Goal: Information Seeking & Learning: Learn about a topic

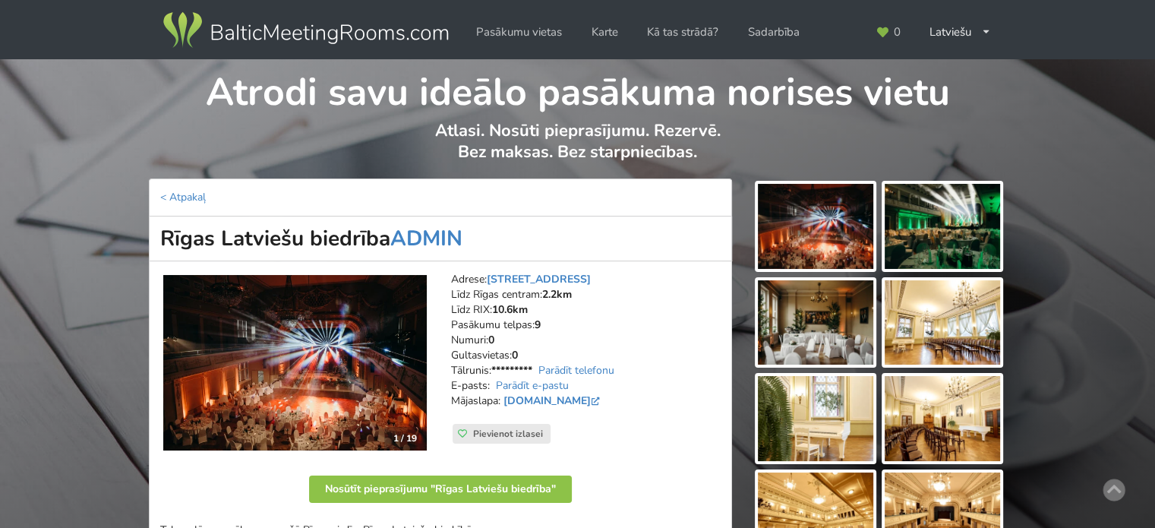
click at [829, 342] on img at bounding box center [815, 322] width 115 height 85
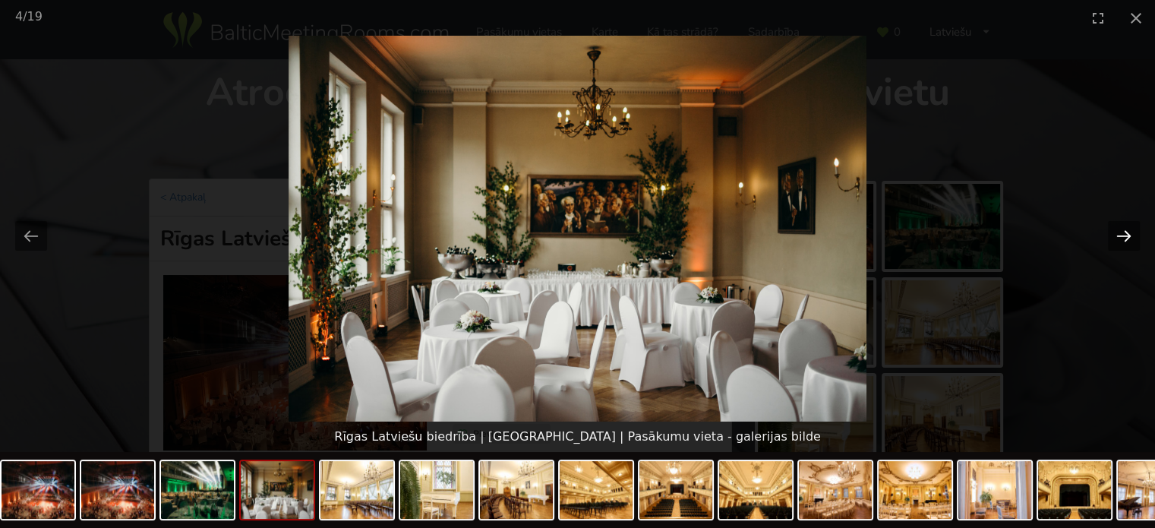
click at [1132, 239] on button "Next slide" at bounding box center [1124, 236] width 32 height 30
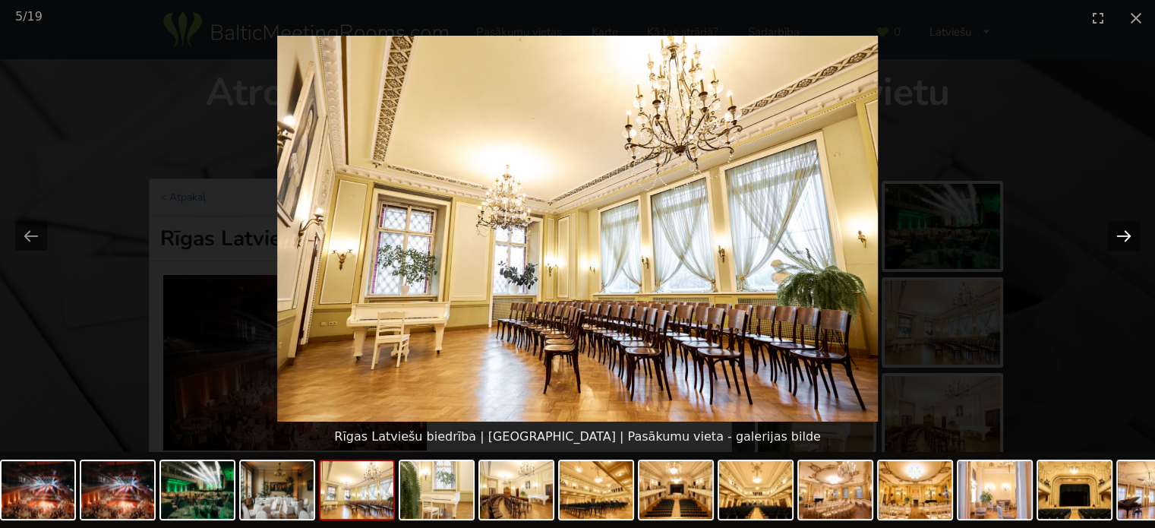
click at [1132, 239] on button "Next slide" at bounding box center [1124, 236] width 32 height 30
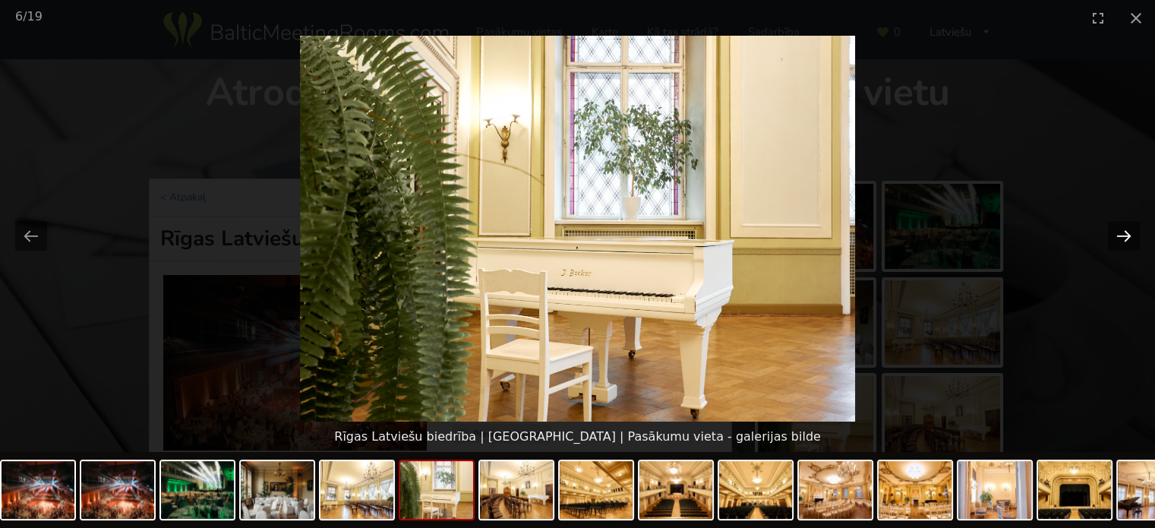
click at [1132, 239] on button "Next slide" at bounding box center [1124, 236] width 32 height 30
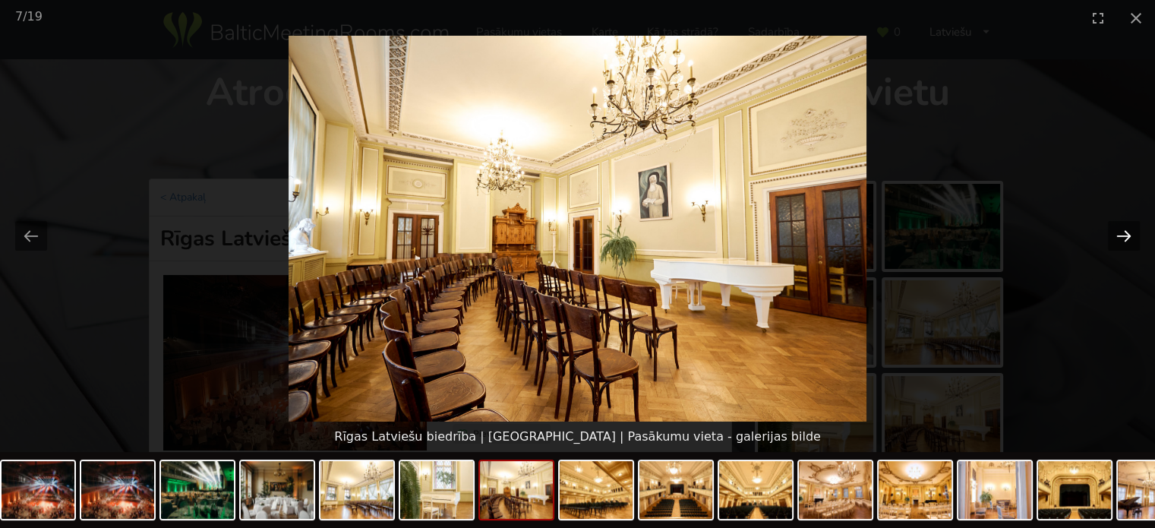
click at [1132, 239] on button "Next slide" at bounding box center [1124, 236] width 32 height 30
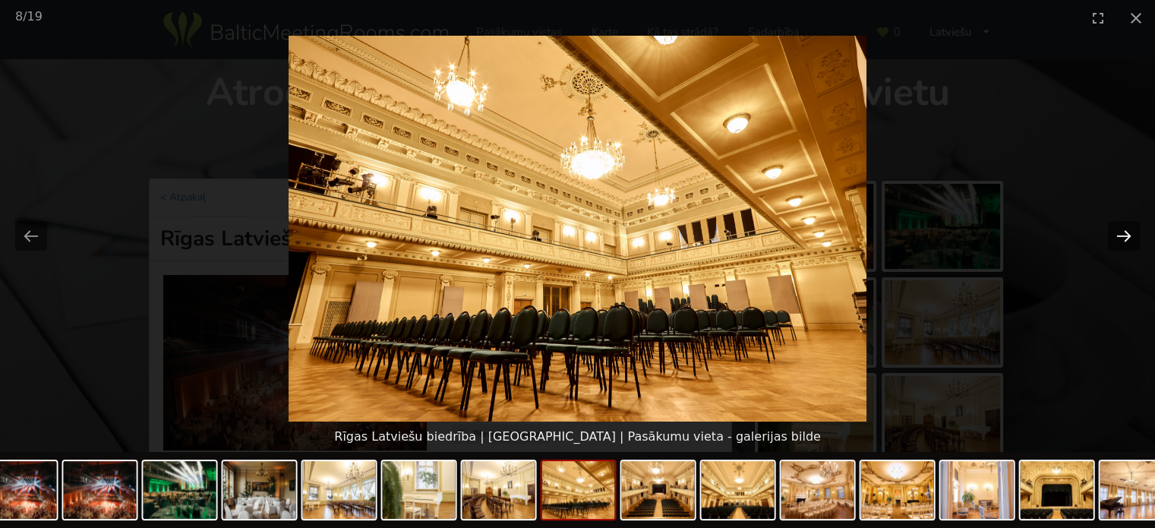
click at [1132, 239] on button "Next slide" at bounding box center [1124, 236] width 32 height 30
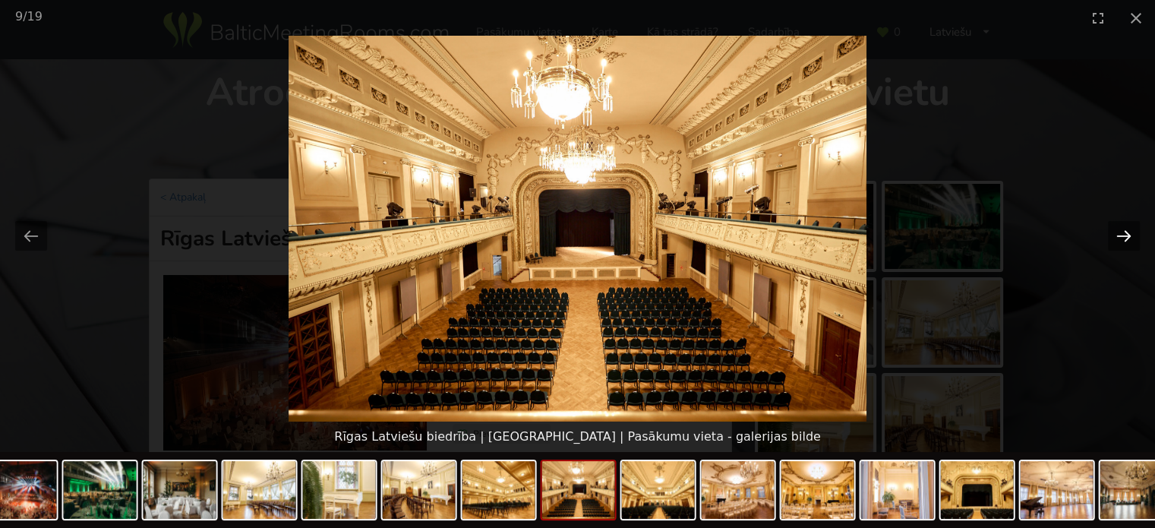
click at [1132, 239] on button "Next slide" at bounding box center [1124, 236] width 32 height 30
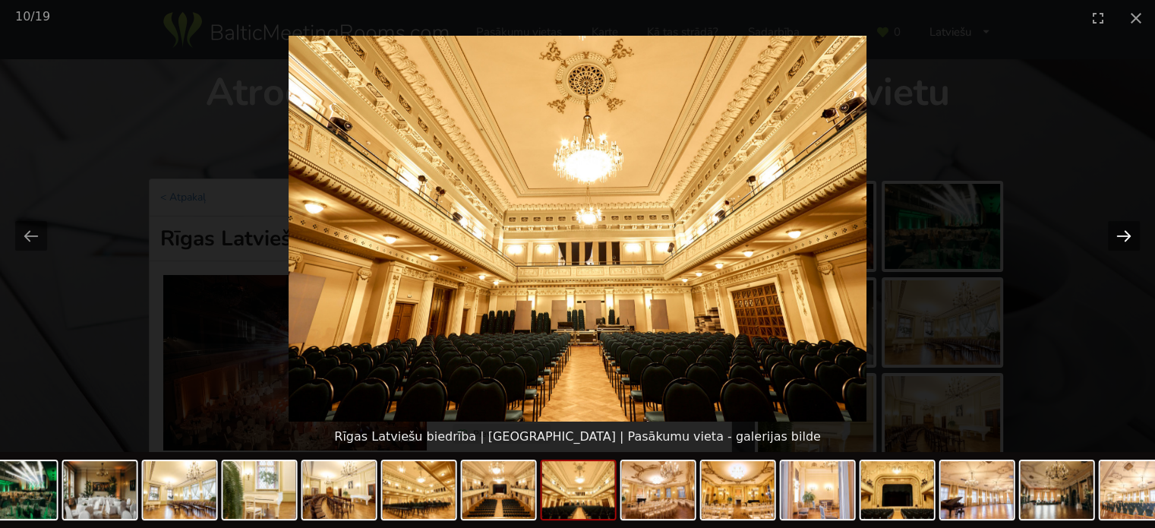
click at [1132, 239] on button "Next slide" at bounding box center [1124, 236] width 32 height 30
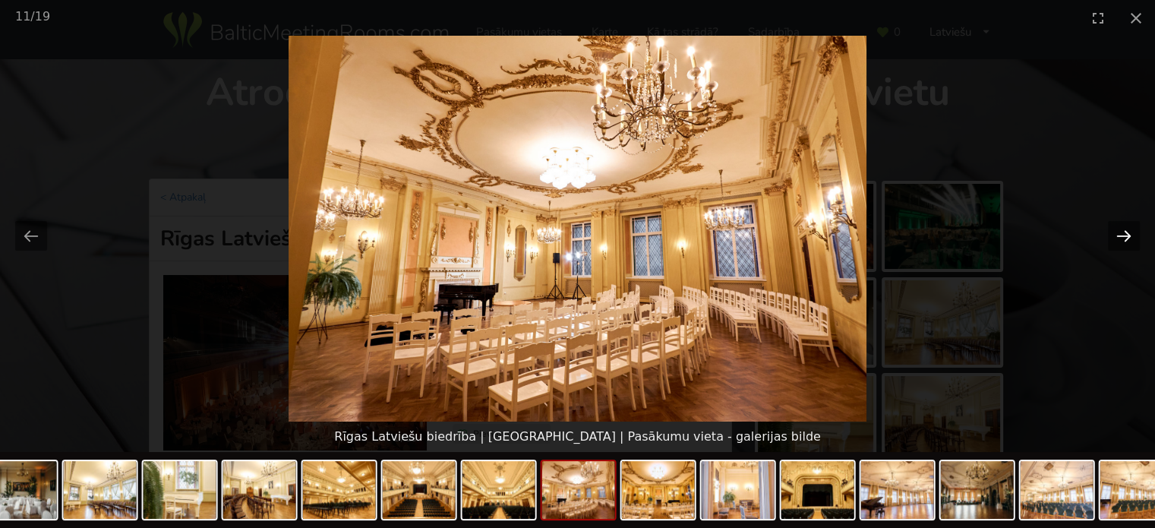
click at [1132, 239] on button "Next slide" at bounding box center [1124, 236] width 32 height 30
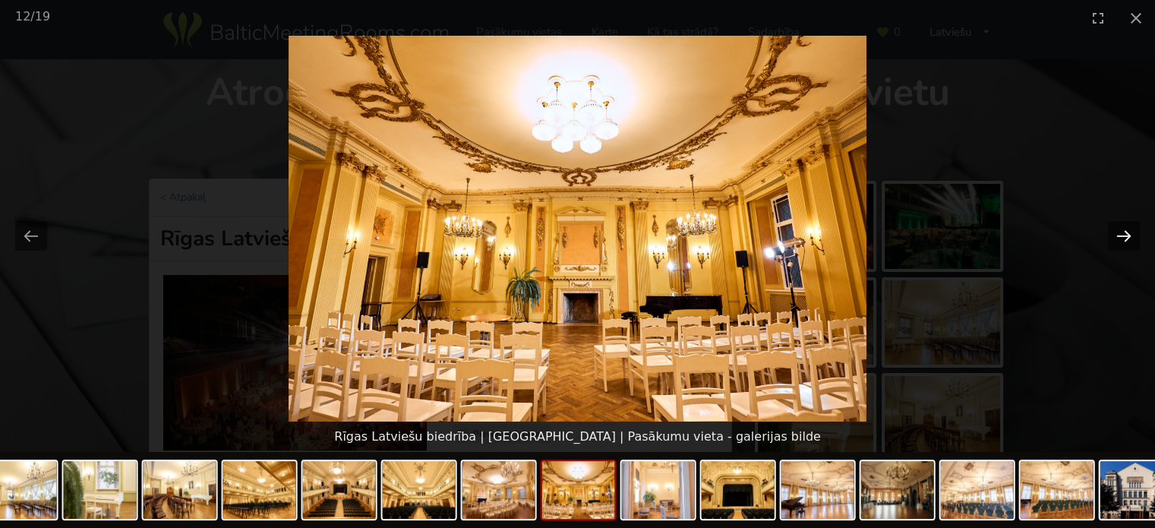
click at [1123, 232] on button "Next slide" at bounding box center [1124, 236] width 32 height 30
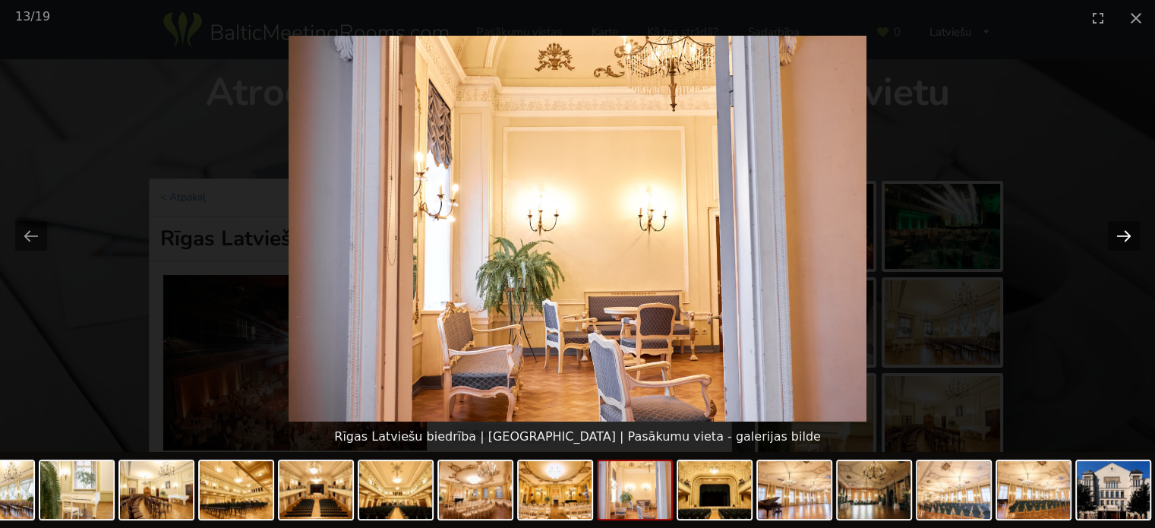
click at [1123, 232] on button "Next slide" at bounding box center [1124, 236] width 32 height 30
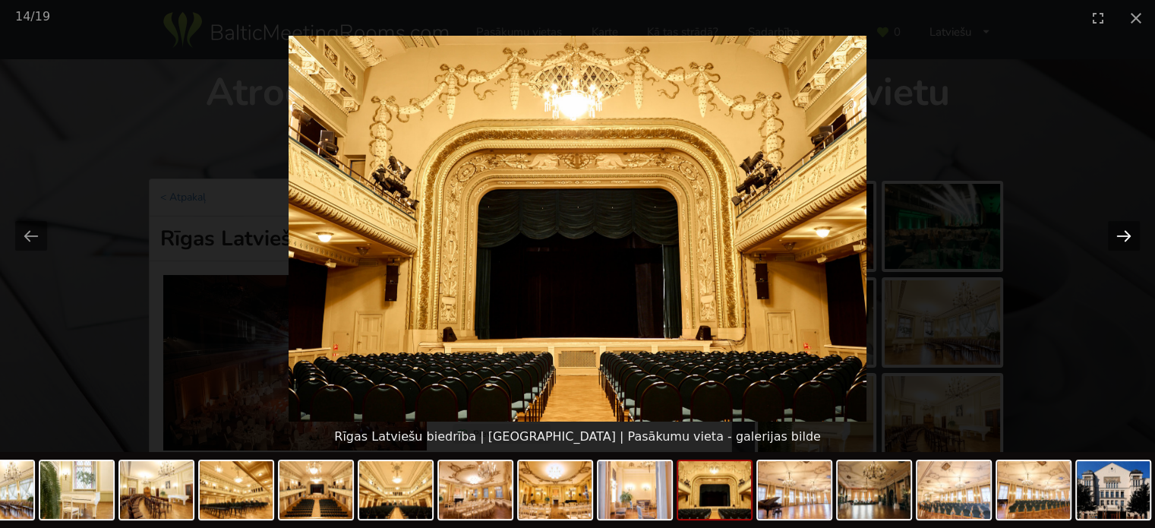
click at [1123, 232] on button "Next slide" at bounding box center [1124, 236] width 32 height 30
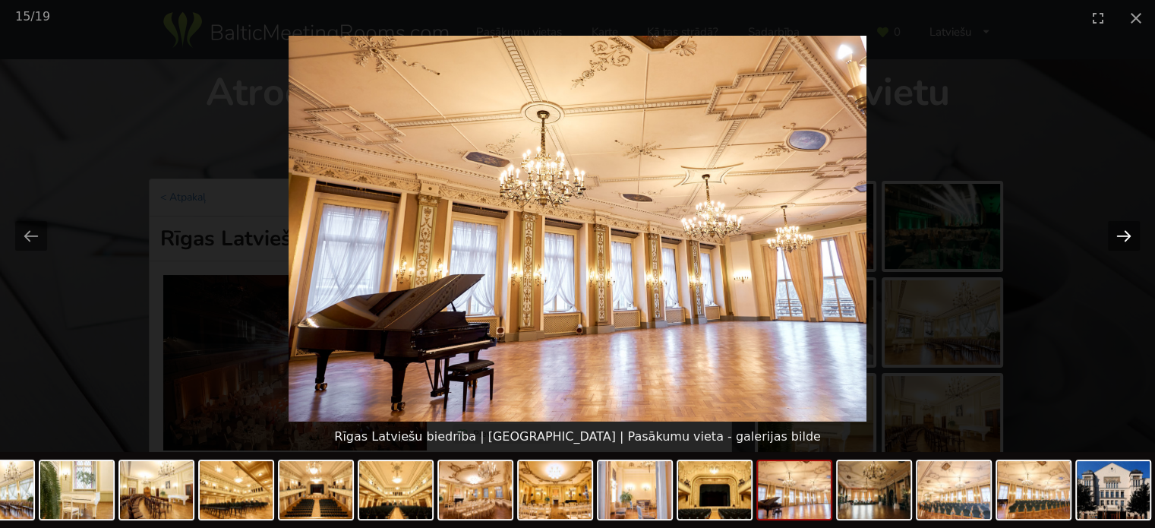
click at [1123, 232] on button "Next slide" at bounding box center [1124, 236] width 32 height 30
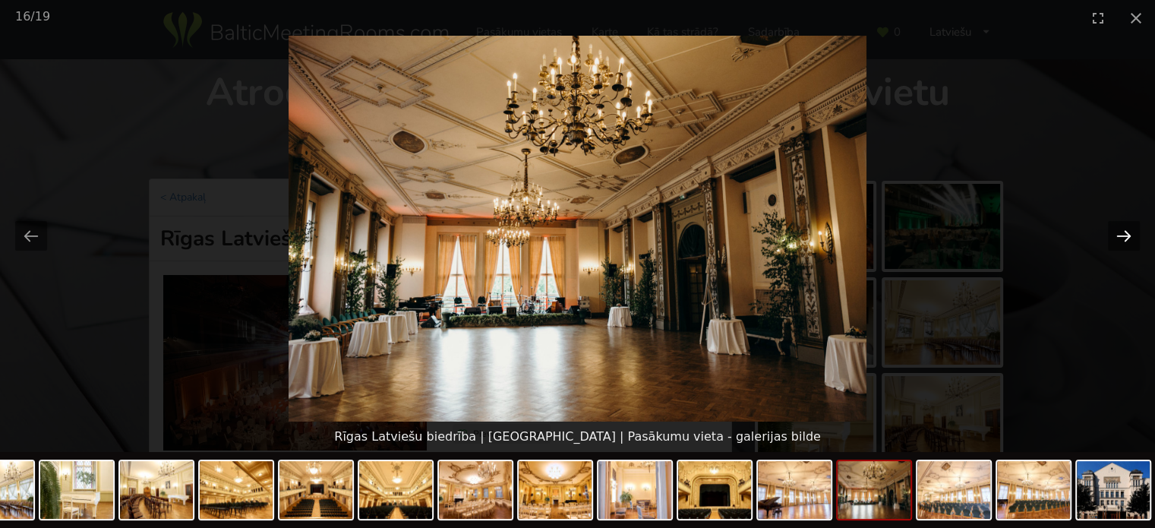
click at [1123, 232] on button "Next slide" at bounding box center [1124, 236] width 32 height 30
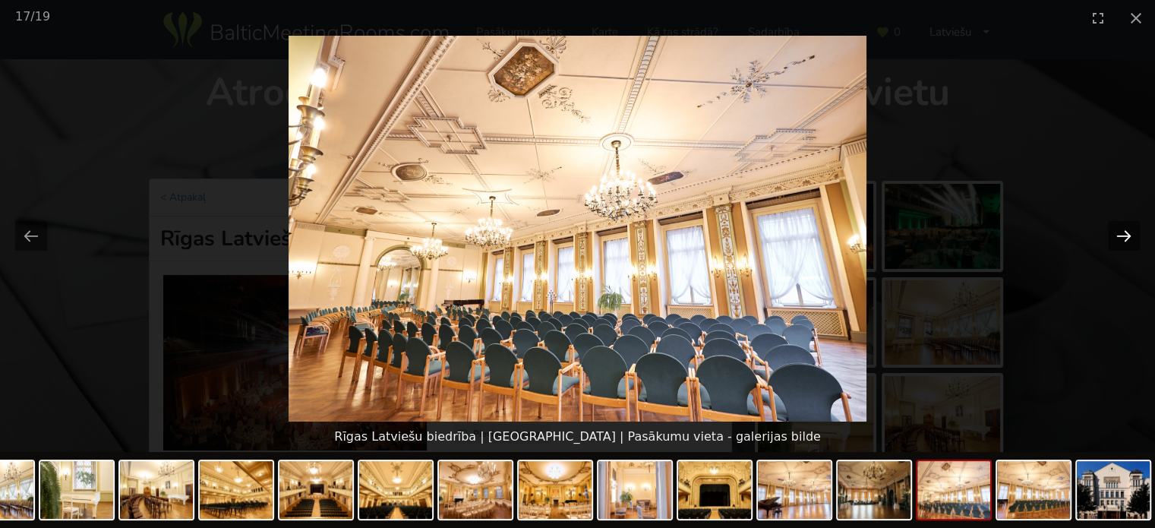
click at [1129, 233] on button "Next slide" at bounding box center [1124, 236] width 32 height 30
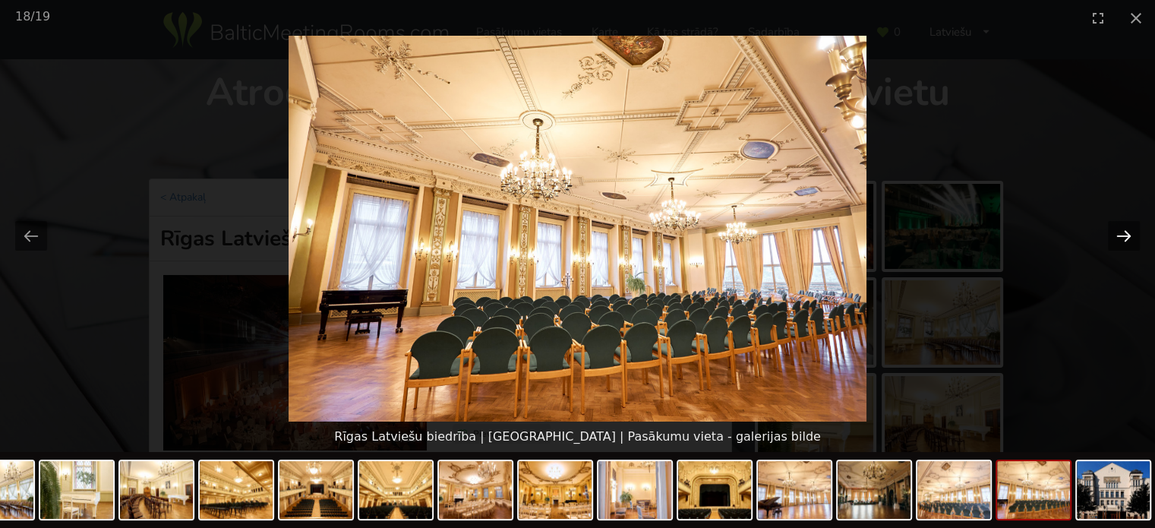
click at [1120, 244] on button "Next slide" at bounding box center [1124, 236] width 32 height 30
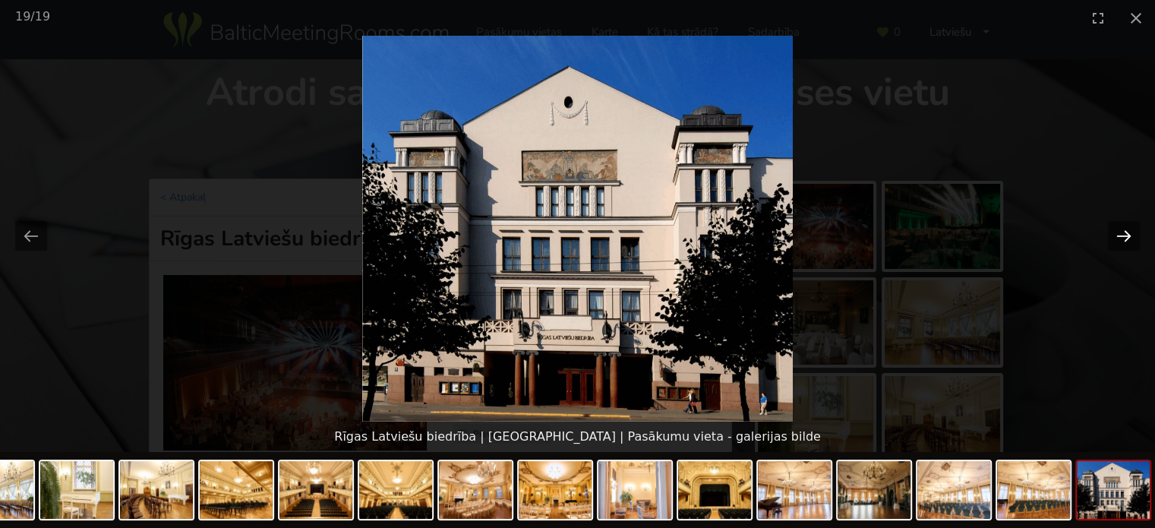
click at [1120, 244] on button "Next slide" at bounding box center [1124, 236] width 32 height 30
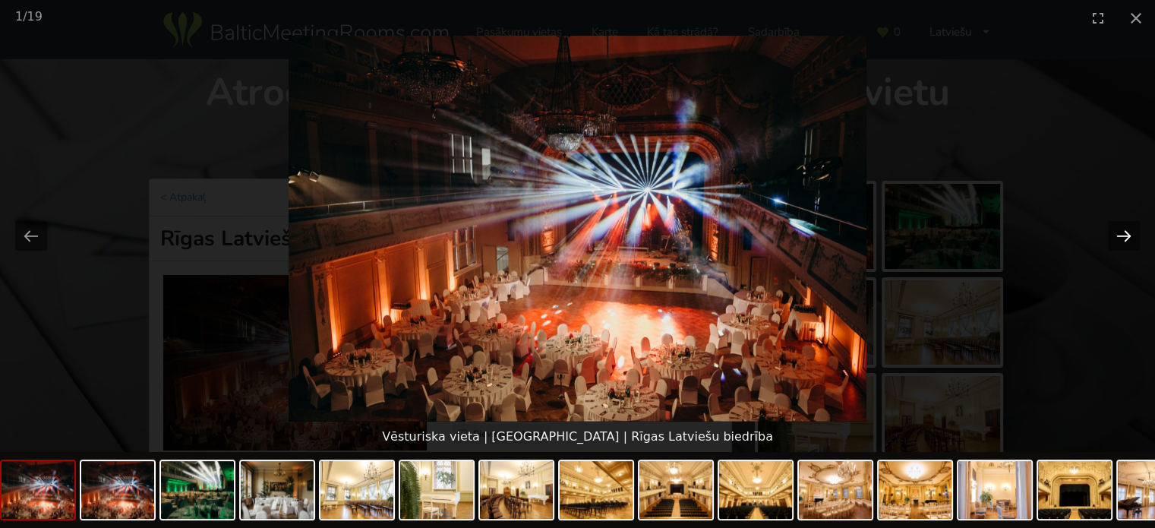
click at [1120, 244] on button "Next slide" at bounding box center [1124, 236] width 32 height 30
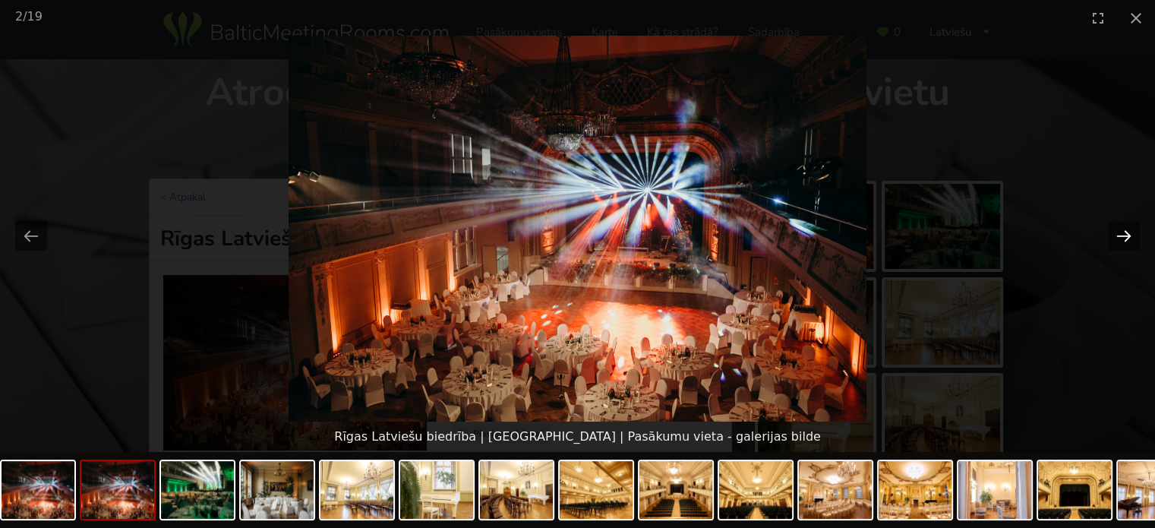
click at [1120, 244] on button "Next slide" at bounding box center [1124, 236] width 32 height 30
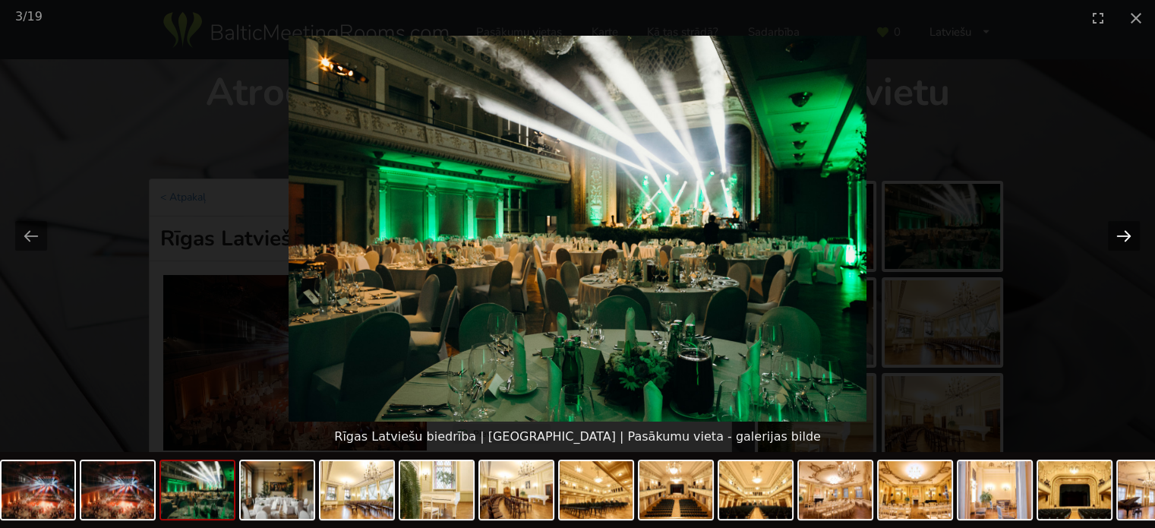
click at [1120, 244] on button "Next slide" at bounding box center [1124, 236] width 32 height 30
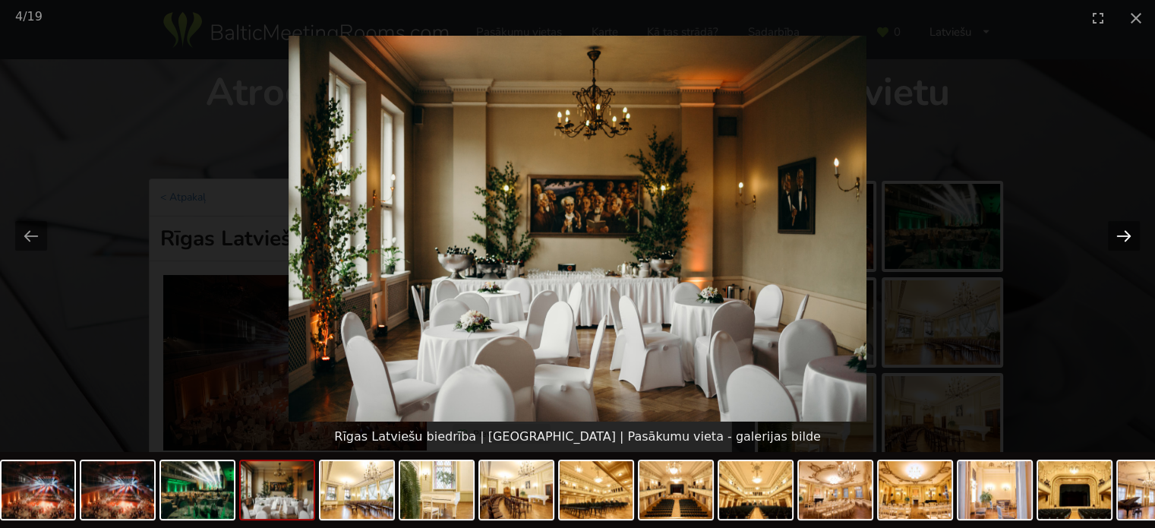
click at [1120, 244] on button "Next slide" at bounding box center [1124, 236] width 32 height 30
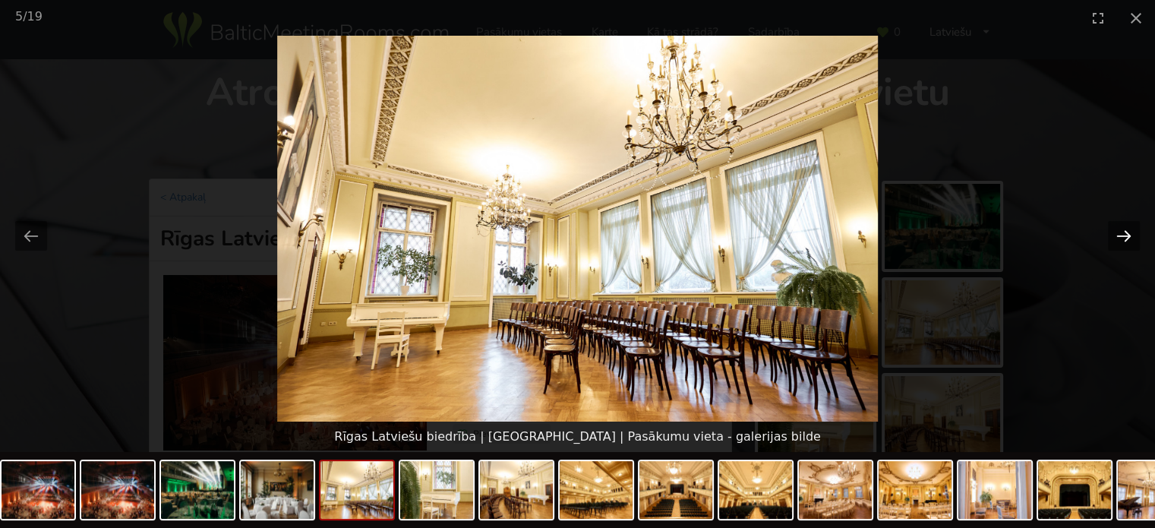
click at [1120, 244] on button "Next slide" at bounding box center [1124, 236] width 32 height 30
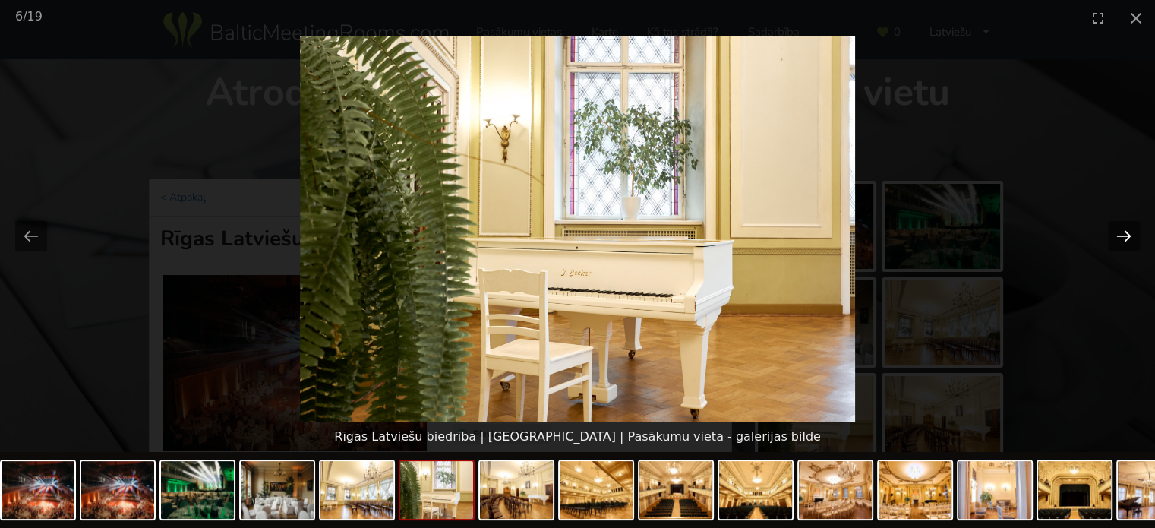
click at [1120, 244] on button "Next slide" at bounding box center [1124, 236] width 32 height 30
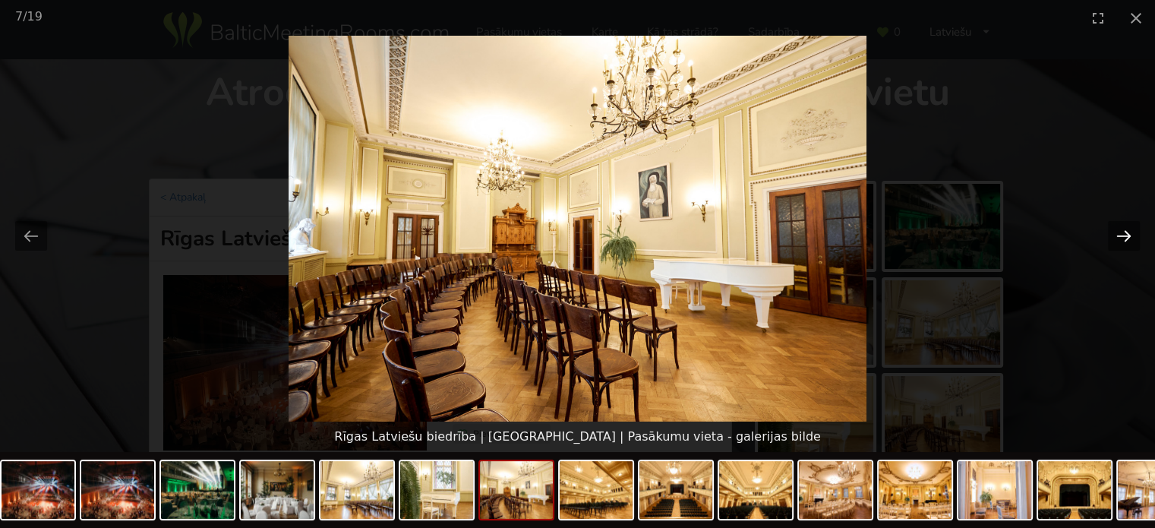
click at [1120, 244] on button "Next slide" at bounding box center [1124, 236] width 32 height 30
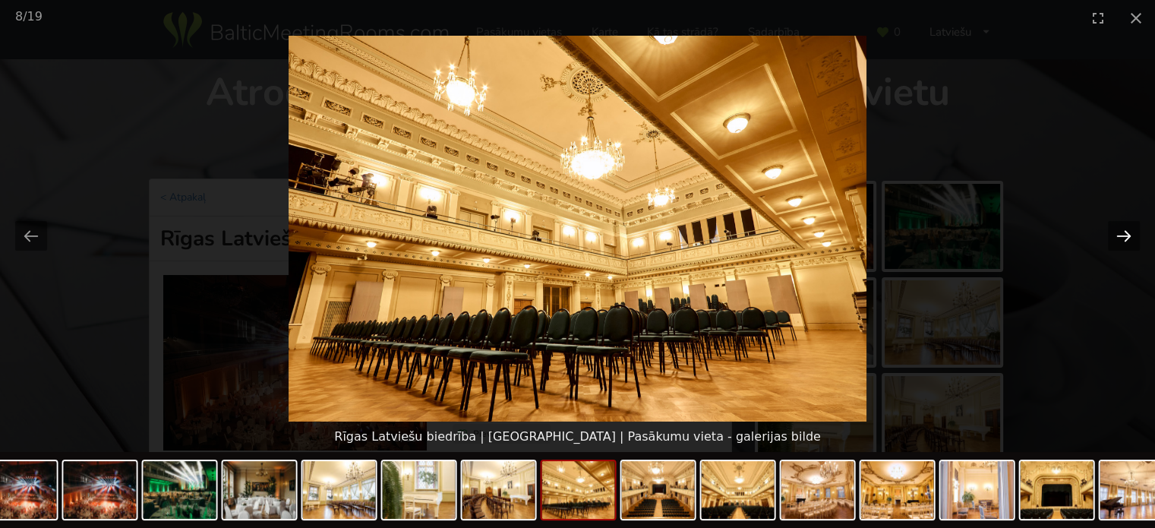
click at [1120, 244] on button "Next slide" at bounding box center [1124, 236] width 32 height 30
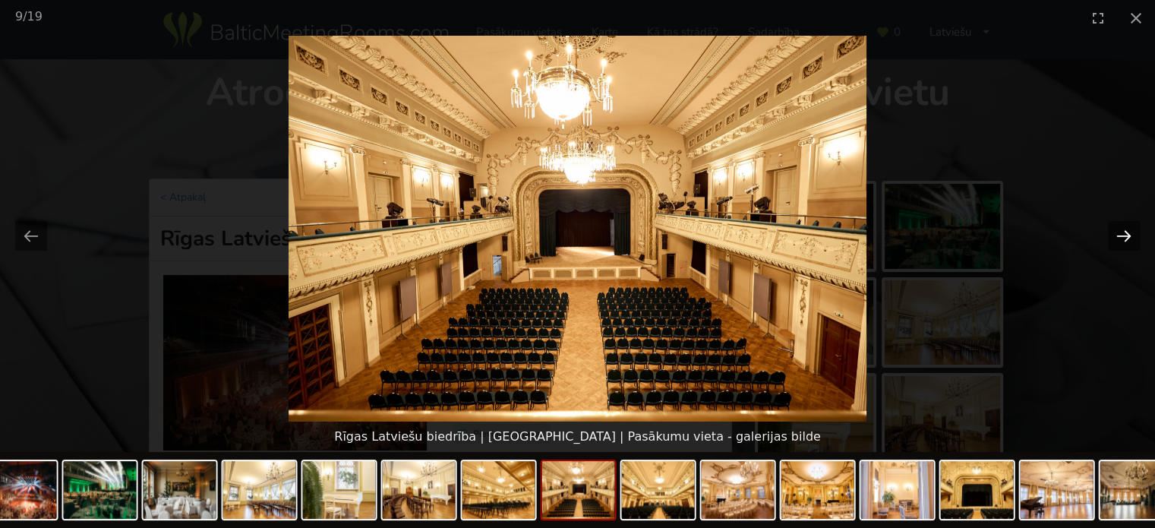
click at [1120, 244] on button "Next slide" at bounding box center [1124, 236] width 32 height 30
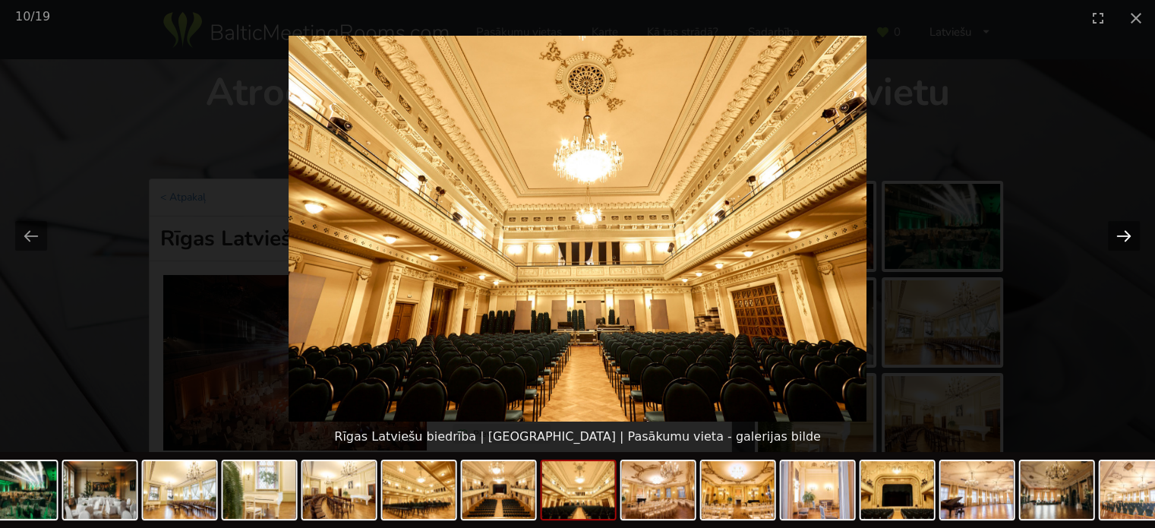
click at [1120, 244] on button "Next slide" at bounding box center [1124, 236] width 32 height 30
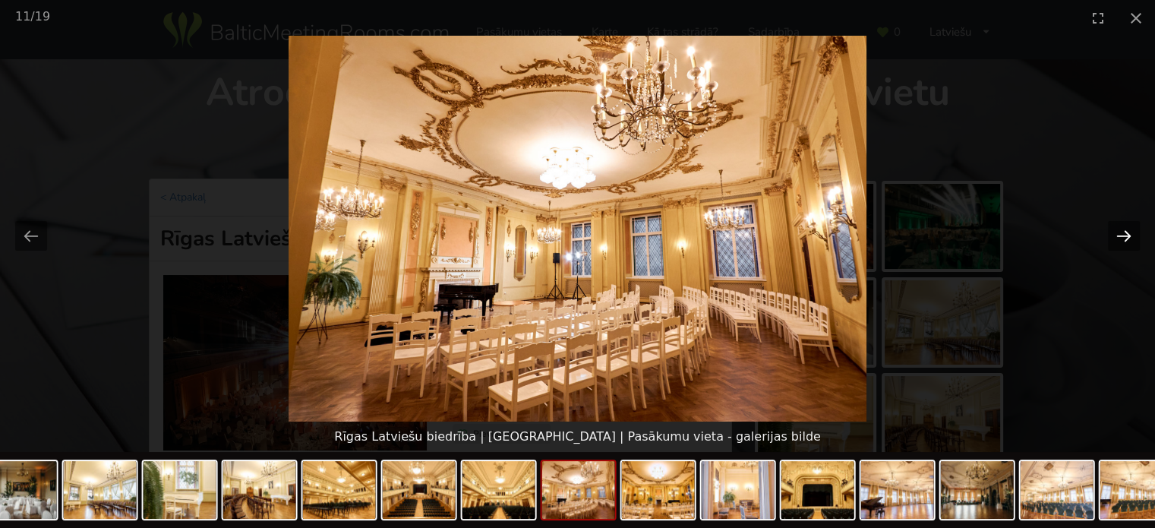
click at [1139, 236] on button "Next slide" at bounding box center [1124, 236] width 32 height 30
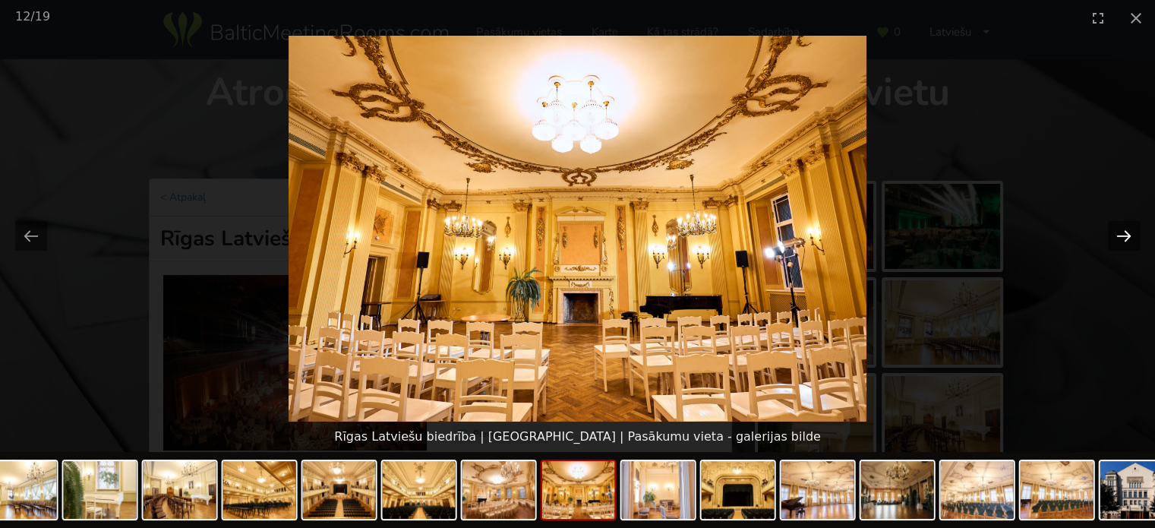
click at [1139, 236] on button "Next slide" at bounding box center [1124, 236] width 32 height 30
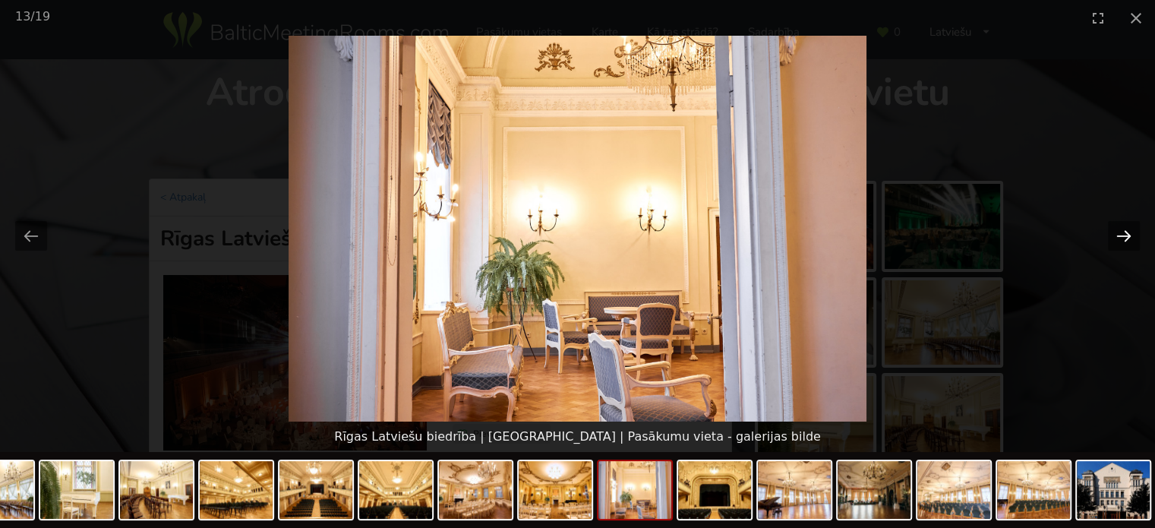
click at [1139, 236] on button "Next slide" at bounding box center [1124, 236] width 32 height 30
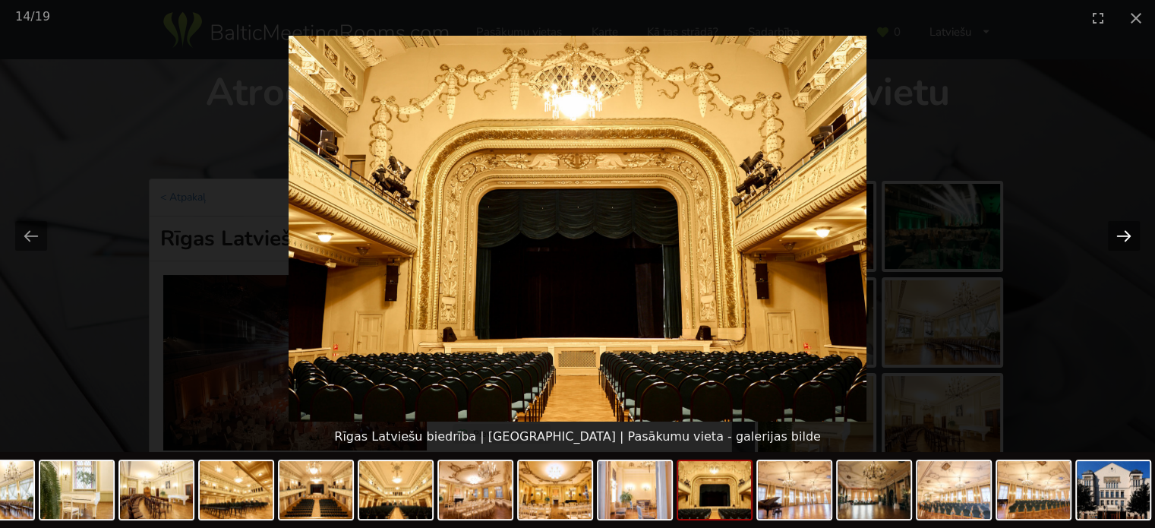
click at [1139, 236] on button "Next slide" at bounding box center [1124, 236] width 32 height 30
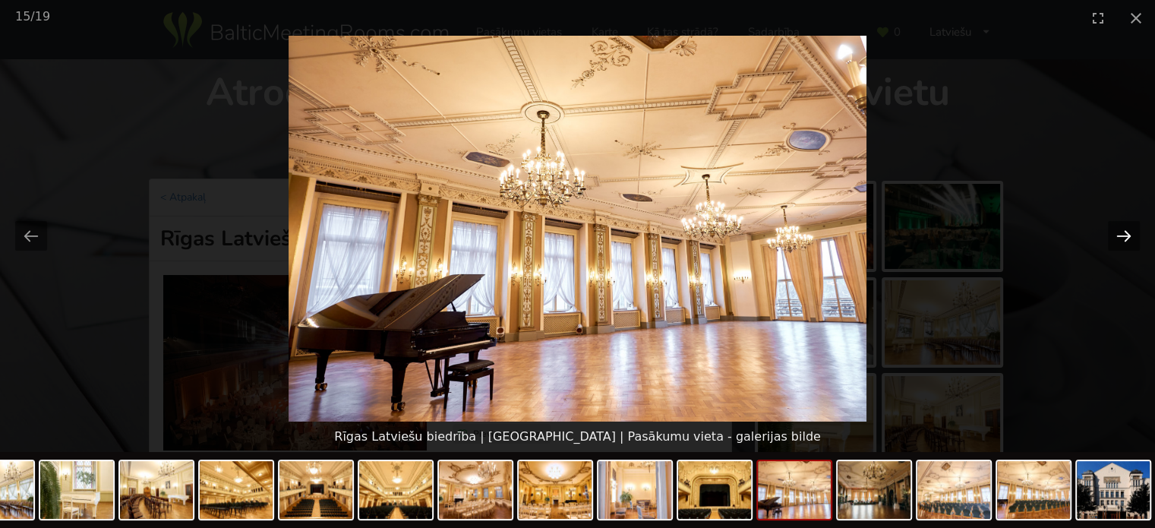
click at [1139, 236] on button "Next slide" at bounding box center [1124, 236] width 32 height 30
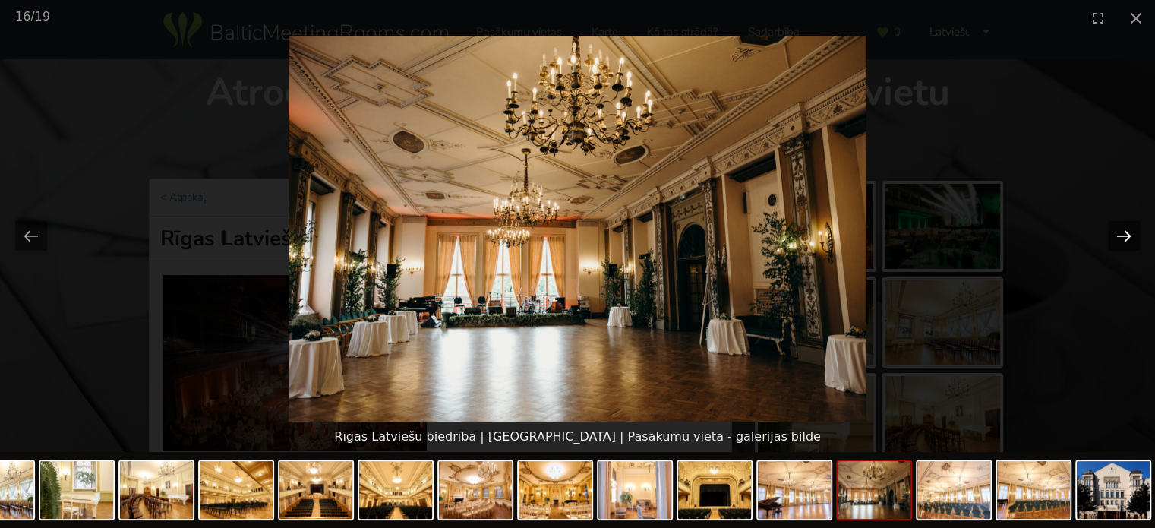
click at [1139, 236] on button "Next slide" at bounding box center [1124, 236] width 32 height 30
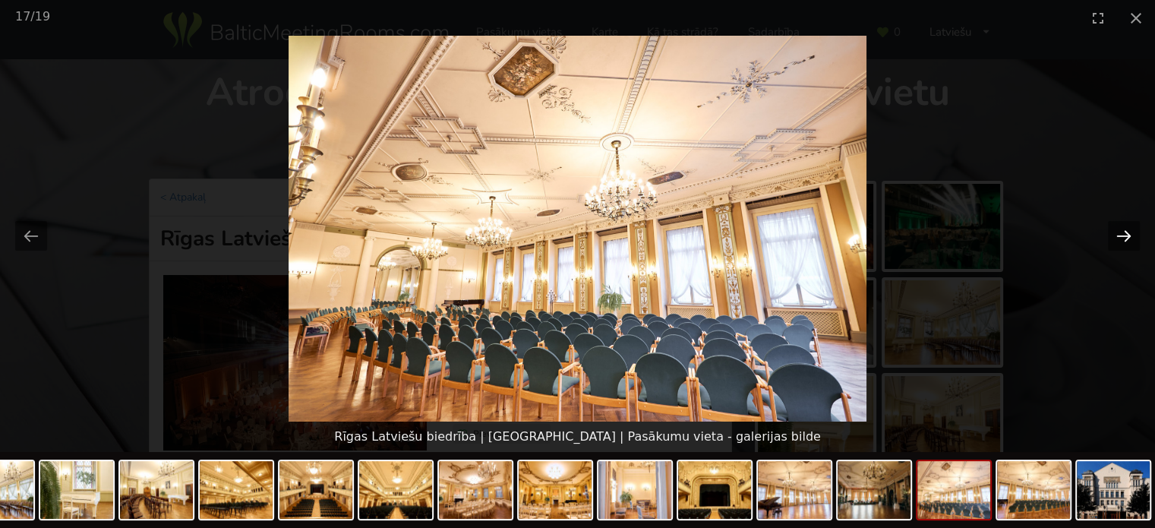
click at [1139, 236] on button "Next slide" at bounding box center [1124, 236] width 32 height 30
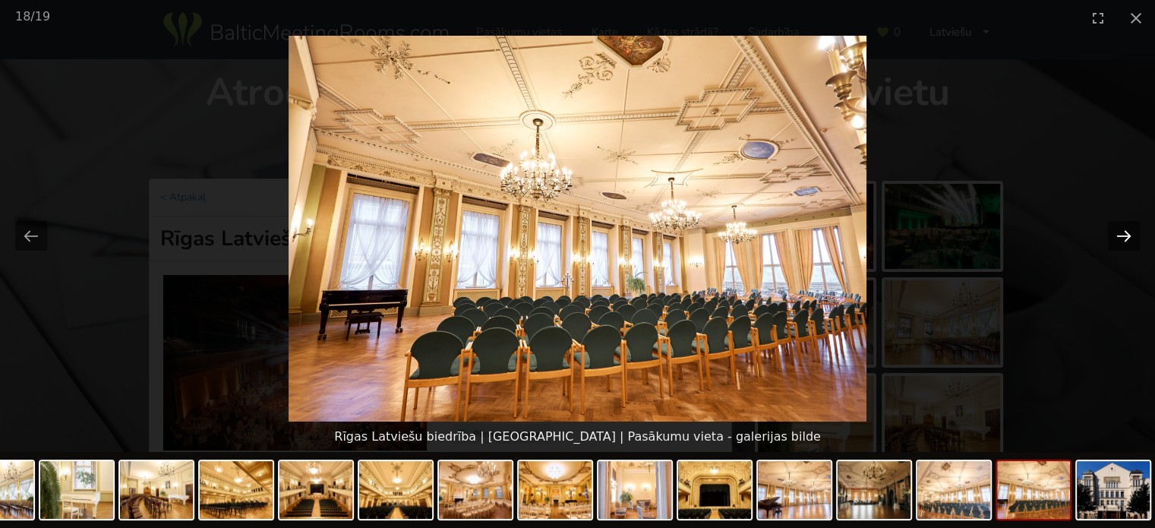
click at [1112, 233] on button "Next slide" at bounding box center [1124, 236] width 32 height 30
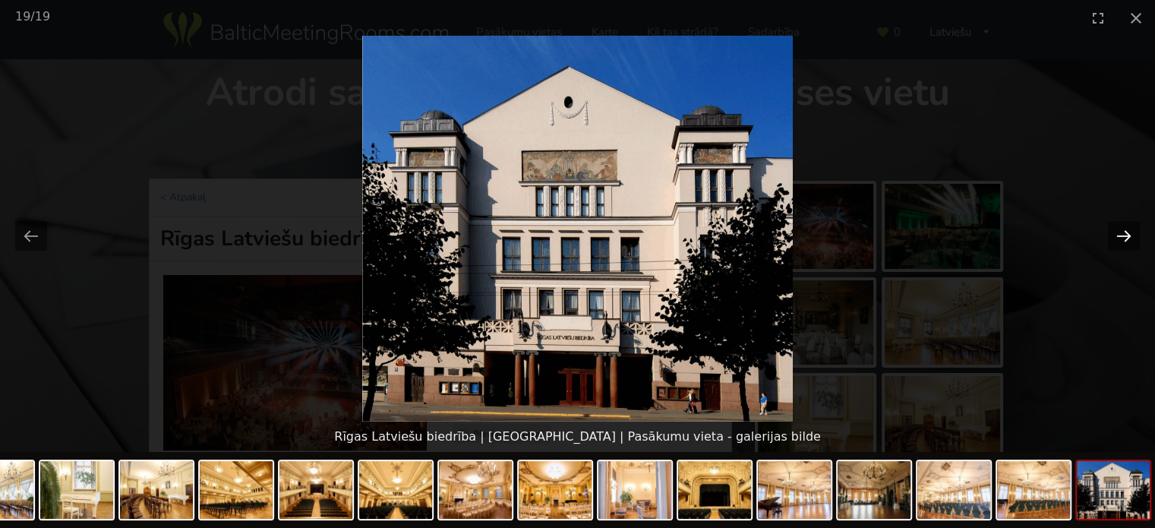
click at [1112, 233] on button "Next slide" at bounding box center [1124, 236] width 32 height 30
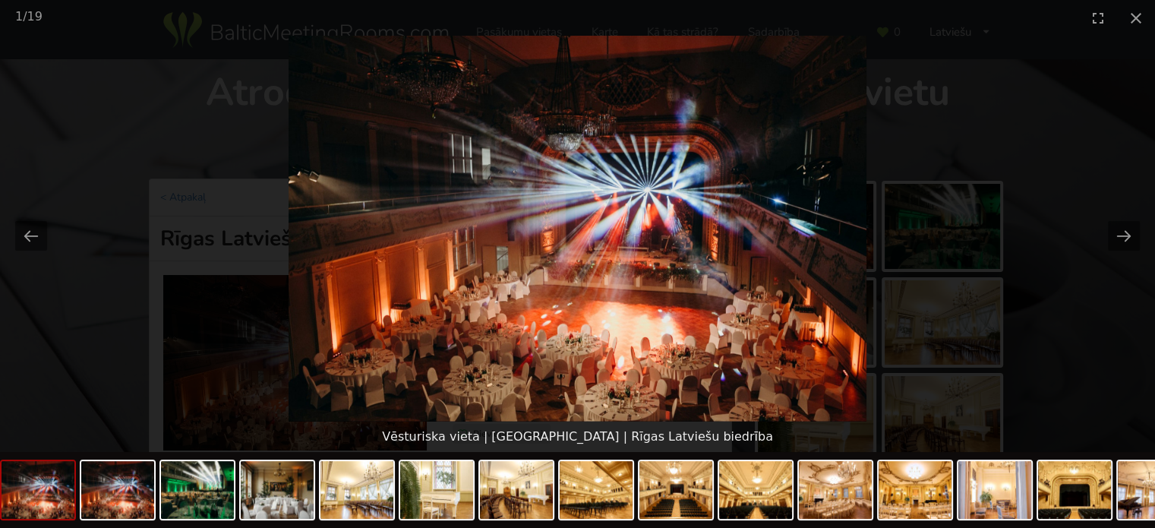
click at [1078, 109] on picture at bounding box center [577, 229] width 1155 height 386
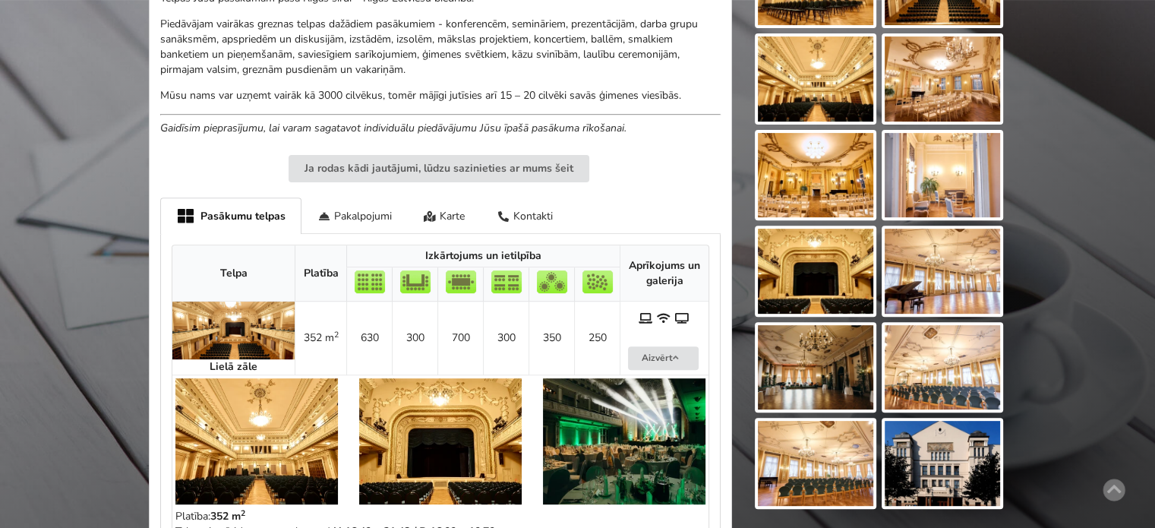
scroll to position [455, 0]
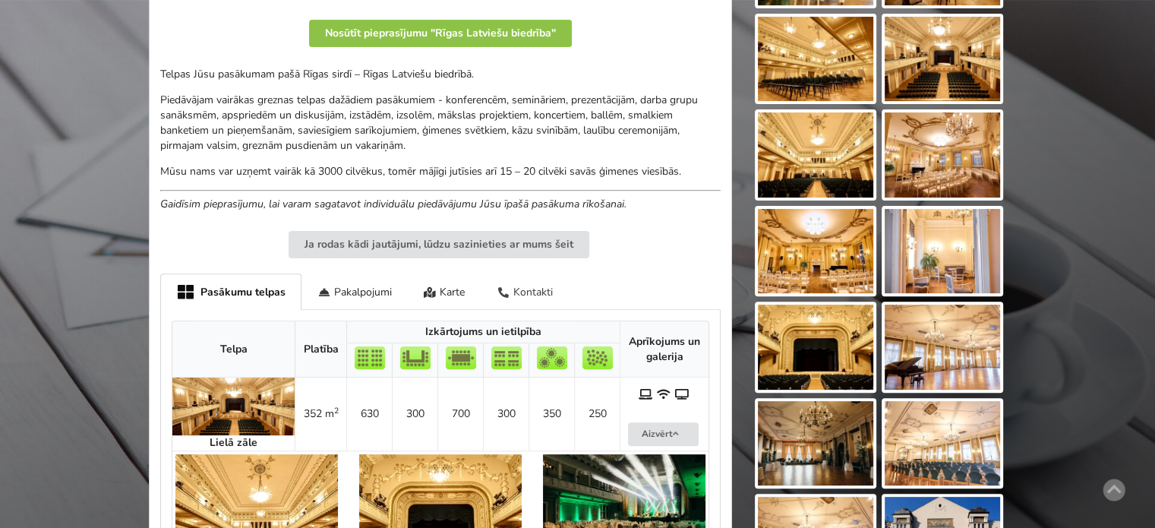
click at [519, 286] on div "Kontakti" at bounding box center [525, 291] width 88 height 36
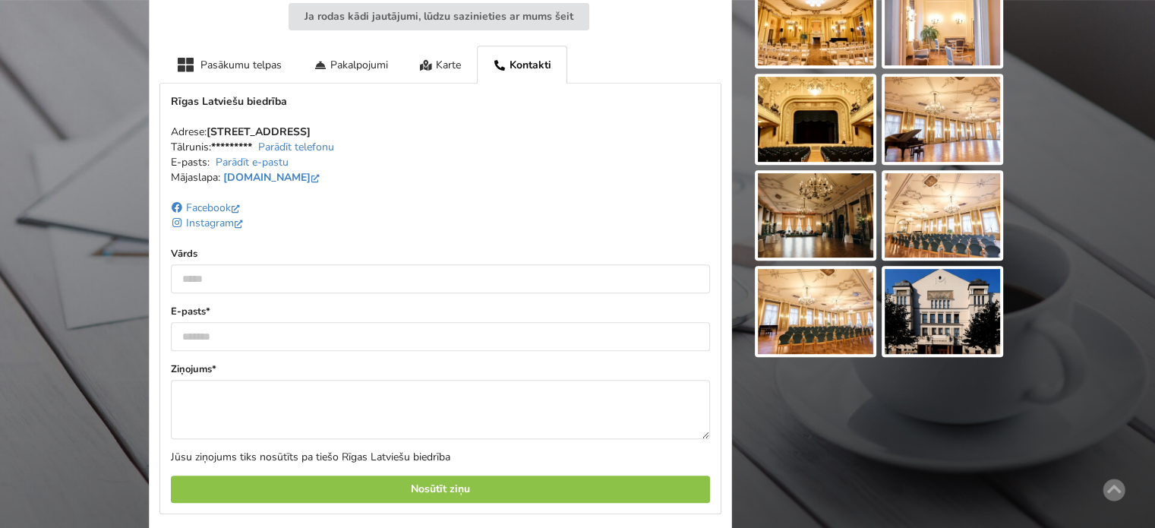
scroll to position [759, 0]
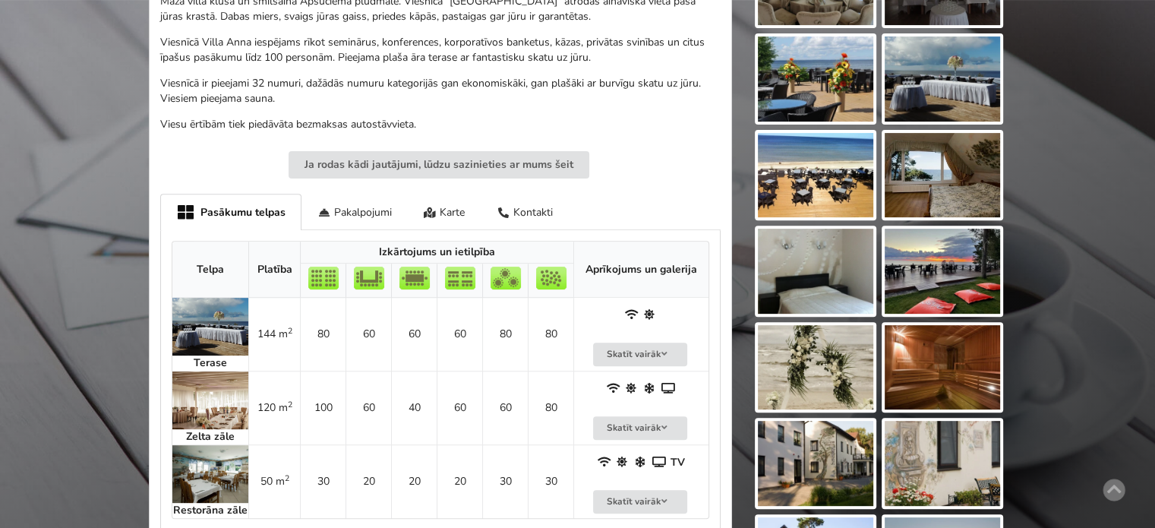
scroll to position [152, 0]
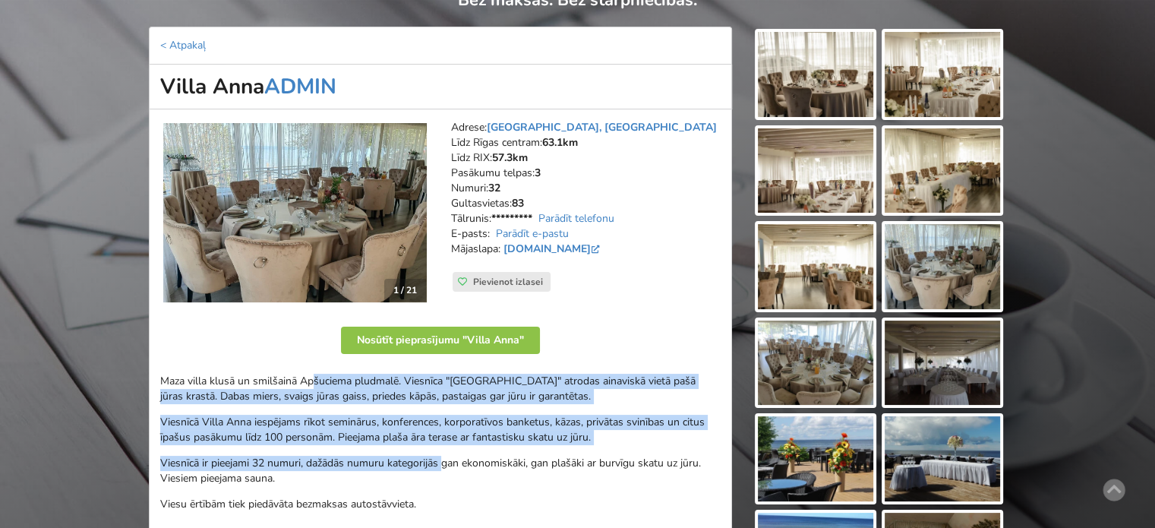
drag, startPoint x: 343, startPoint y: 385, endPoint x: 481, endPoint y: 455, distance: 154.8
click at [474, 453] on div "Maza villa klusā un smilšainā Apšuciema pludmalē. Viesnīca "[GEOGRAPHIC_DATA]" …" at bounding box center [440, 443] width 560 height 138
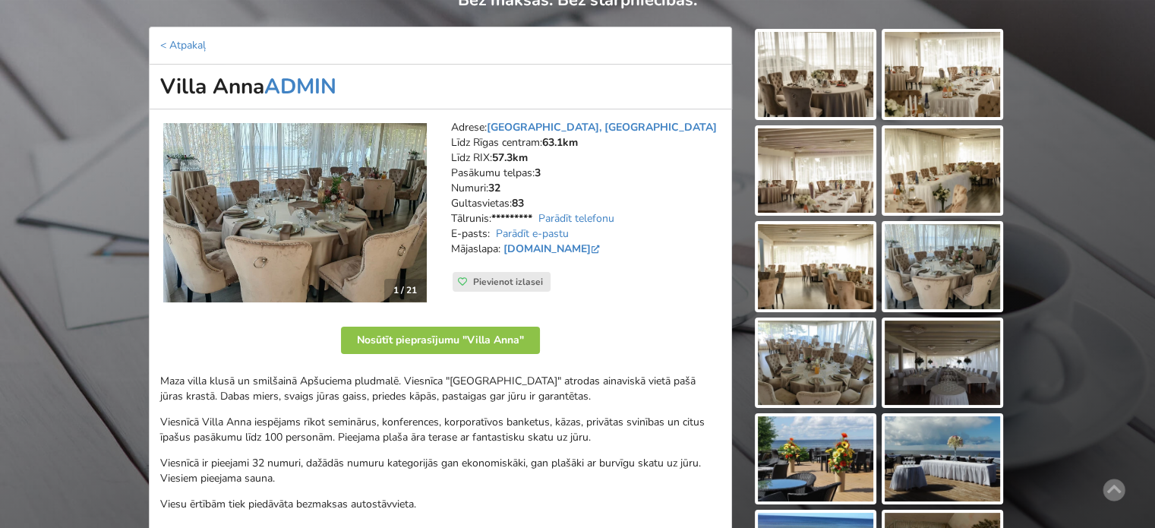
click at [482, 455] on p "Viesnīcā ir pieejami 32 numuri, dažādās numuru kategorijās gan ekonomiskāki, ga…" at bounding box center [440, 470] width 560 height 30
drag, startPoint x: 541, startPoint y: 463, endPoint x: 412, endPoint y: 434, distance: 132.2
click at [420, 440] on div "Maza villa klusā un smilšainā Apšuciema pludmalē. Viesnīca "[GEOGRAPHIC_DATA]" …" at bounding box center [440, 443] width 560 height 138
click at [412, 434] on p "Viesnīcā Villa Anna iespējams rīkot seminārus, konferences, korporatīvos banket…" at bounding box center [440, 430] width 560 height 30
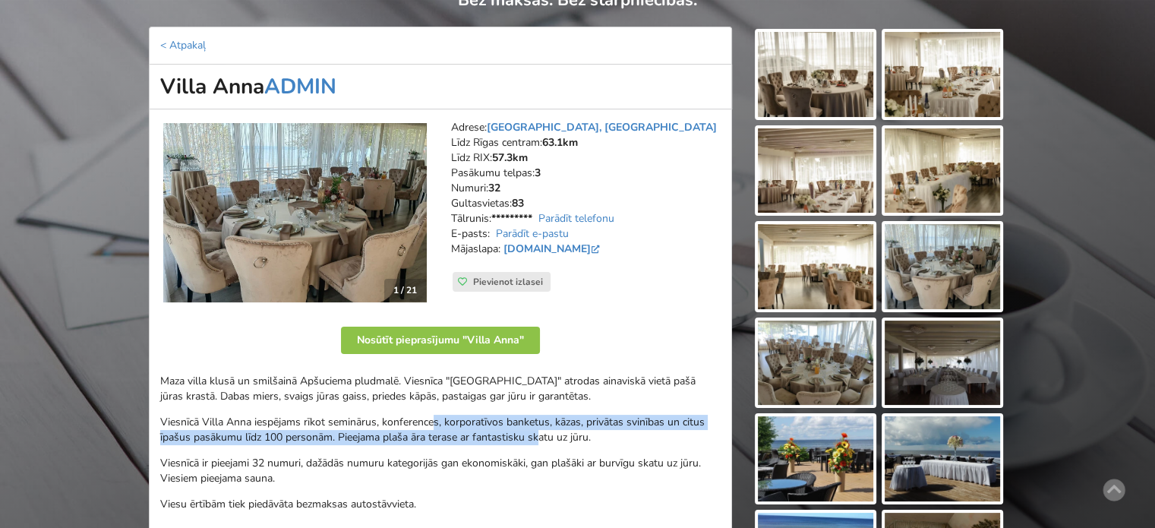
drag, startPoint x: 440, startPoint y: 405, endPoint x: 607, endPoint y: 455, distance: 174.2
click at [570, 447] on div "Maza villa klusā un smilšainā Apšuciema pludmalē. Viesnīca "[GEOGRAPHIC_DATA]" …" at bounding box center [440, 443] width 560 height 138
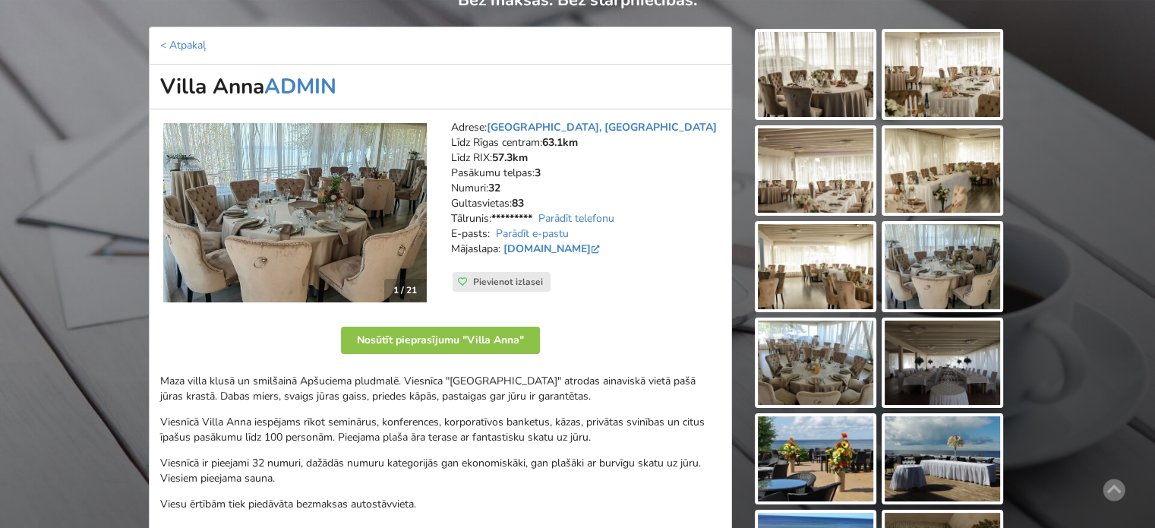
click at [607, 455] on p "Viesnīcā ir pieejami 32 numuri, dažādās numuru kategorijās gan ekonomiskāki, ga…" at bounding box center [440, 470] width 560 height 30
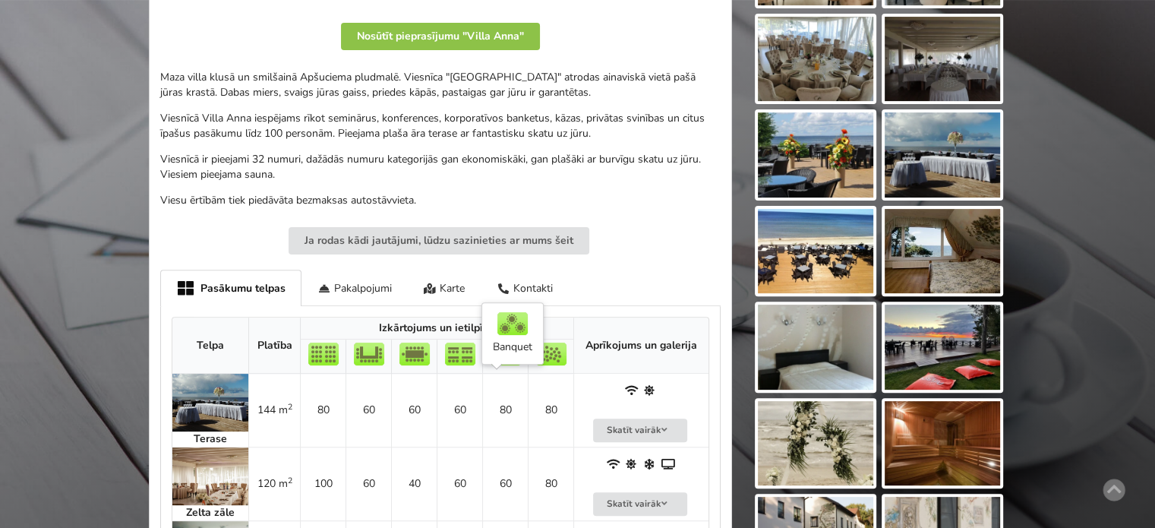
scroll to position [607, 0]
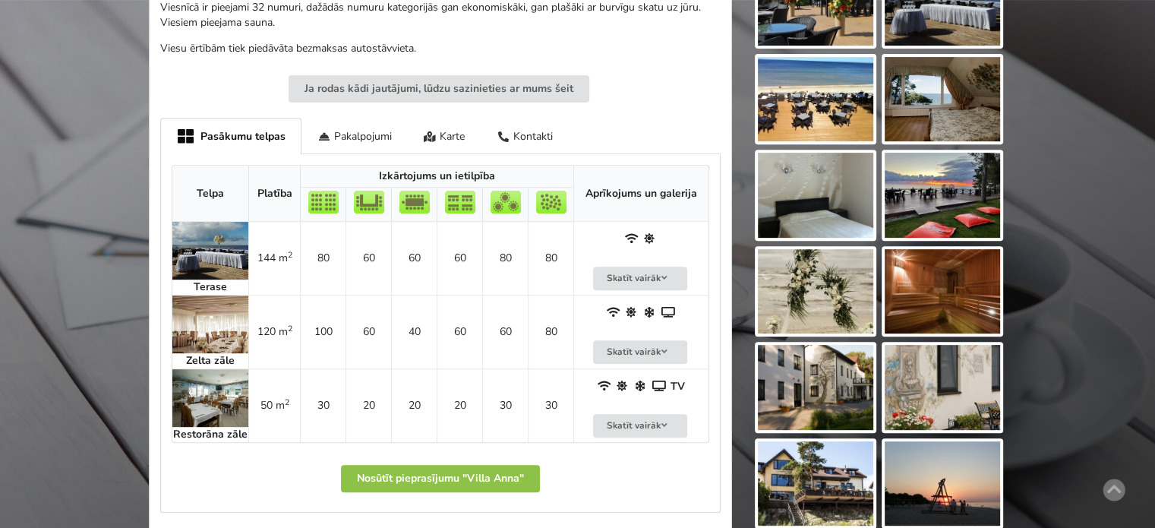
click at [225, 322] on img at bounding box center [210, 324] width 76 height 58
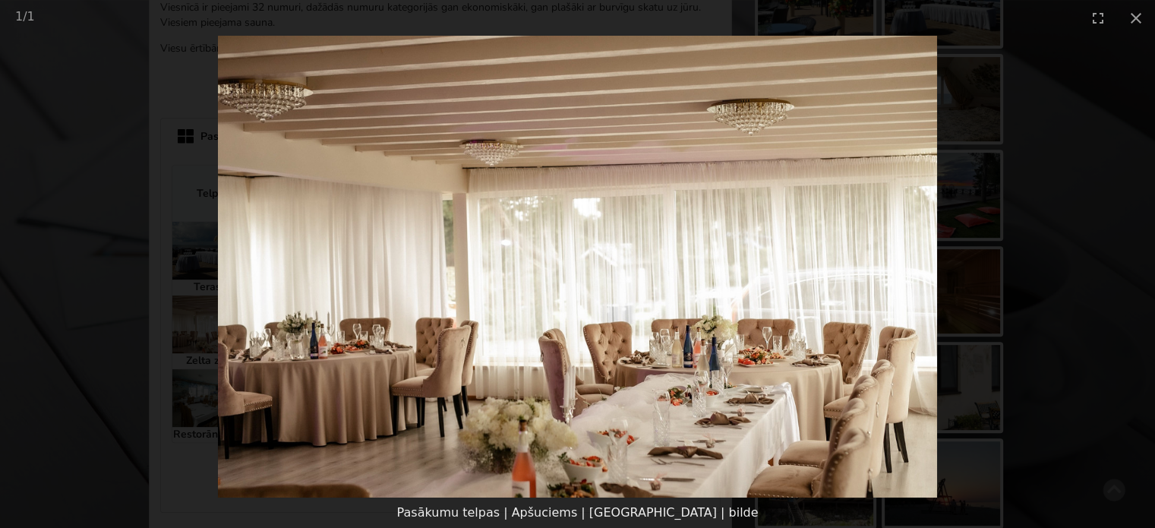
click at [1086, 383] on picture at bounding box center [577, 267] width 1155 height 462
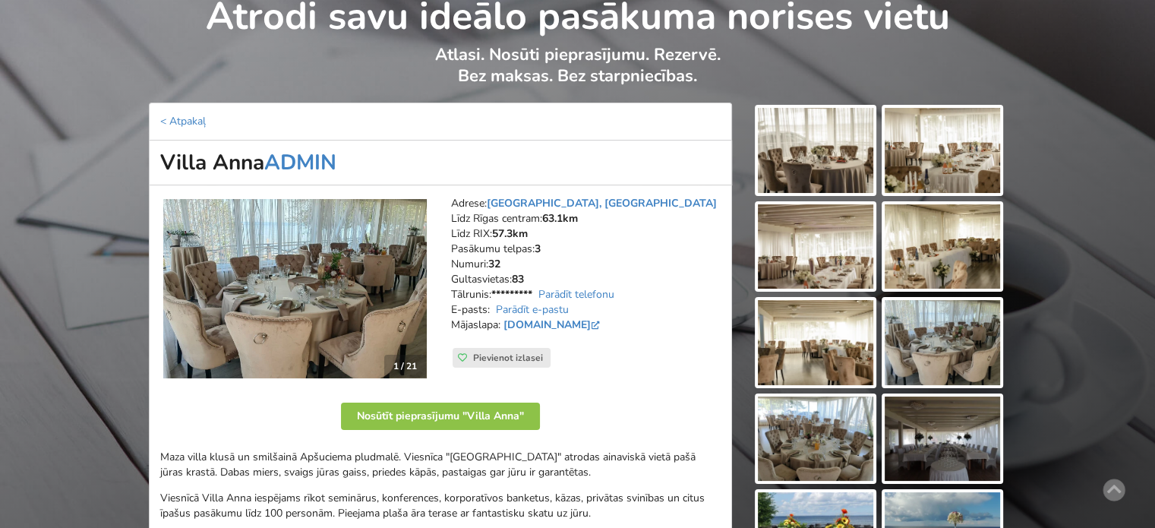
scroll to position [0, 0]
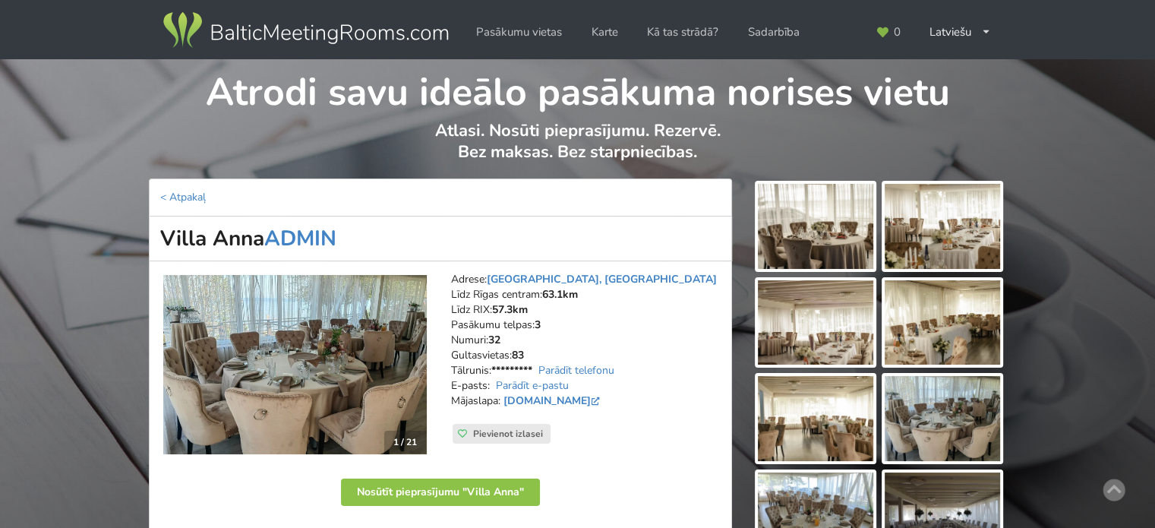
click at [323, 367] on img at bounding box center [294, 364] width 263 height 179
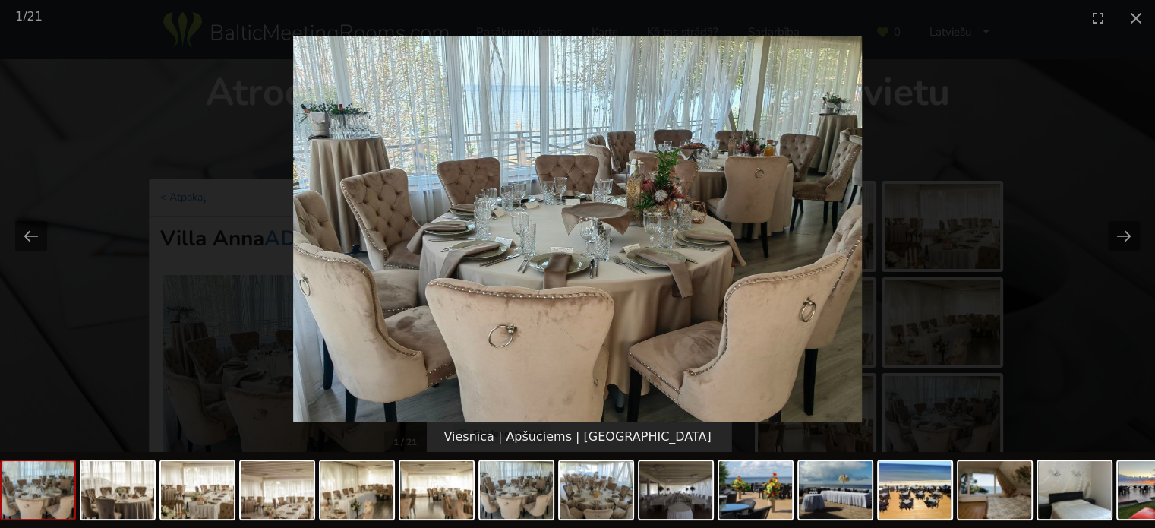
click at [1084, 330] on picture at bounding box center [577, 229] width 1155 height 386
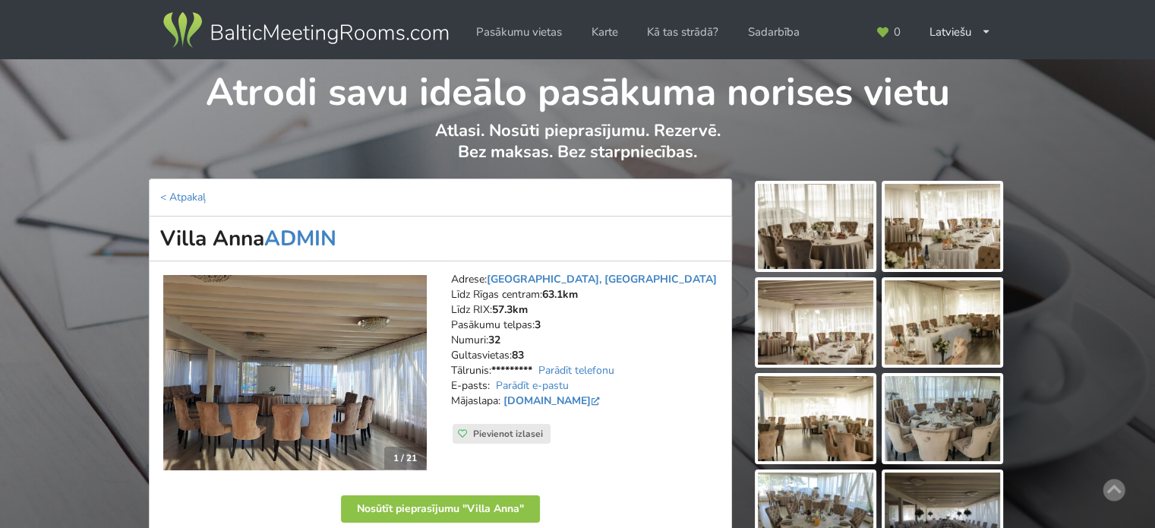
click at [273, 363] on img at bounding box center [294, 373] width 263 height 196
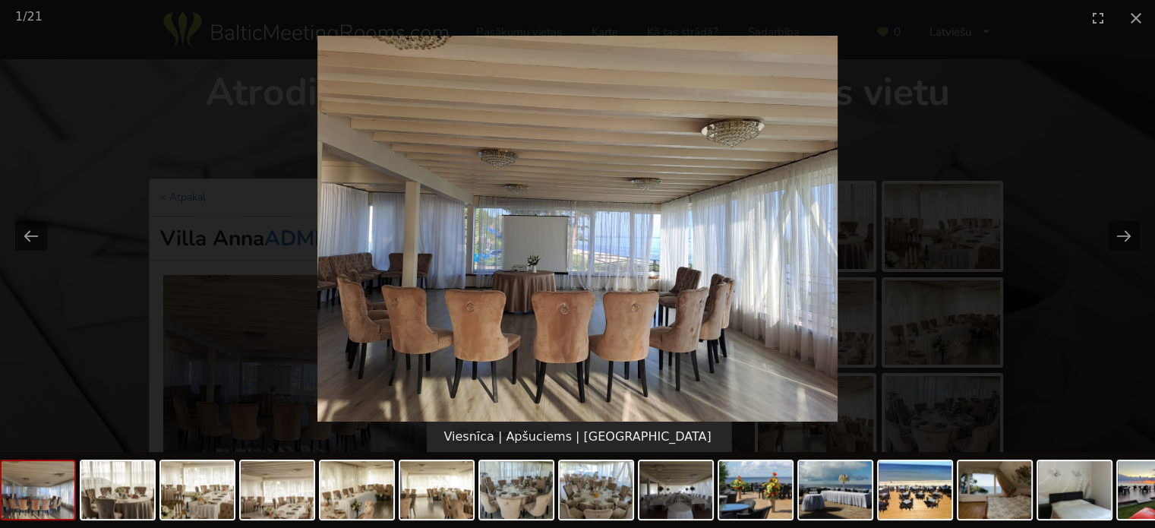
click at [1127, 319] on picture at bounding box center [577, 229] width 1155 height 386
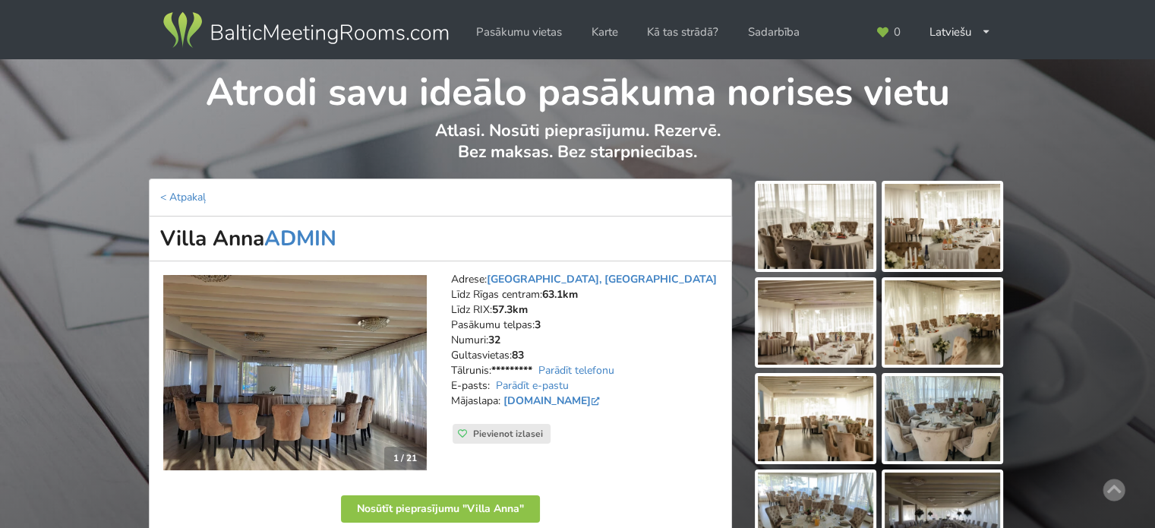
scroll to position [76, 0]
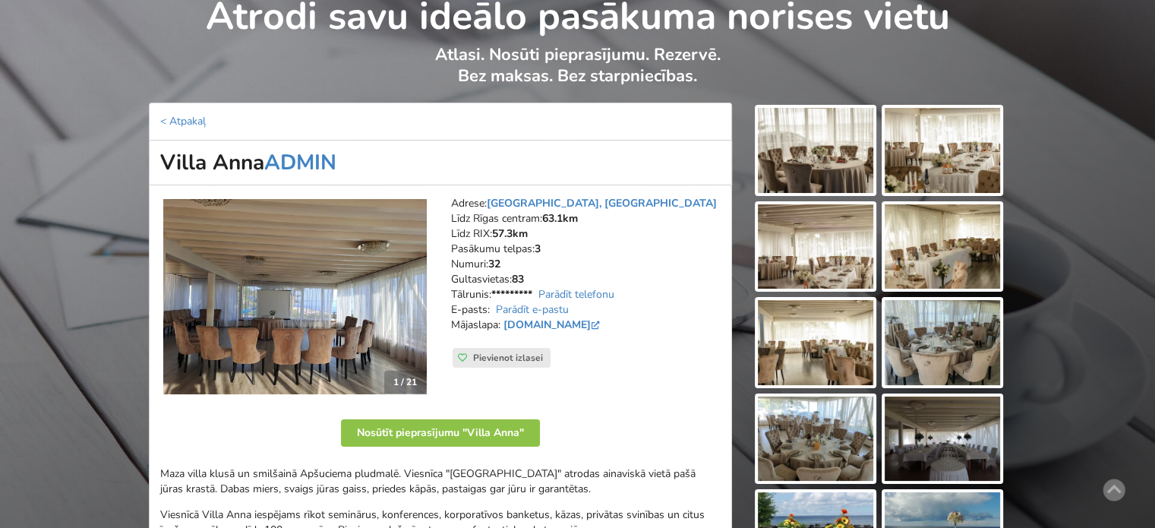
click at [844, 148] on img at bounding box center [815, 150] width 115 height 85
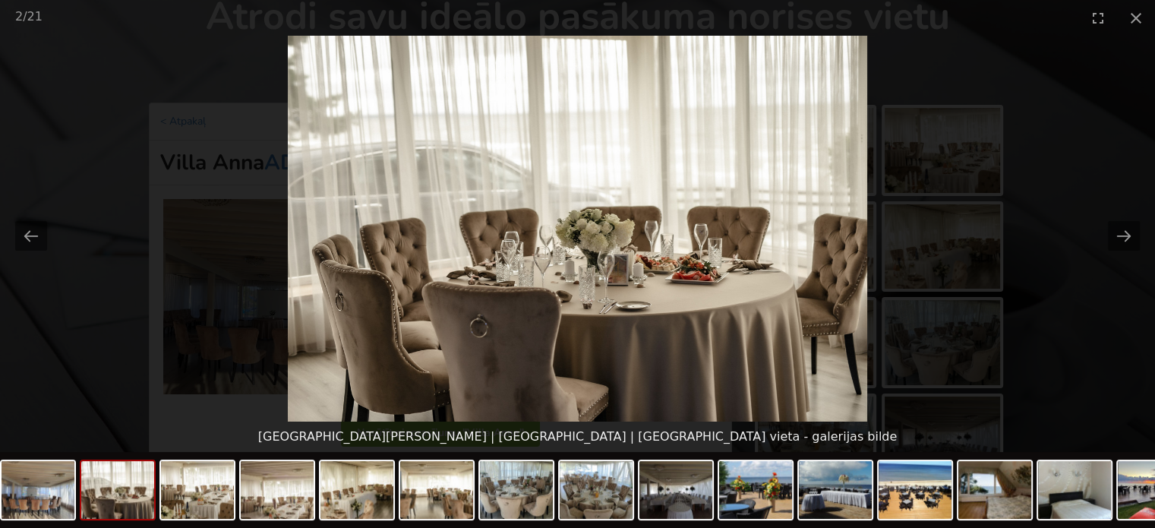
scroll to position [0, 0]
click at [1123, 325] on picture at bounding box center [577, 229] width 1155 height 386
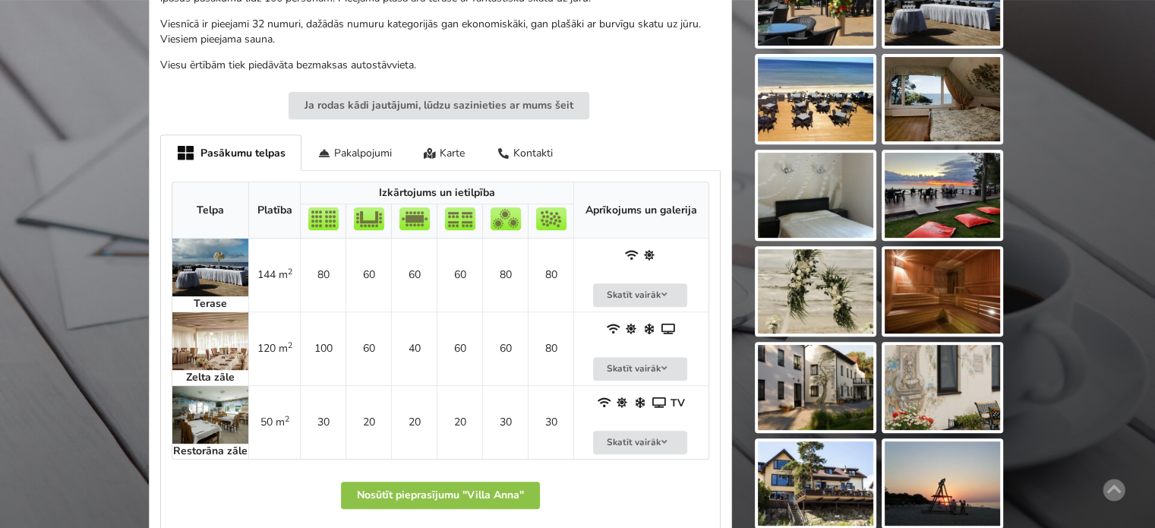
scroll to position [683, 0]
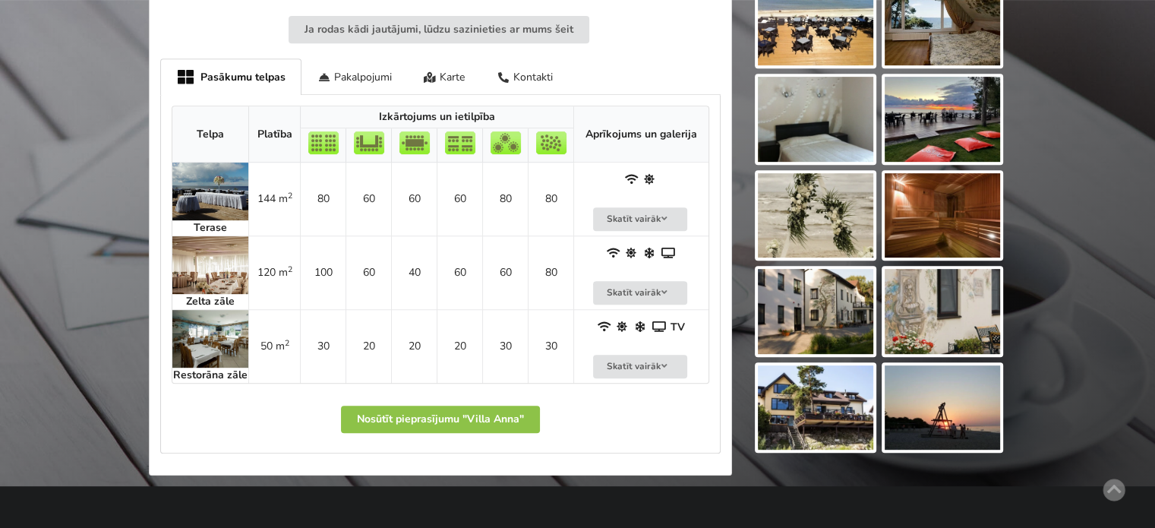
click at [190, 276] on img at bounding box center [210, 265] width 76 height 58
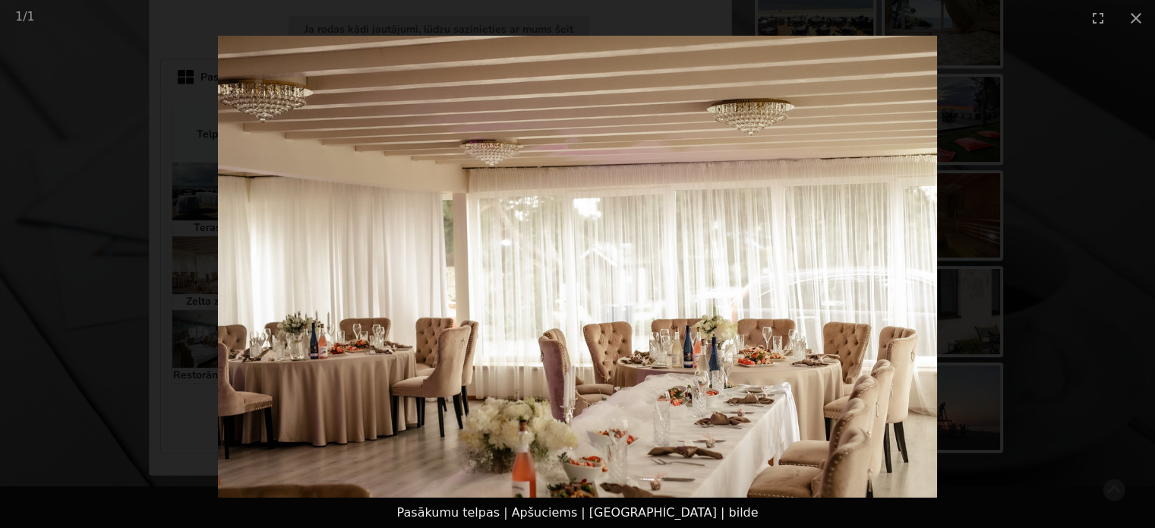
click at [1061, 336] on picture at bounding box center [577, 267] width 1155 height 462
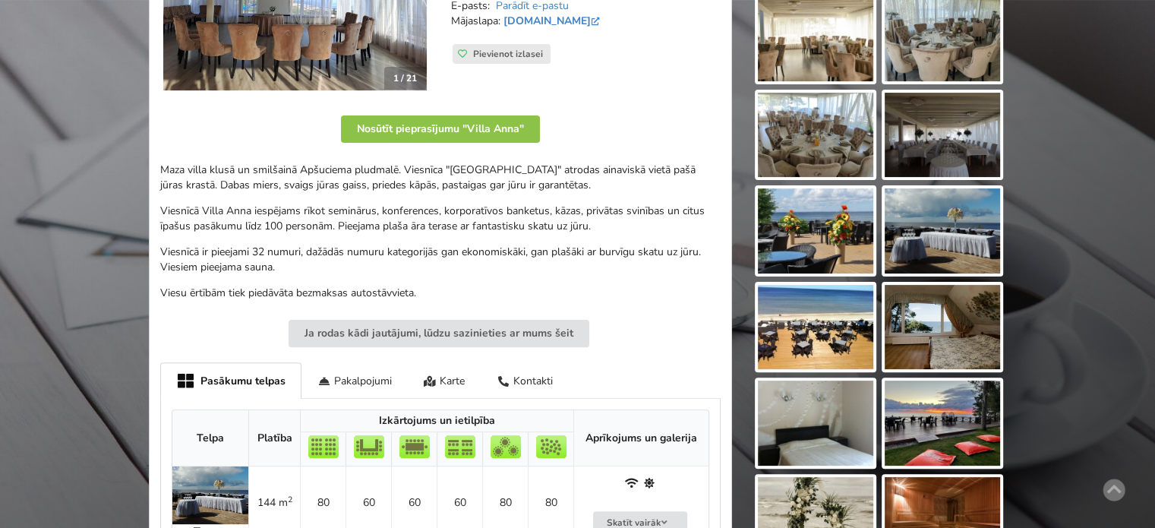
scroll to position [304, 0]
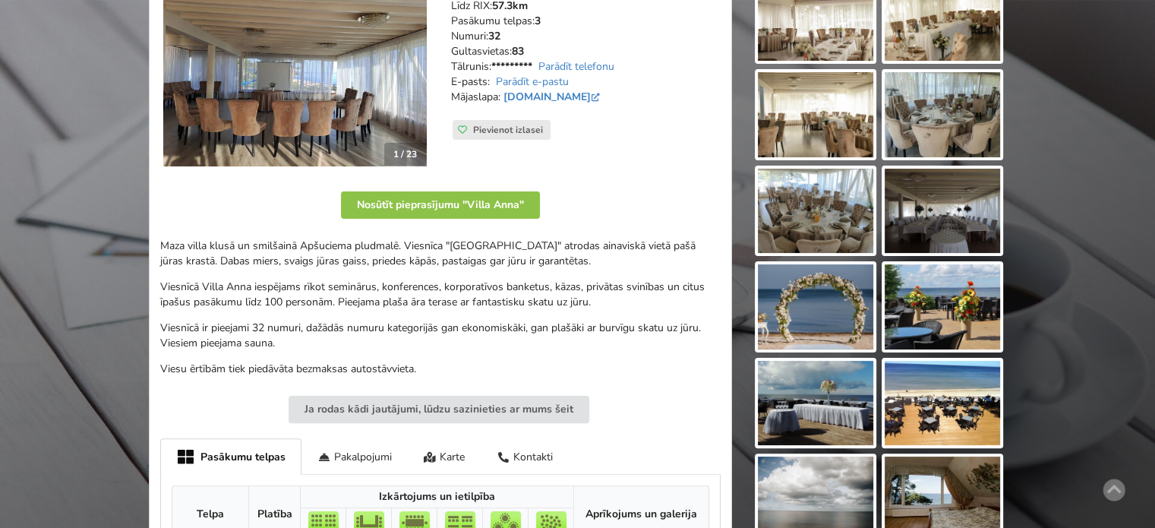
scroll to position [380, 0]
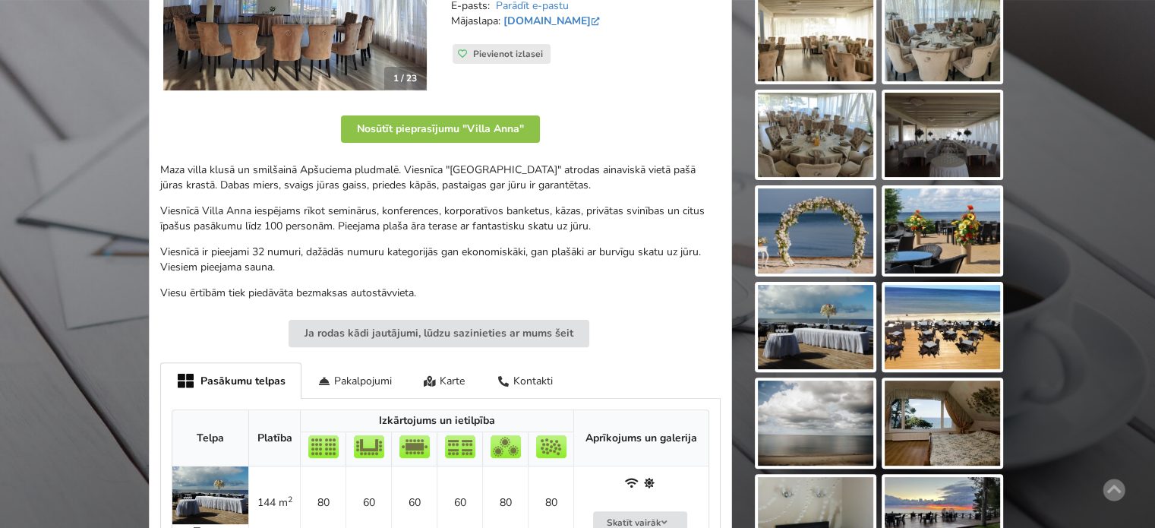
click at [813, 315] on img at bounding box center [815, 327] width 115 height 85
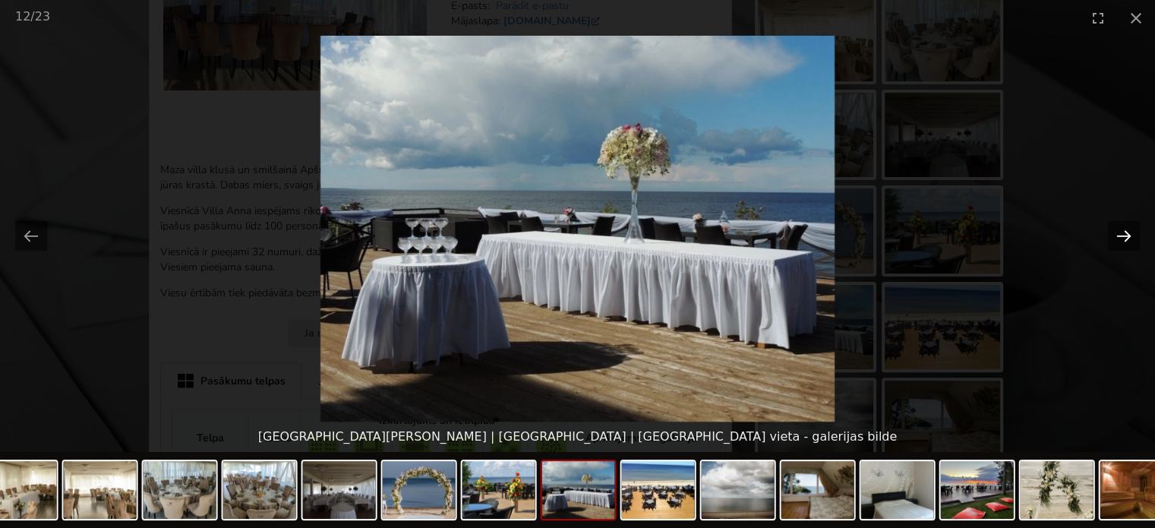
click at [1114, 241] on button "Next slide" at bounding box center [1124, 236] width 32 height 30
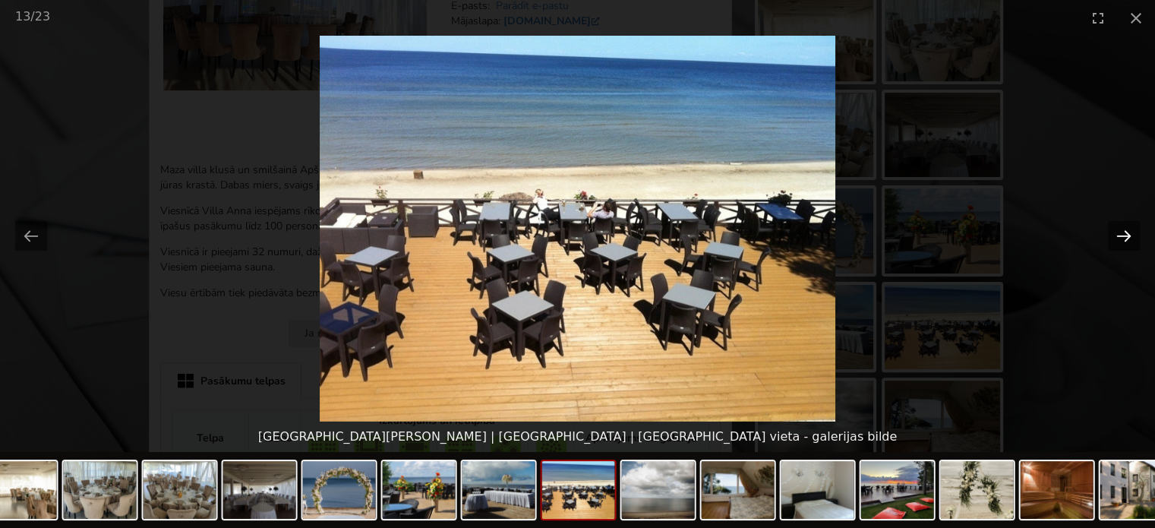
click at [1114, 241] on button "Next slide" at bounding box center [1124, 236] width 32 height 30
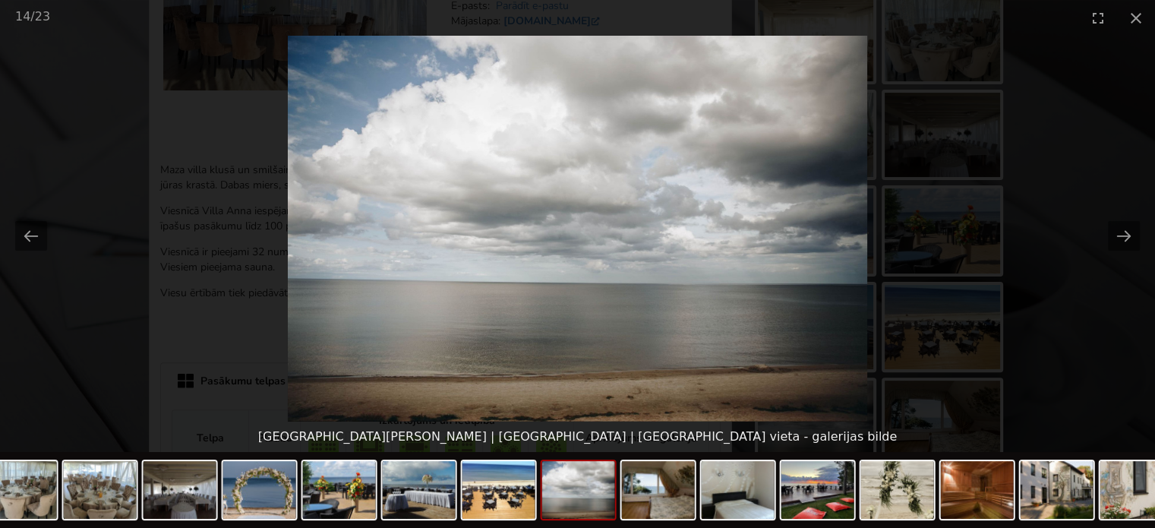
scroll to position [0, 0]
click at [1101, 312] on picture at bounding box center [577, 229] width 1155 height 386
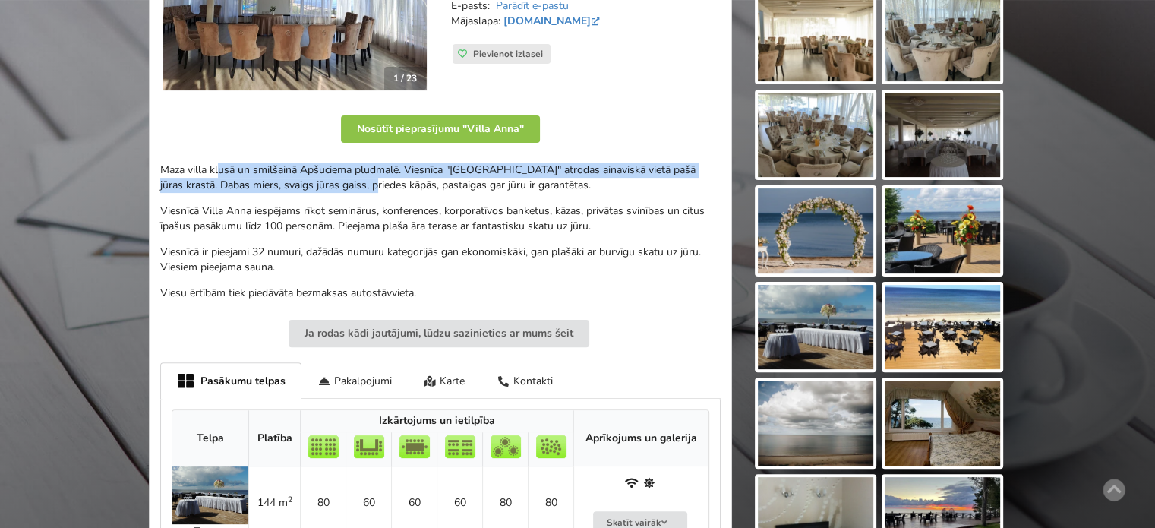
drag, startPoint x: 219, startPoint y: 165, endPoint x: 370, endPoint y: 186, distance: 153.2
click at [369, 186] on p "Maza villa klusā un smilšainā Apšuciema pludmalē. Viesnīca "[GEOGRAPHIC_DATA]" …" at bounding box center [440, 177] width 560 height 30
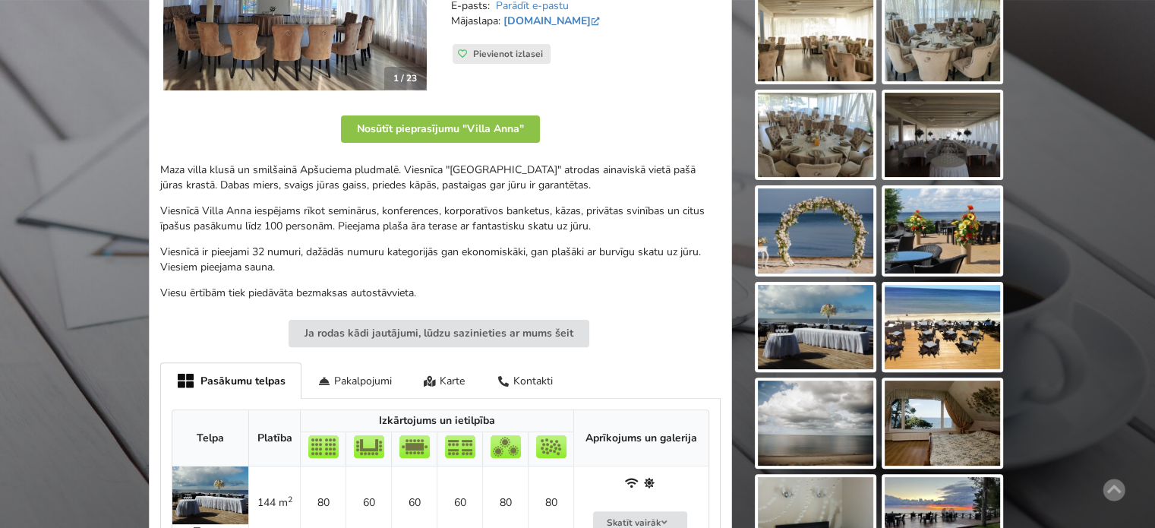
click at [382, 188] on p "Maza villa klusā un smilšainā Apšuciema pludmalē. Viesnīca "[GEOGRAPHIC_DATA]" …" at bounding box center [440, 177] width 560 height 30
drag, startPoint x: 285, startPoint y: 176, endPoint x: 487, endPoint y: 177, distance: 201.2
click at [481, 175] on p "Maza villa klusā un smilšainā Apšuciema pludmalē. Viesnīca "[GEOGRAPHIC_DATA]" …" at bounding box center [440, 177] width 560 height 30
click at [493, 177] on p "Maza villa klusā un smilšainā Apšuciema pludmalē. Viesnīca "[GEOGRAPHIC_DATA]" …" at bounding box center [440, 177] width 560 height 30
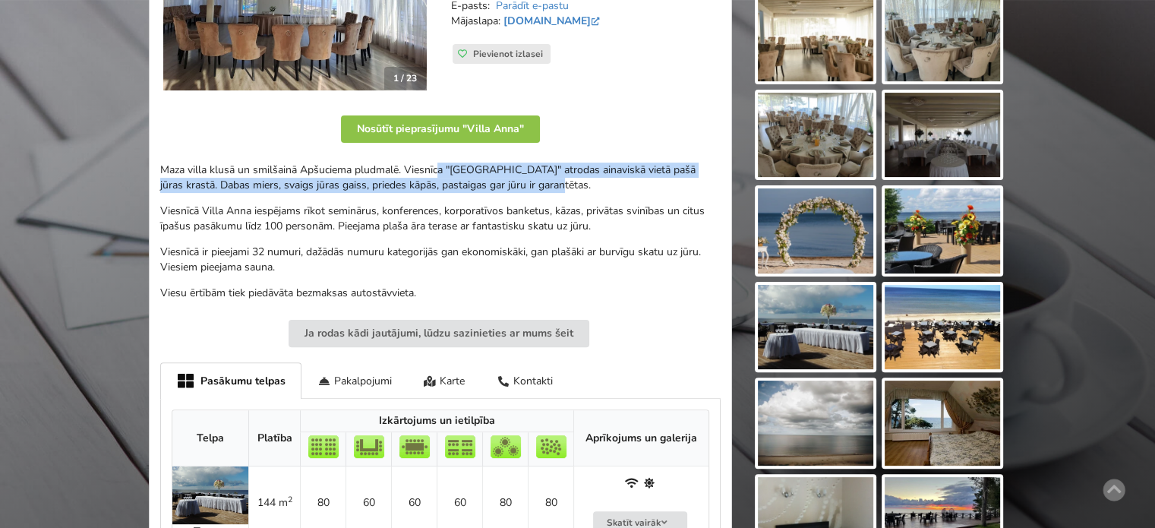
drag, startPoint x: 439, startPoint y: 175, endPoint x: 589, endPoint y: 178, distance: 150.3
click at [583, 178] on p "Maza villa klusā un smilšainā Apšuciema pludmalē. Viesnīca "[GEOGRAPHIC_DATA]" …" at bounding box center [440, 177] width 560 height 30
click at [595, 179] on p "Maza villa klusā un smilšainā Apšuciema pludmalē. Viesnīca "Villa Anna" atrodas…" at bounding box center [440, 177] width 560 height 30
drag, startPoint x: 549, startPoint y: 182, endPoint x: 279, endPoint y: 175, distance: 270.4
click at [288, 175] on p "Maza villa klusā un smilšainā Apšuciema pludmalē. Viesnīca "Villa Anna" atrodas…" at bounding box center [440, 177] width 560 height 30
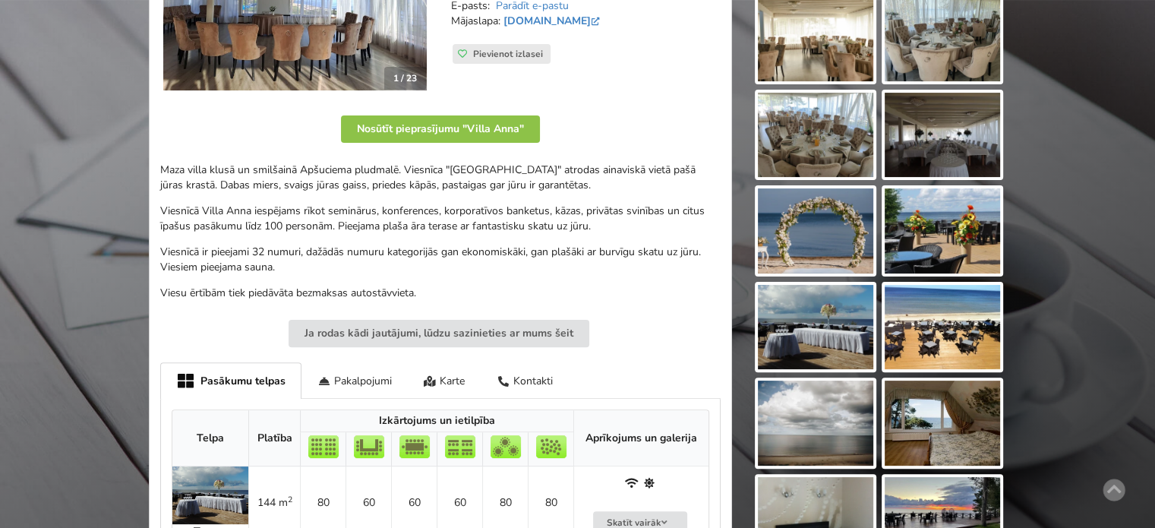
click at [275, 175] on p "Maza villa klusā un smilšainā Apšuciema pludmalē. Viesnīca "Villa Anna" atrodas…" at bounding box center [440, 177] width 560 height 30
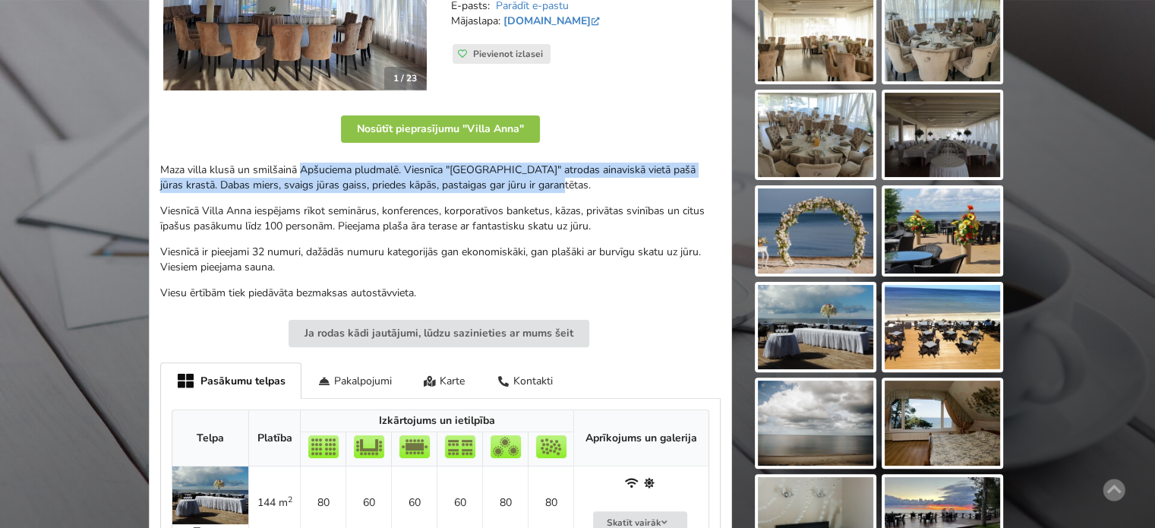
drag, startPoint x: 421, startPoint y: 175, endPoint x: 585, endPoint y: 189, distance: 164.5
click at [584, 188] on p "Maza villa klusā un smilšainā Apšuciema pludmalē. Viesnīca "Villa Anna" atrodas…" at bounding box center [440, 177] width 560 height 30
click at [585, 189] on p "Maza villa klusā un smilšainā Apšuciema pludmalē. Viesnīca "Villa Anna" atrodas…" at bounding box center [440, 177] width 560 height 30
drag, startPoint x: 474, startPoint y: 181, endPoint x: 261, endPoint y: 172, distance: 212.7
click at [273, 172] on p "Maza villa klusā un smilšainā Apšuciema pludmalē. Viesnīca "Villa Anna" atrodas…" at bounding box center [440, 177] width 560 height 30
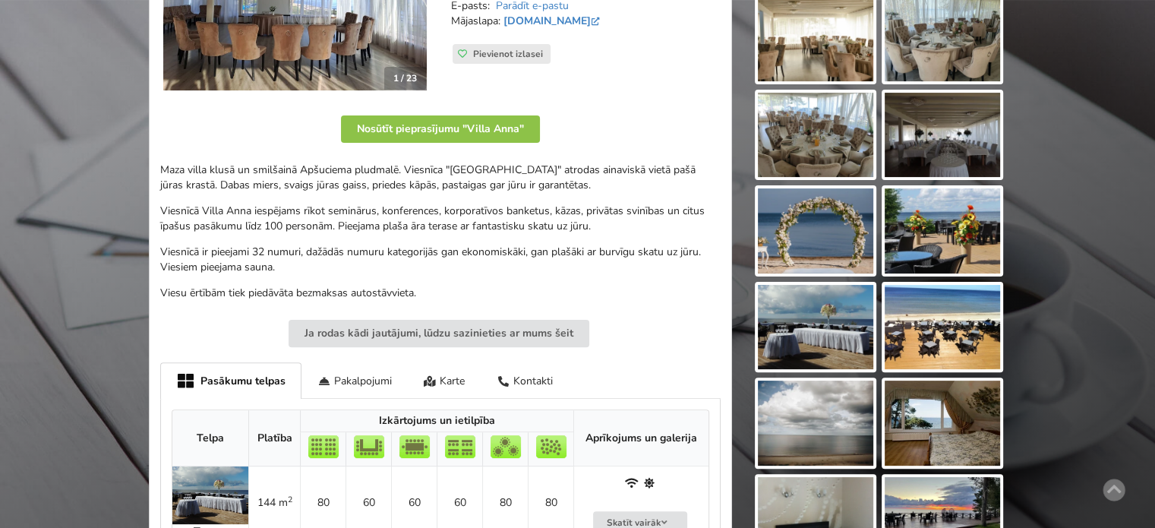
click at [261, 172] on p "Maza villa klusā un smilšainā Apšuciema pludmalē. Viesnīca "Villa Anna" atrodas…" at bounding box center [440, 177] width 560 height 30
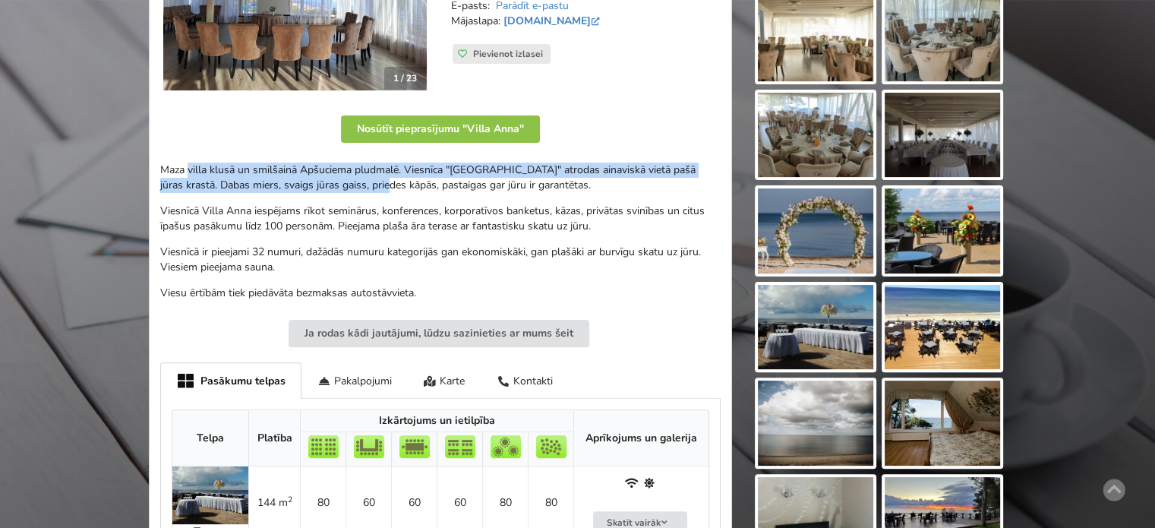
drag, startPoint x: 188, startPoint y: 172, endPoint x: 370, endPoint y: 178, distance: 183.1
click at [368, 178] on p "Maza villa klusā un smilšainā Apšuciema pludmalē. Viesnīca "Villa Anna" atrodas…" at bounding box center [440, 177] width 560 height 30
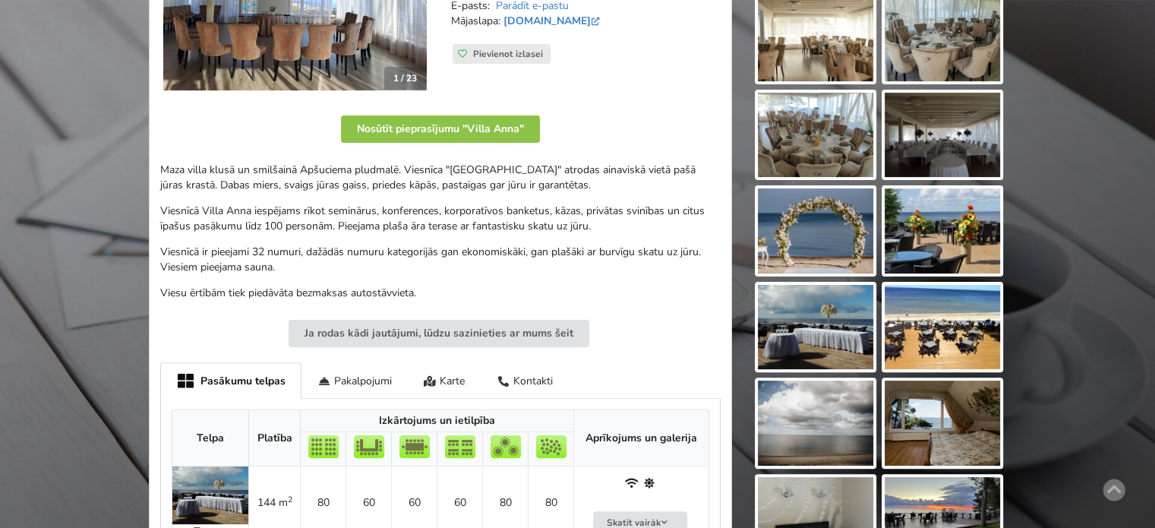
click at [370, 178] on p "Maza villa klusā un smilšainā Apšuciema pludmalē. Viesnīca "Villa Anna" atrodas…" at bounding box center [440, 177] width 560 height 30
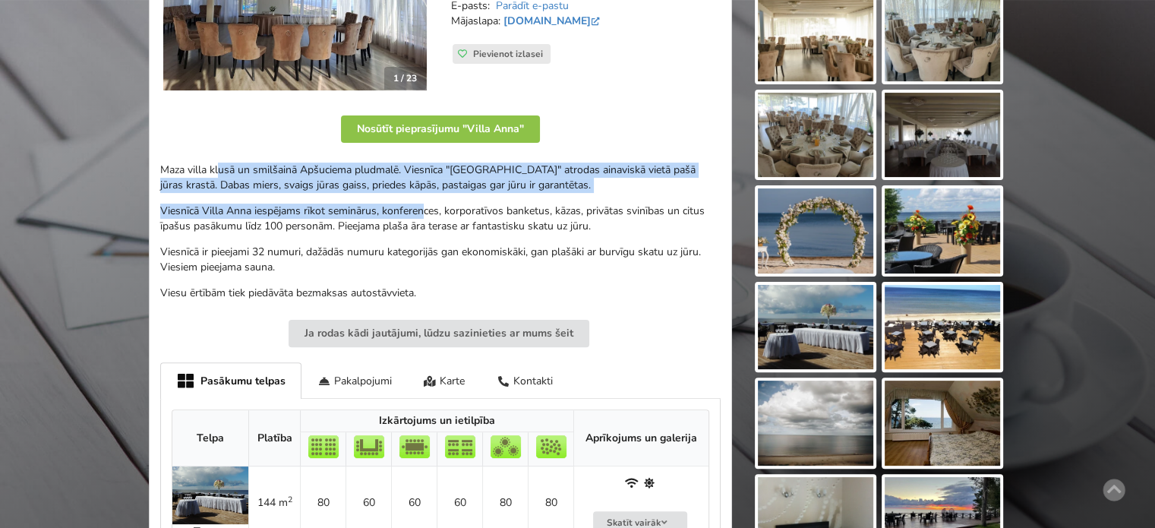
drag, startPoint x: 219, startPoint y: 175, endPoint x: 465, endPoint y: 197, distance: 247.8
click at [440, 194] on div "Maza villa klusā un smilšainā Apšuciema pludmalē. Viesnīca "Villa Anna" atrodas…" at bounding box center [440, 231] width 560 height 138
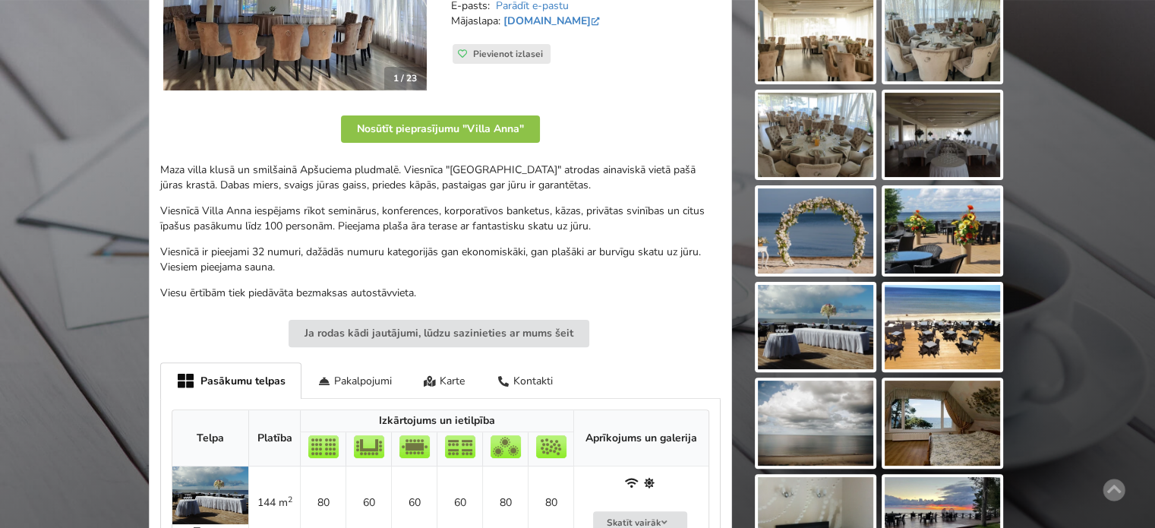
click at [468, 197] on div "Maza villa klusā un smilšainā Apšuciema pludmalē. Viesnīca "Villa Anna" atrodas…" at bounding box center [440, 231] width 560 height 138
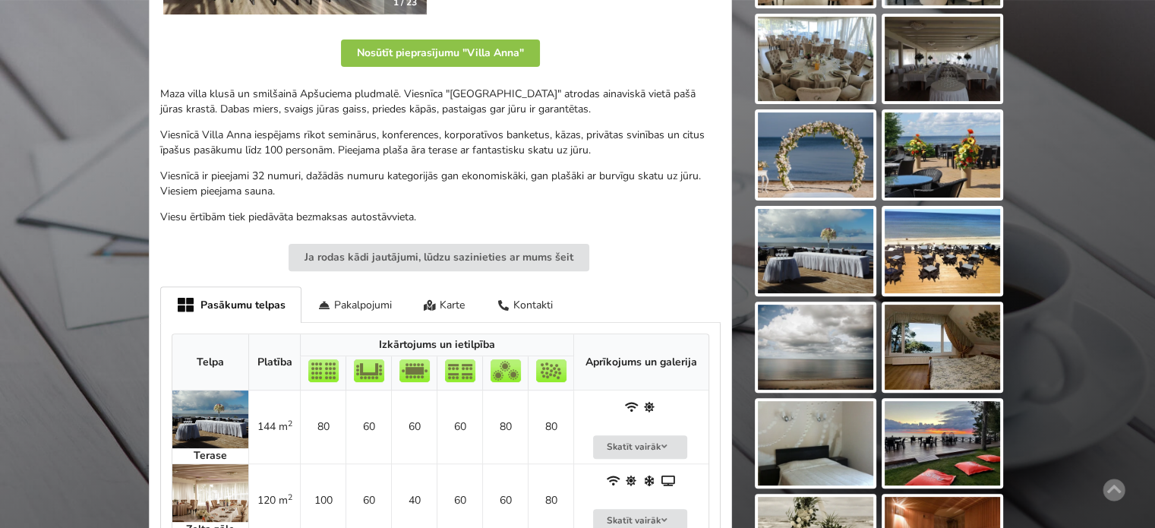
scroll to position [152, 0]
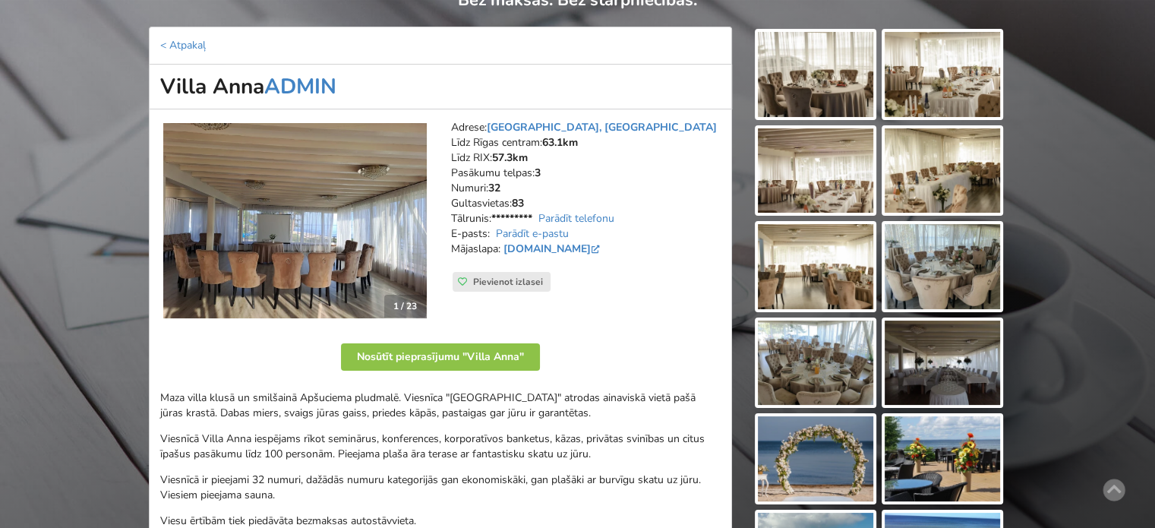
click at [829, 78] on img at bounding box center [815, 74] width 115 height 85
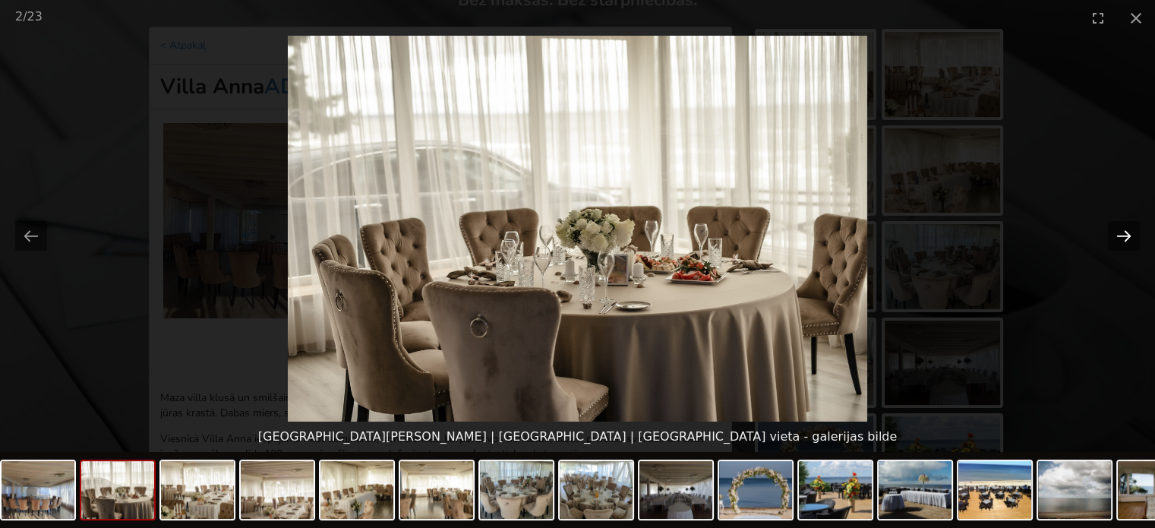
click at [1133, 240] on button "Next slide" at bounding box center [1124, 236] width 32 height 30
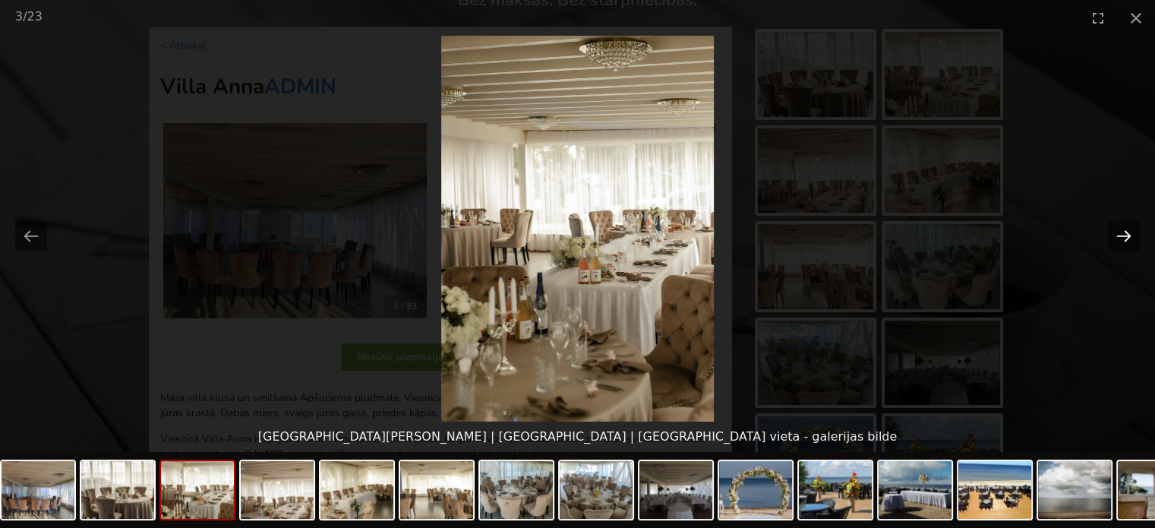
click at [1133, 240] on button "Next slide" at bounding box center [1124, 236] width 32 height 30
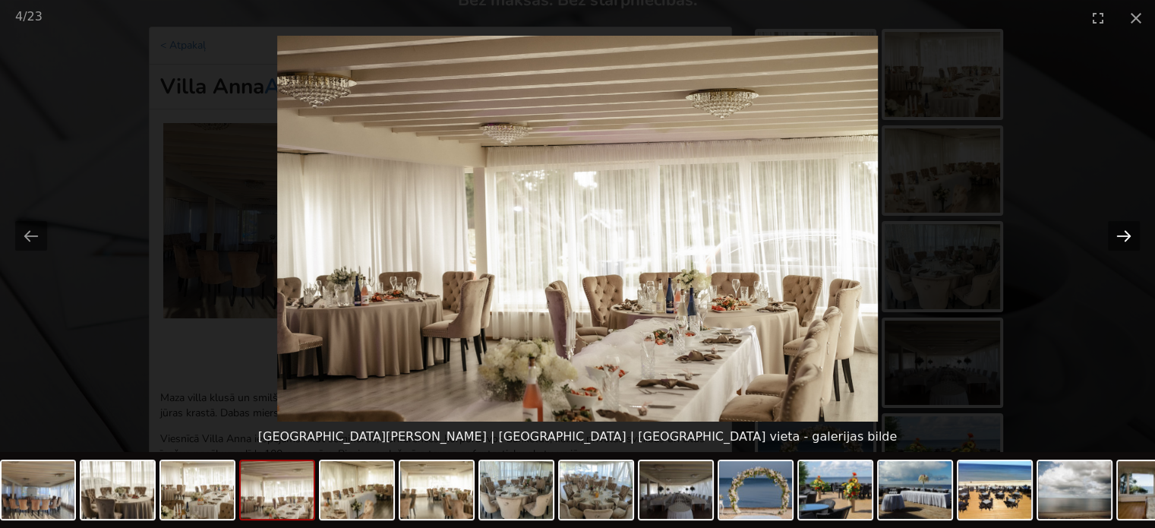
click at [1133, 240] on button "Next slide" at bounding box center [1124, 236] width 32 height 30
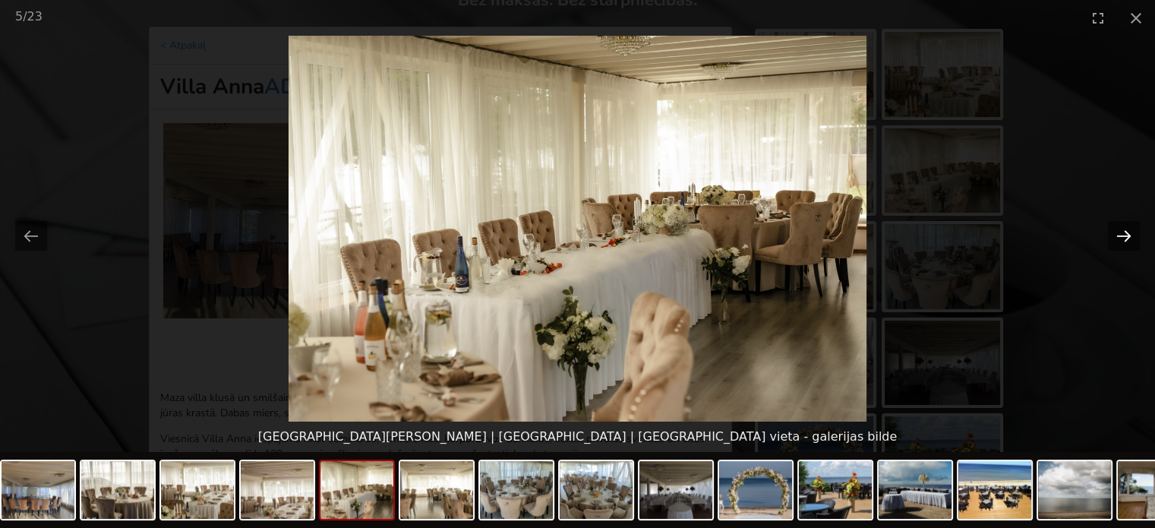
click at [1133, 240] on button "Next slide" at bounding box center [1124, 236] width 32 height 30
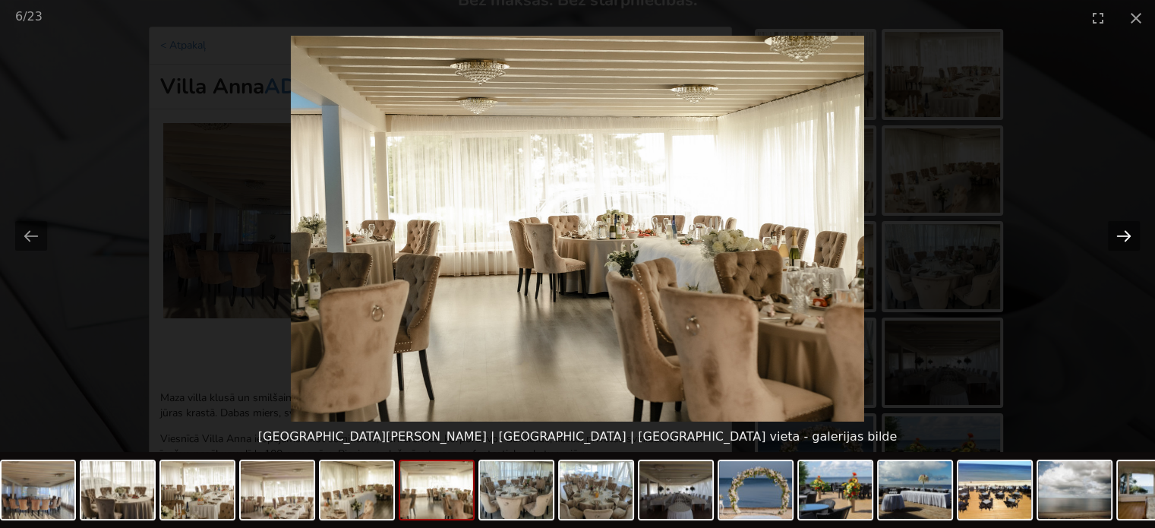
click at [1133, 240] on button "Next slide" at bounding box center [1124, 236] width 32 height 30
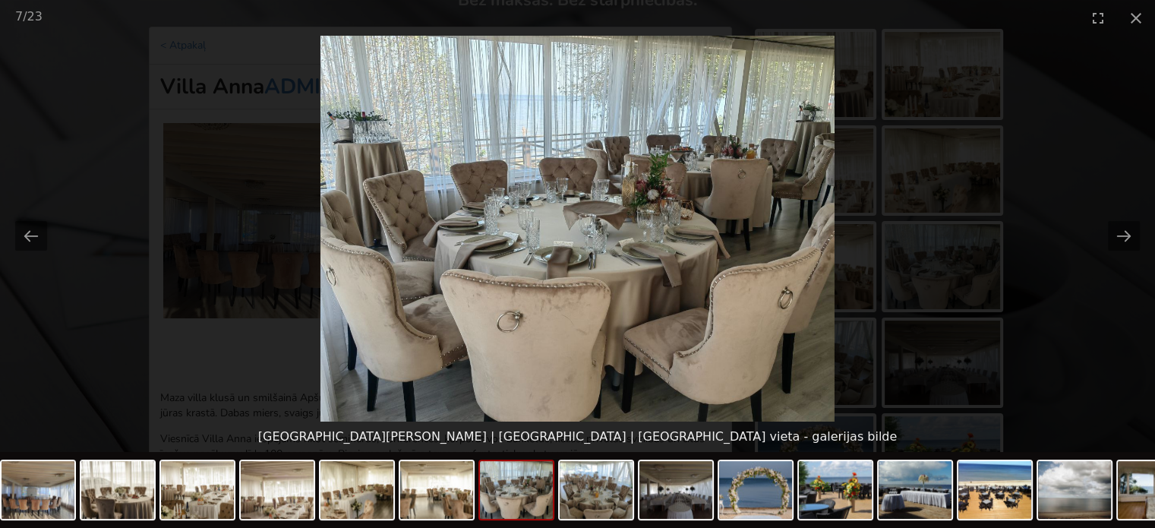
scroll to position [0, 0]
click at [1086, 288] on picture at bounding box center [577, 229] width 1155 height 386
click at [1140, 14] on button "Close gallery" at bounding box center [1136, 18] width 38 height 36
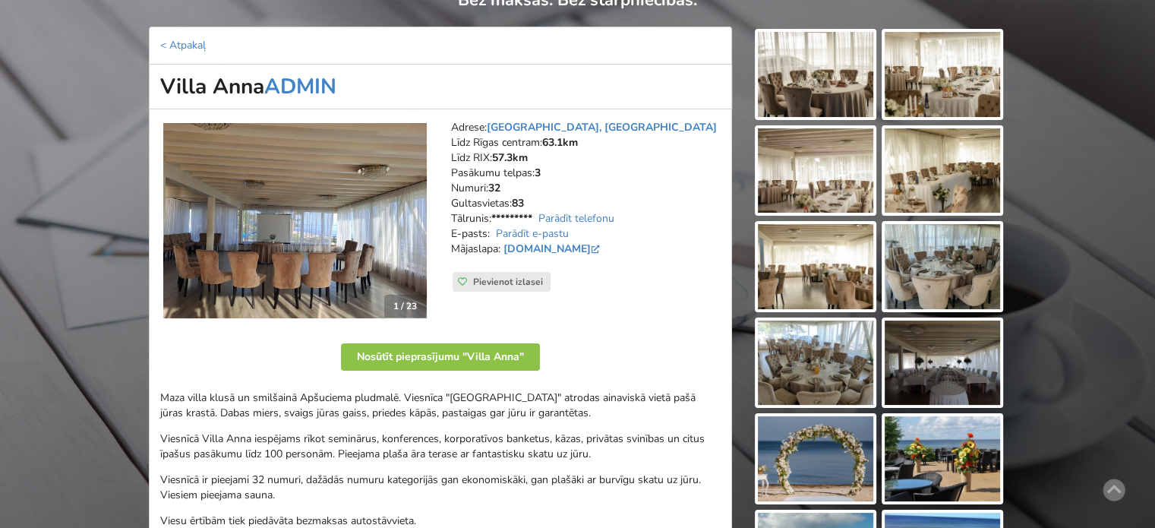
click at [342, 233] on img at bounding box center [294, 221] width 263 height 196
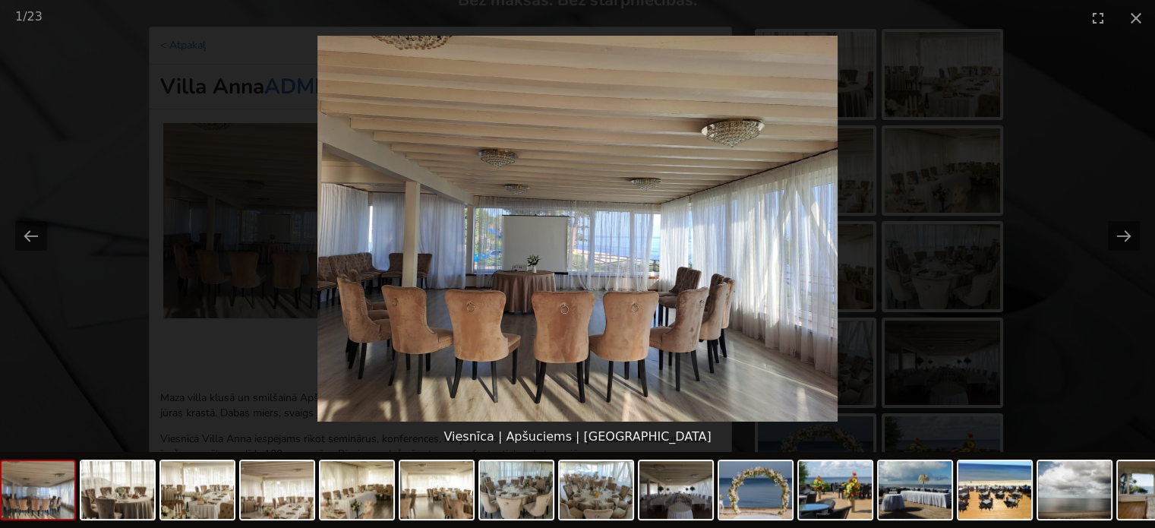
click at [1072, 285] on picture at bounding box center [577, 229] width 1155 height 386
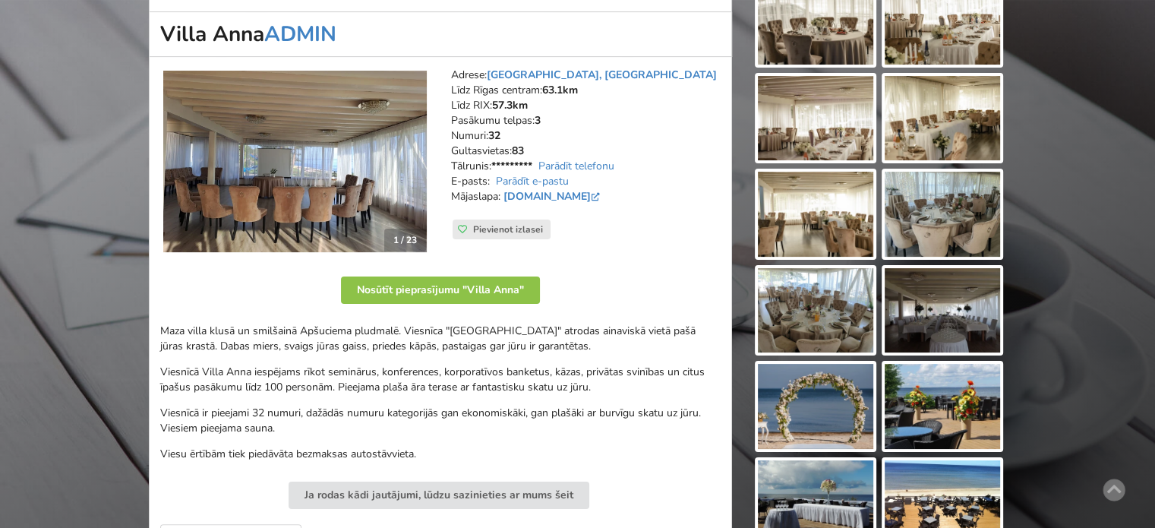
scroll to position [280, 0]
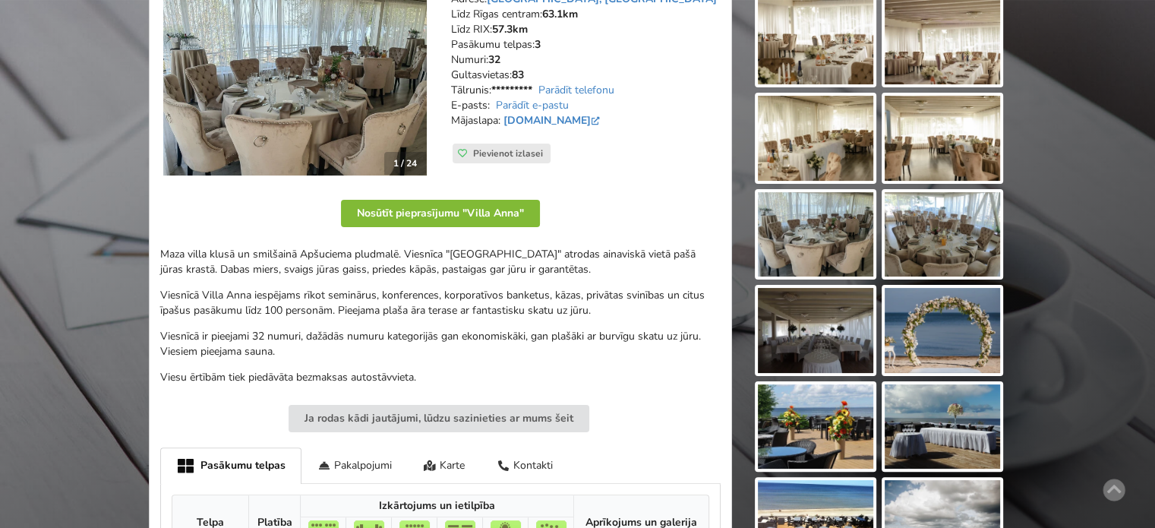
scroll to position [52, 0]
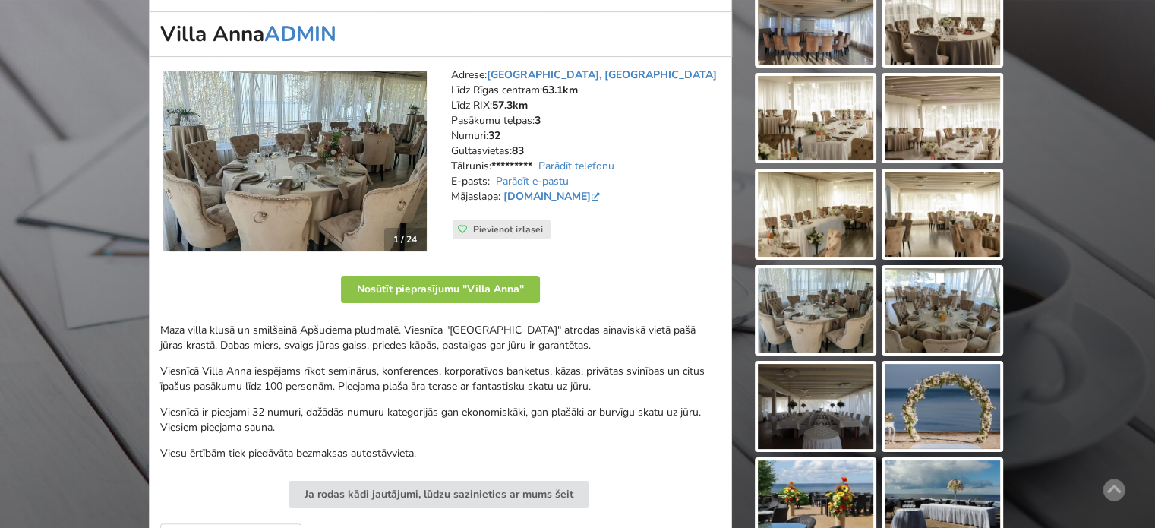
scroll to position [280, 0]
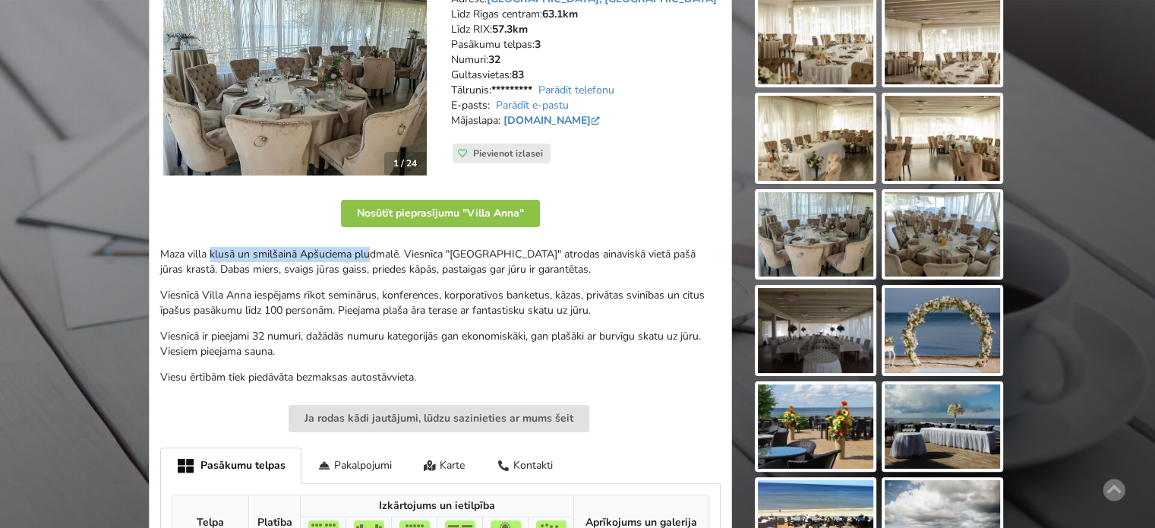
drag, startPoint x: 299, startPoint y: 251, endPoint x: 492, endPoint y: 264, distance: 193.3
click at [467, 263] on p "Maza villa klusā un smilšainā Apšuciema pludmalē. Viesnīca "Villa Anna" atrodas…" at bounding box center [440, 262] width 560 height 30
click at [492, 264] on p "Maza villa klusā un smilšainā Apšuciema pludmalē. Viesnīca "Villa Anna" atrodas…" at bounding box center [440, 262] width 560 height 30
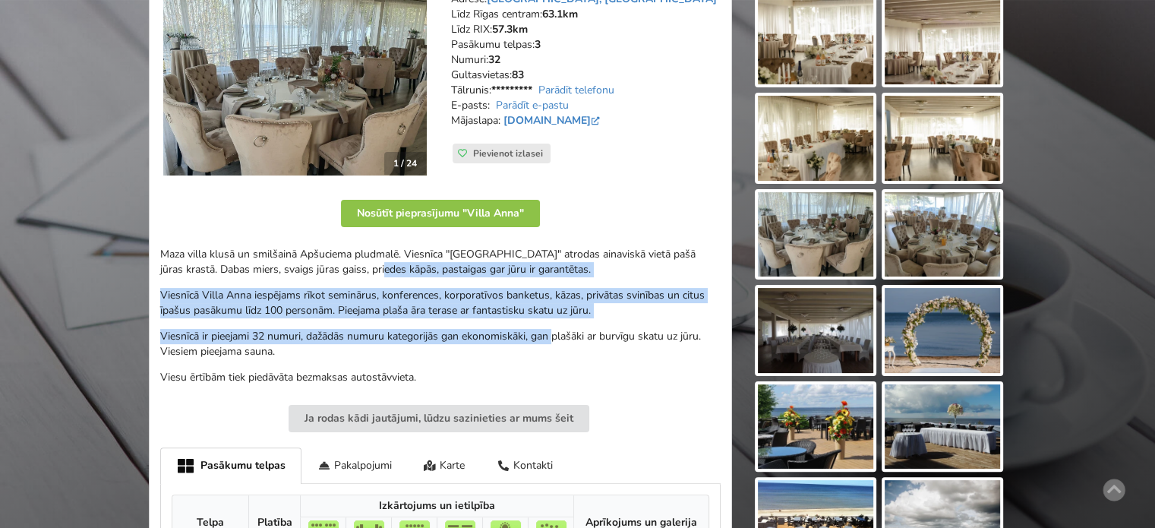
drag, startPoint x: 556, startPoint y: 319, endPoint x: 357, endPoint y: 263, distance: 206.7
click at [357, 263] on div "Maza villa klusā un smilšainā Apšuciema pludmalē. Viesnīca "Villa Anna" atrodas…" at bounding box center [440, 316] width 560 height 138
click at [357, 263] on p "Maza villa klusā un smilšainā Apšuciema pludmalē. Viesnīca "Villa Anna" atrodas…" at bounding box center [440, 262] width 560 height 30
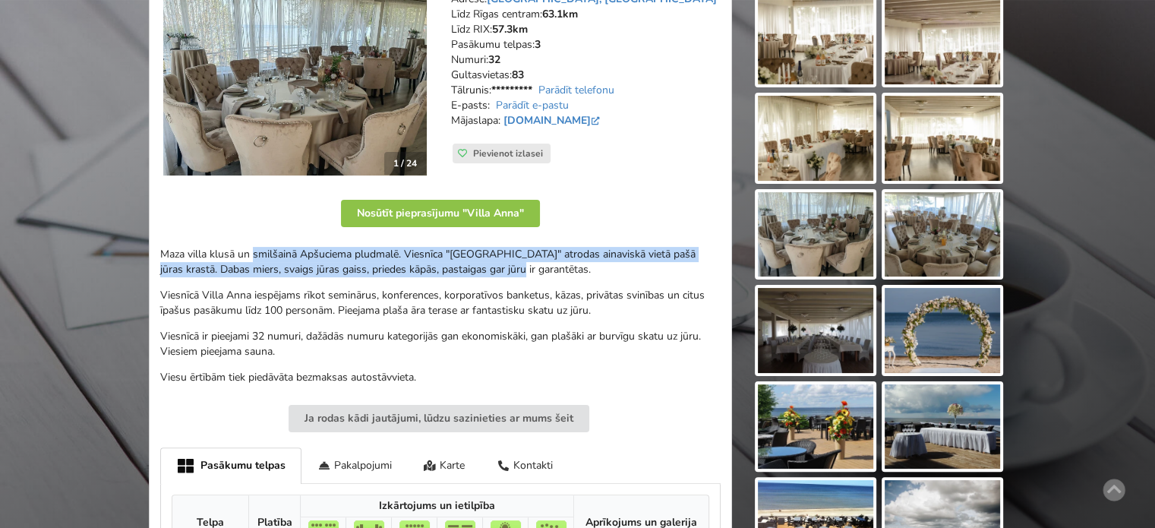
click at [516, 273] on p "Maza villa klusā un smilšainā Apšuciema pludmalē. Viesnīca "Villa Anna" atrodas…" at bounding box center [440, 262] width 560 height 30
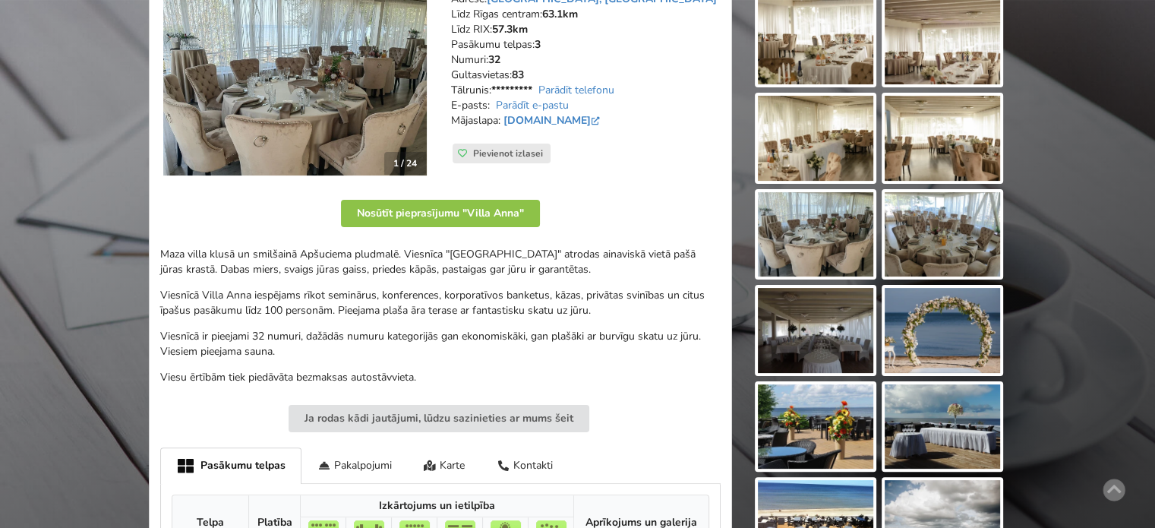
drag, startPoint x: 530, startPoint y: 276, endPoint x: 550, endPoint y: 291, distance: 24.9
click at [531, 277] on div "Maza villa klusā un smilšainā Apšuciema pludmalē. Viesnīca "Villa Anna" atrodas…" at bounding box center [440, 316] width 560 height 138
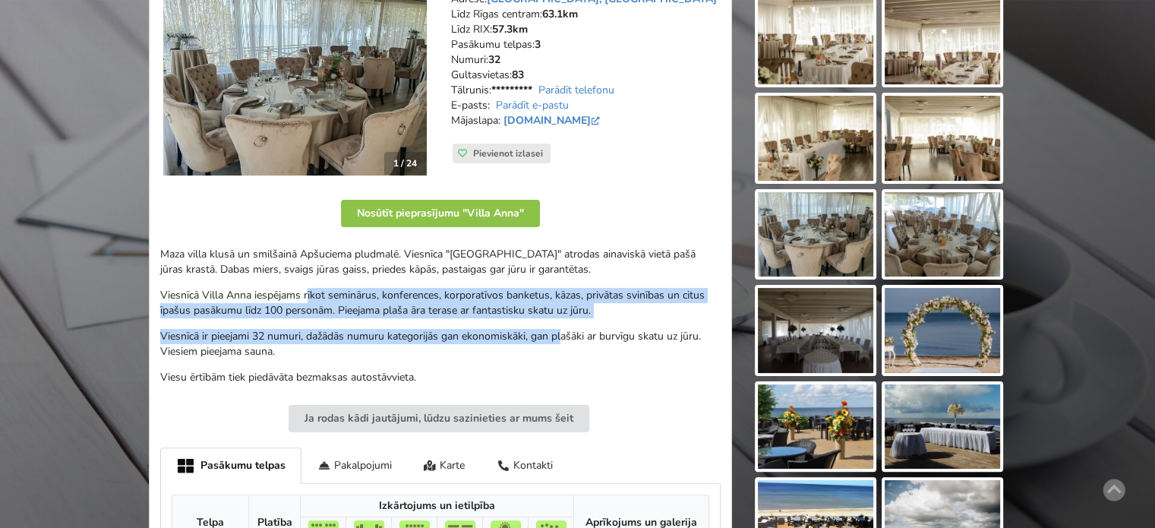
drag, startPoint x: 409, startPoint y: 294, endPoint x: 235, endPoint y: 273, distance: 175.9
click at [245, 273] on div "Maza villa klusā un smilšainā Apšuciema pludmalē. Viesnīca "Villa Anna" atrodas…" at bounding box center [440, 316] width 560 height 138
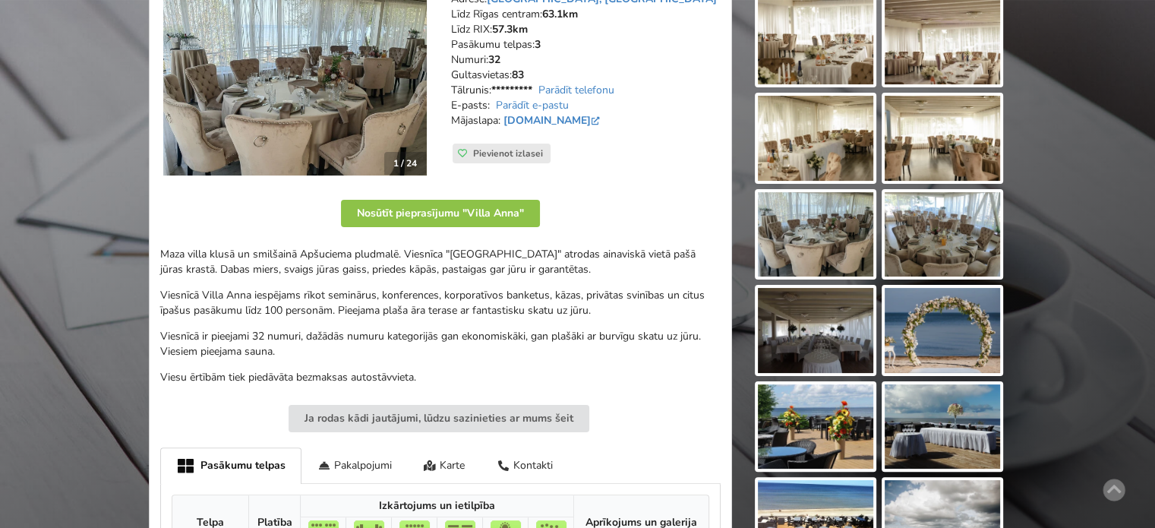
click at [235, 273] on p "Maza villa klusā un smilšainā Apšuciema pludmalē. Viesnīca "Villa Anna" atrodas…" at bounding box center [440, 262] width 560 height 30
drag, startPoint x: 246, startPoint y: 255, endPoint x: 471, endPoint y: 266, distance: 225.8
click at [433, 264] on p "Maza villa klusā un smilšainā Apšuciema pludmalē. Viesnīca "Villa Anna" atrodas…" at bounding box center [440, 262] width 560 height 30
click at [471, 266] on p "Maza villa klusā un smilšainā Apšuciema pludmalē. Viesnīca "Villa Anna" atrodas…" at bounding box center [440, 262] width 560 height 30
click at [355, 263] on p "Maza villa klusā un smilšainā Apšuciema pludmalē. Viesnīca "Villa Anna" atrodas…" at bounding box center [440, 262] width 560 height 30
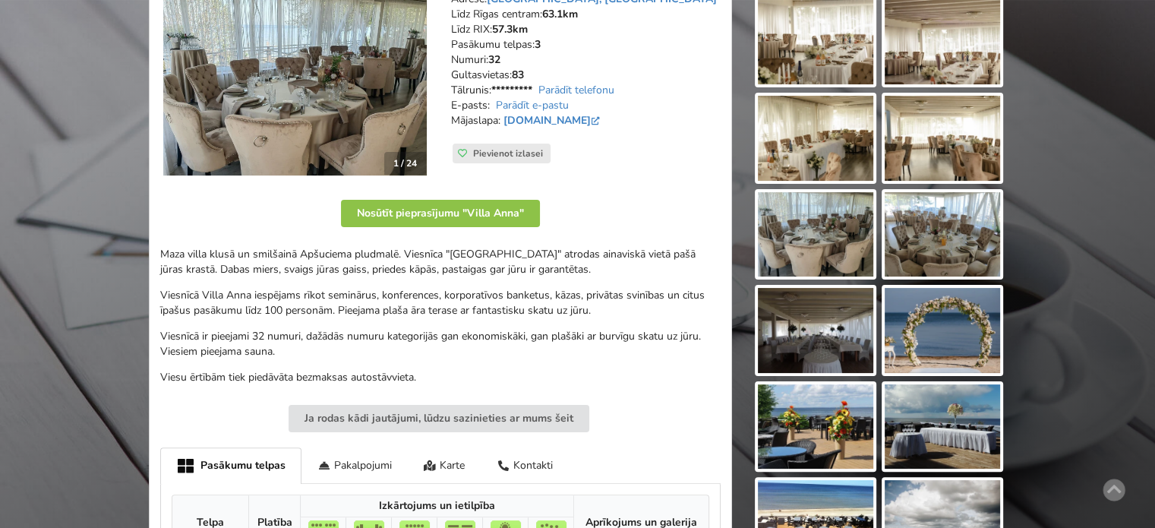
click at [343, 260] on p "Maza villa klusā un smilšainā Apšuciema pludmalē. Viesnīca "Villa Anna" atrodas…" at bounding box center [440, 262] width 560 height 30
click at [657, 262] on p "Maza villa klusā un smilšainā Apšuciema pludmalē. Viesnīca "Villa Anna" atrodas…" at bounding box center [440, 262] width 560 height 30
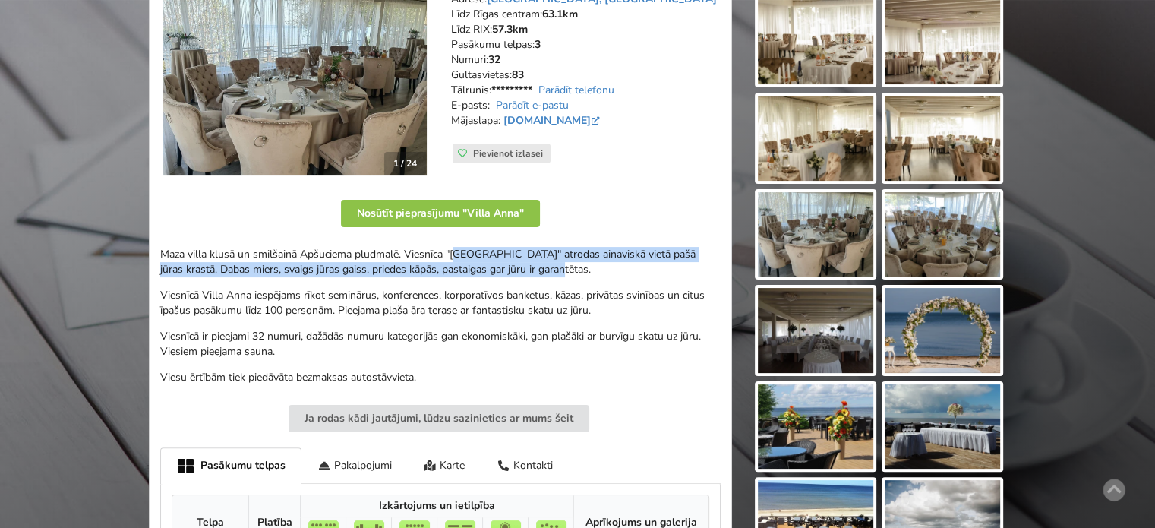
click at [692, 266] on p "Maza villa klusā un smilšainā Apšuciema pludmalē. Viesnīca "Villa Anna" atrodas…" at bounding box center [440, 262] width 560 height 30
drag, startPoint x: 557, startPoint y: 276, endPoint x: 323, endPoint y: 257, distance: 234.6
click at [332, 257] on div "Maza villa klusā un smilšainā Apšuciema pludmalē. Viesnīca "Villa Anna" atrodas…" at bounding box center [440, 316] width 560 height 138
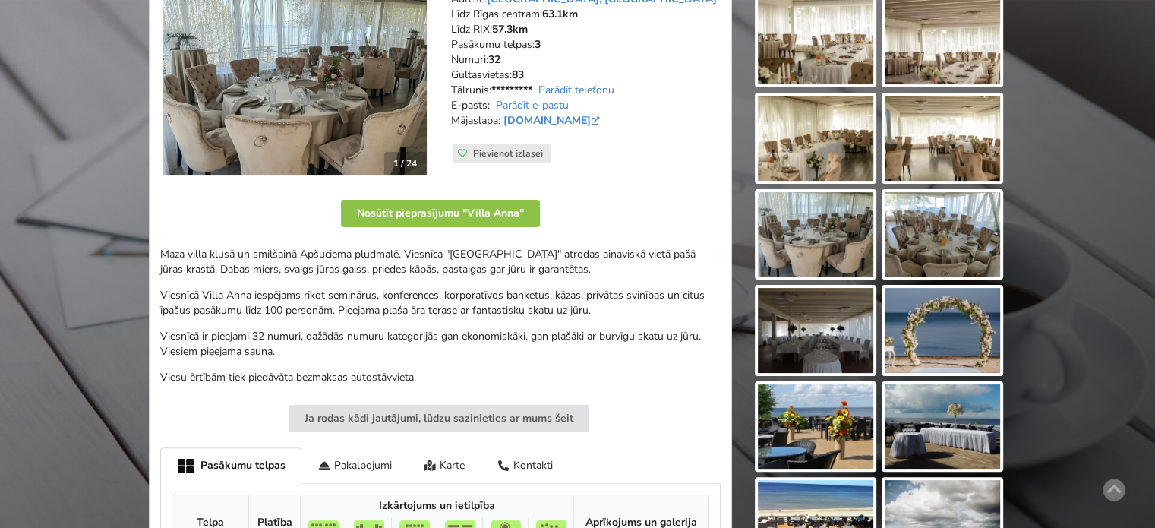
drag, startPoint x: 316, startPoint y: 256, endPoint x: 299, endPoint y: 256, distance: 16.7
click at [316, 256] on p "Maza villa klusā un smilšainā Apšuciema pludmalē. Viesnīca "Villa Anna" atrodas…" at bounding box center [440, 262] width 560 height 30
drag, startPoint x: 265, startPoint y: 254, endPoint x: 558, endPoint y: 263, distance: 293.2
click at [513, 260] on p "Maza villa klusā un smilšainā Apšuciema pludmalē. Viesnīca "Villa Anna" atrodas…" at bounding box center [440, 262] width 560 height 30
click at [562, 264] on p "Maza villa klusā un smilšainā Apšuciema pludmalē. Viesnīca "Villa Anna" atrodas…" at bounding box center [440, 262] width 560 height 30
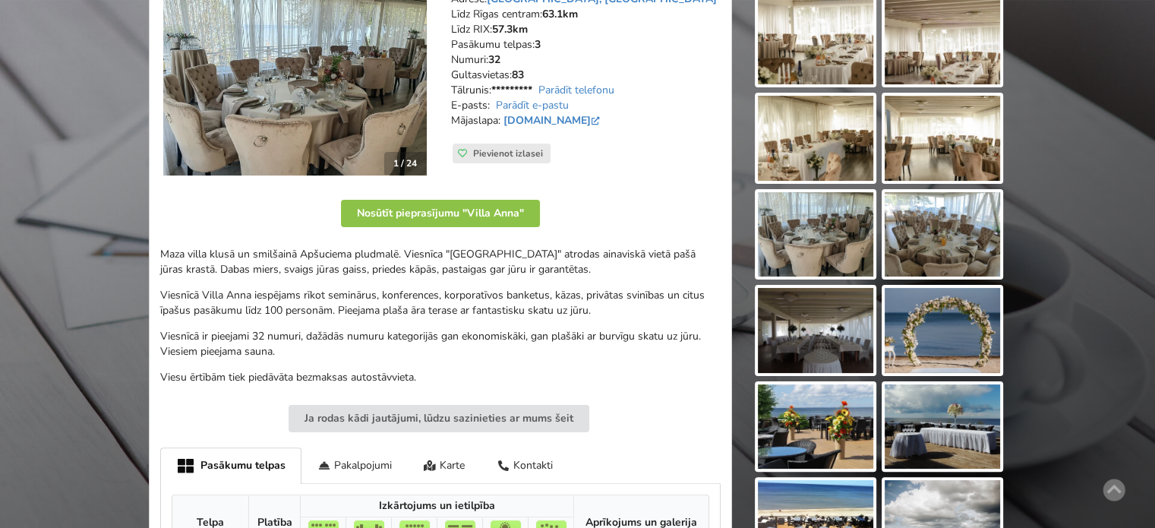
scroll to position [128, 0]
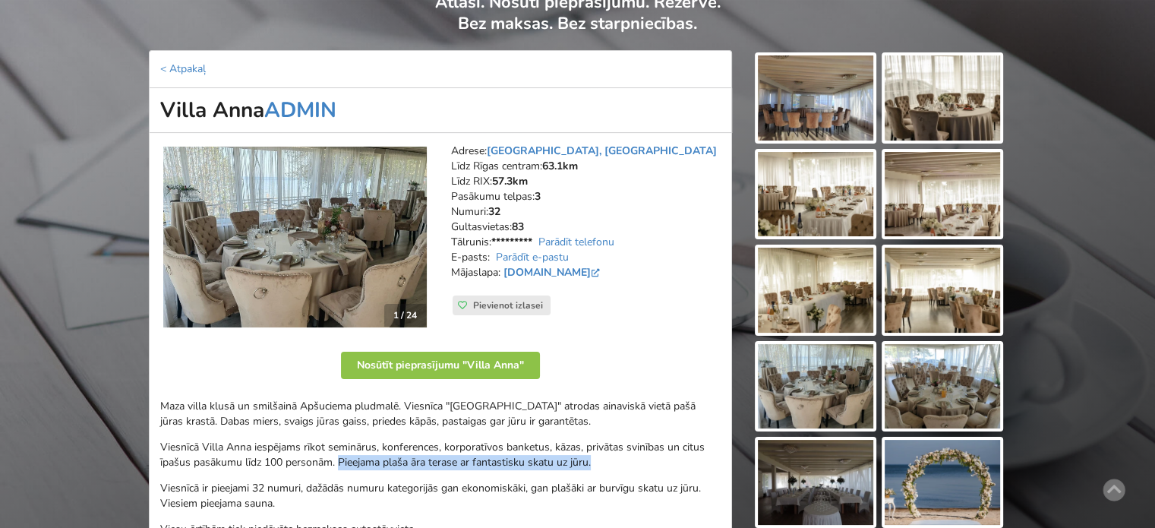
drag, startPoint x: 339, startPoint y: 461, endPoint x: 595, endPoint y: 462, distance: 256.6
click at [594, 462] on p "Viesnīcā Villa Anna iespējams rīkot seminārus, konferences, korporatīvos banket…" at bounding box center [440, 455] width 560 height 30
click at [596, 462] on p "Viesnīcā Villa Anna iespējams rīkot seminārus, konferences, korporatīvos banket…" at bounding box center [440, 455] width 560 height 30
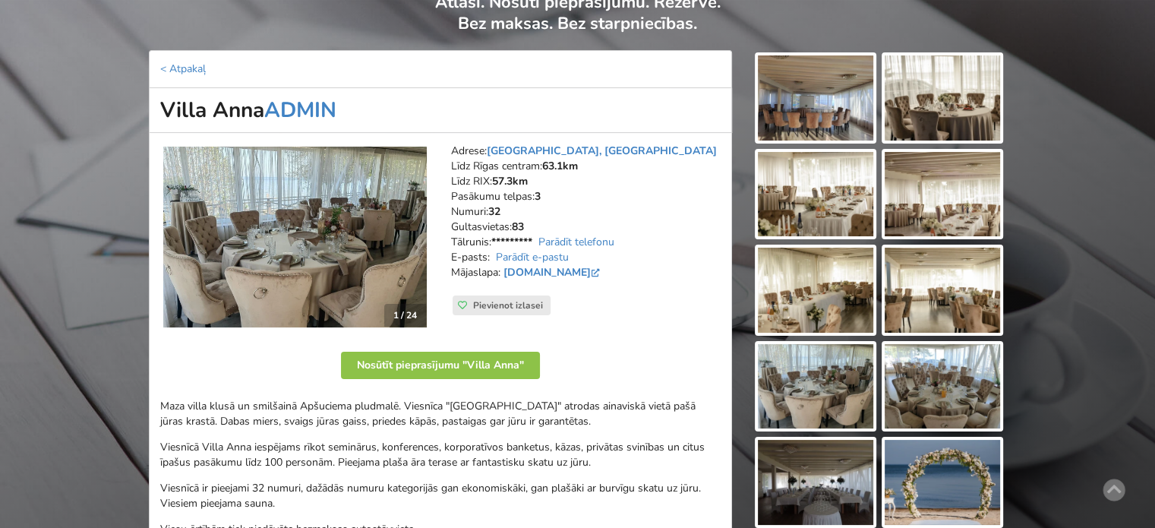
drag, startPoint x: 613, startPoint y: 462, endPoint x: 340, endPoint y: 459, distance: 272.6
click at [340, 459] on p "Viesnīcā Villa Anna iespējams rīkot seminārus, konferences, korporatīvos banket…" at bounding box center [440, 455] width 560 height 30
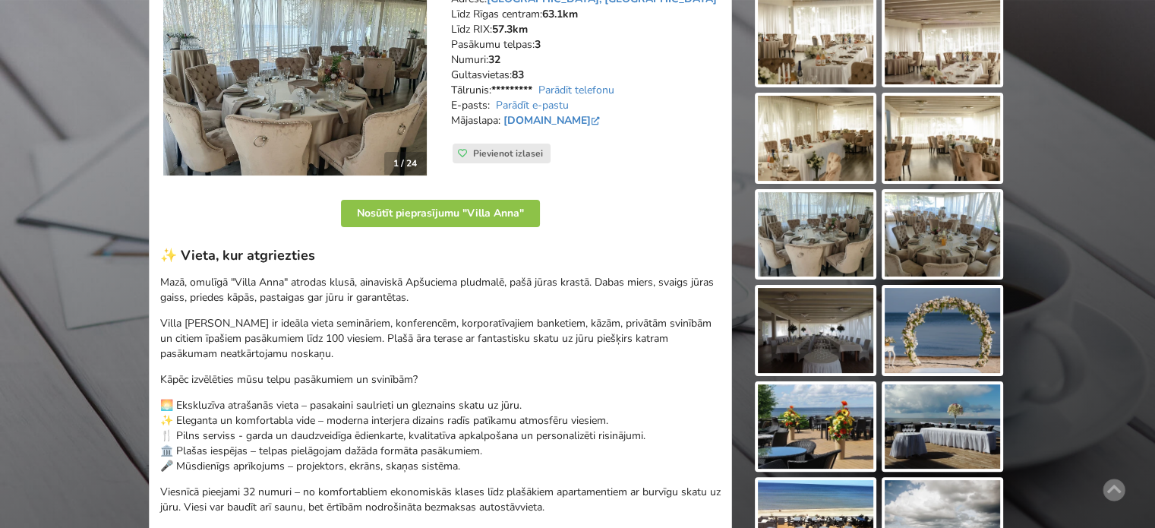
scroll to position [356, 0]
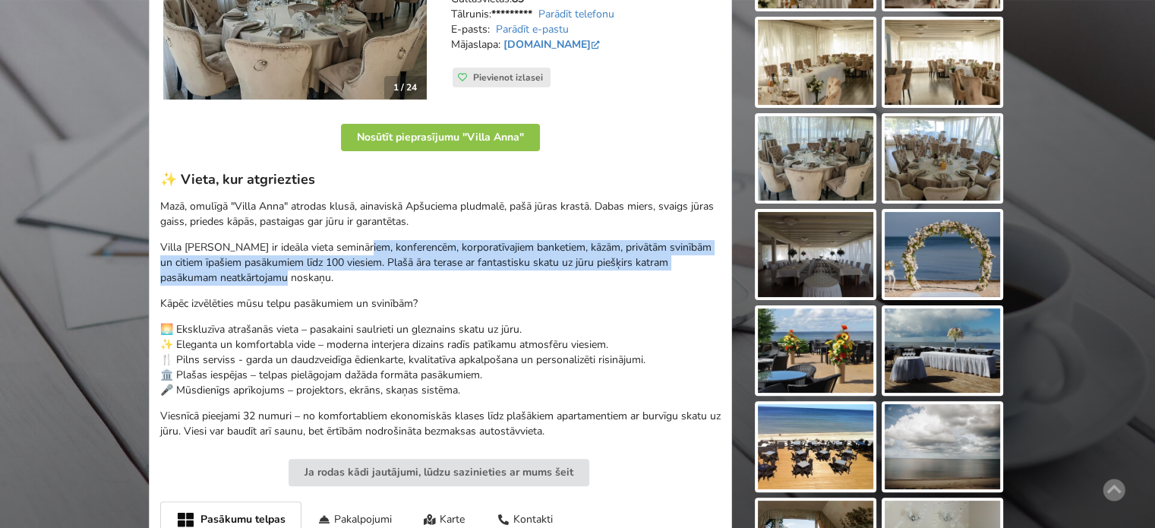
drag, startPoint x: 361, startPoint y: 251, endPoint x: 639, endPoint y: 279, distance: 279.2
click at [636, 278] on p "Villa [PERSON_NAME] ir ideāla vieta semināriem, konferencēm, korporatīvajiem ba…" at bounding box center [440, 263] width 560 height 46
click at [639, 279] on p "Villa [PERSON_NAME] ir ideāla vieta semināriem, konferencēm, korporatīvajiem ba…" at bounding box center [440, 263] width 560 height 46
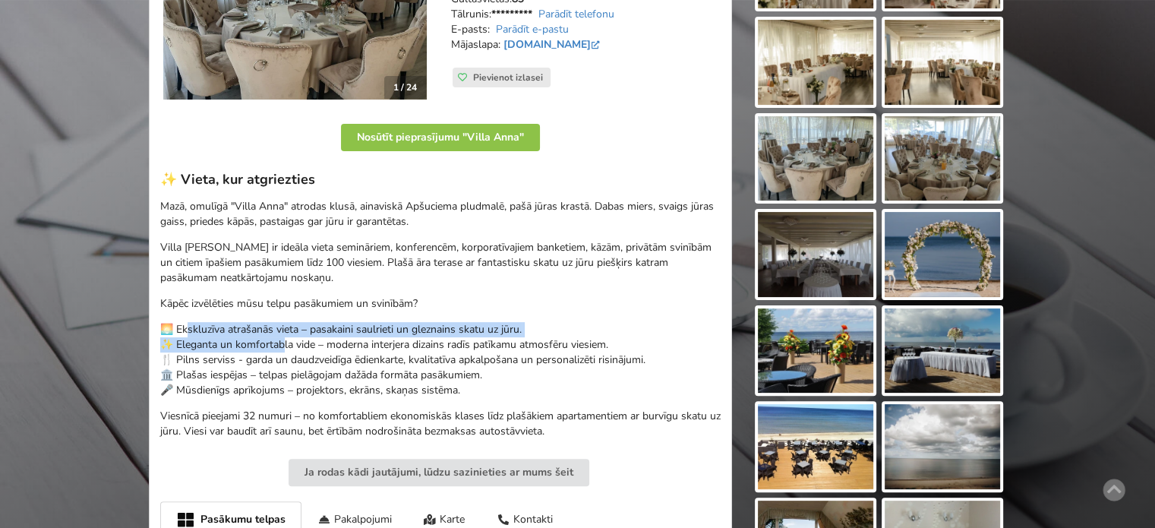
drag, startPoint x: 188, startPoint y: 327, endPoint x: 314, endPoint y: 345, distance: 127.2
click at [310, 342] on p "🌅 Ekskluzīva atrašanās vieta – pasakaini saulrieti un gleznains skatu uz jūru. …" at bounding box center [440, 360] width 560 height 76
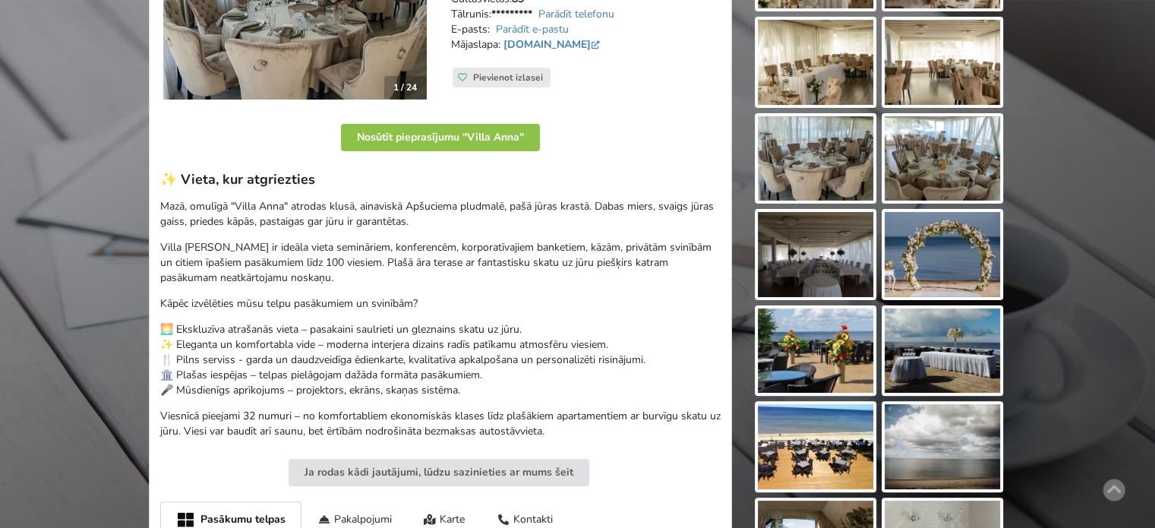
click at [312, 364] on p "🌅 Ekskluzīva atrašanās vieta – pasakaini saulrieti un gleznains skatu uz jūru. …" at bounding box center [440, 360] width 560 height 76
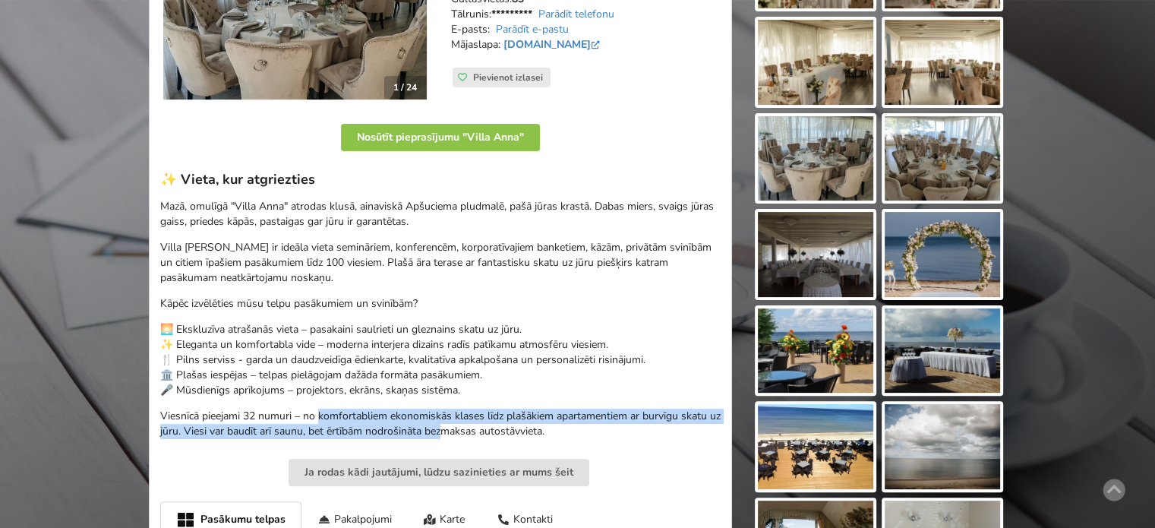
click at [470, 429] on p "Viesnīcā pieejami 32 numuri – no komfortabliem ekonomiskās klases līdz plašākie…" at bounding box center [440, 423] width 560 height 30
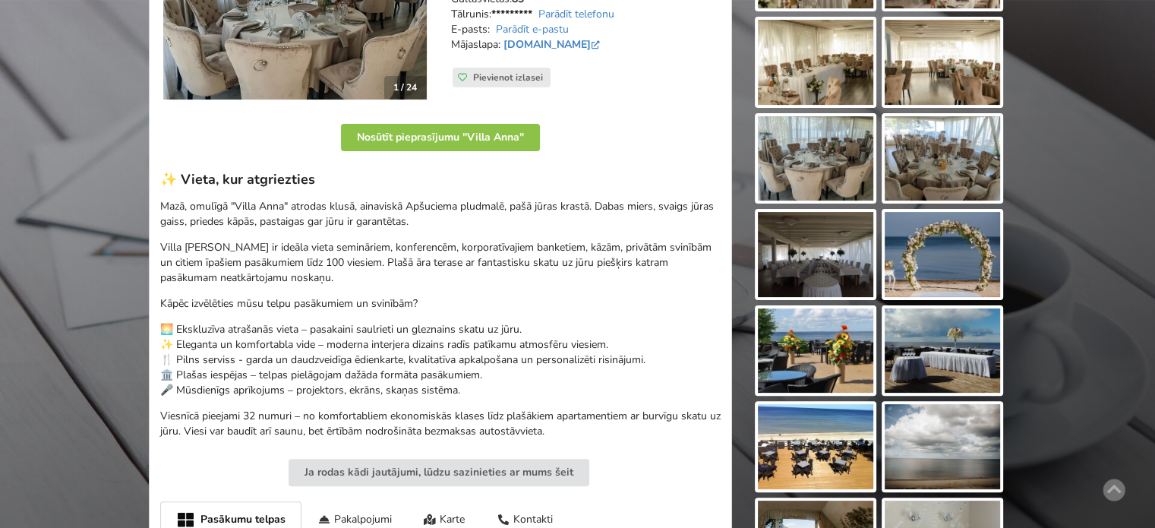
click at [504, 430] on p "Viesnīcā pieejami 32 numuri – no komfortabliem ekonomiskās klases līdz plašākie…" at bounding box center [440, 423] width 560 height 30
drag, startPoint x: 434, startPoint y: 296, endPoint x: 167, endPoint y: 292, distance: 267.3
click at [167, 292] on div "✨ Vieta, kur atgriezties Mazā, omulīgā "[GEOGRAPHIC_DATA]" atrodas klusā, ainav…" at bounding box center [440, 305] width 560 height 268
click at [163, 292] on div "✨ Vieta, kur atgriezties Mazā, omulīgā "[GEOGRAPHIC_DATA]" atrodas klusā, ainav…" at bounding box center [440, 305] width 560 height 268
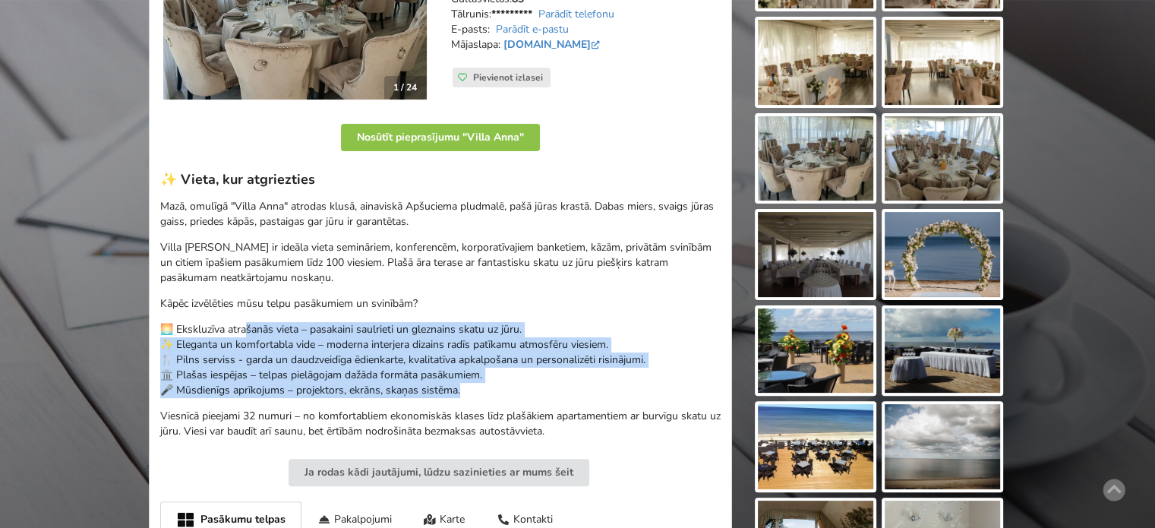
drag, startPoint x: 247, startPoint y: 323, endPoint x: 510, endPoint y: 403, distance: 274.5
click at [484, 397] on div "✨ Vieta, kur atgriezties Mazā, omulīgā "[GEOGRAPHIC_DATA]" atrodas klusā, ainav…" at bounding box center [440, 305] width 560 height 268
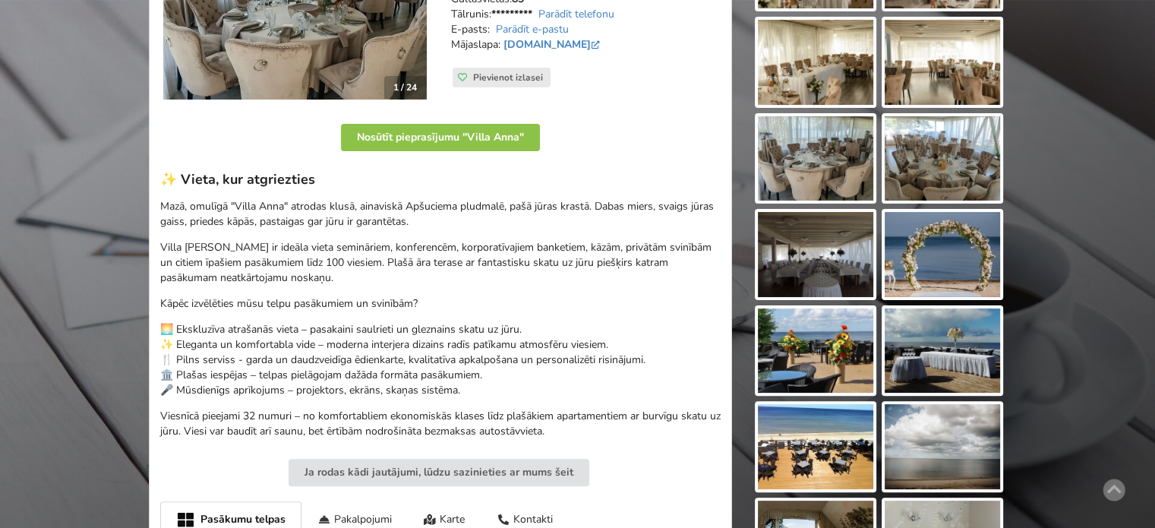
click at [510, 403] on div "✨ Vieta, kur atgriezties Mazā, omulīgā "[GEOGRAPHIC_DATA]" atrodas klusā, ainav…" at bounding box center [440, 305] width 560 height 268
drag, startPoint x: 305, startPoint y: 364, endPoint x: 209, endPoint y: 346, distance: 98.1
click at [268, 357] on p "🌅 Ekskluzīva atrašanās vieta – pasakaini saulrieti un gleznains skatu uz jūru. …" at bounding box center [440, 360] width 560 height 76
click at [209, 345] on p "🌅 Ekskluzīva atrašanās vieta – pasakaini saulrieti un gleznains skatu uz jūru. …" at bounding box center [440, 360] width 560 height 76
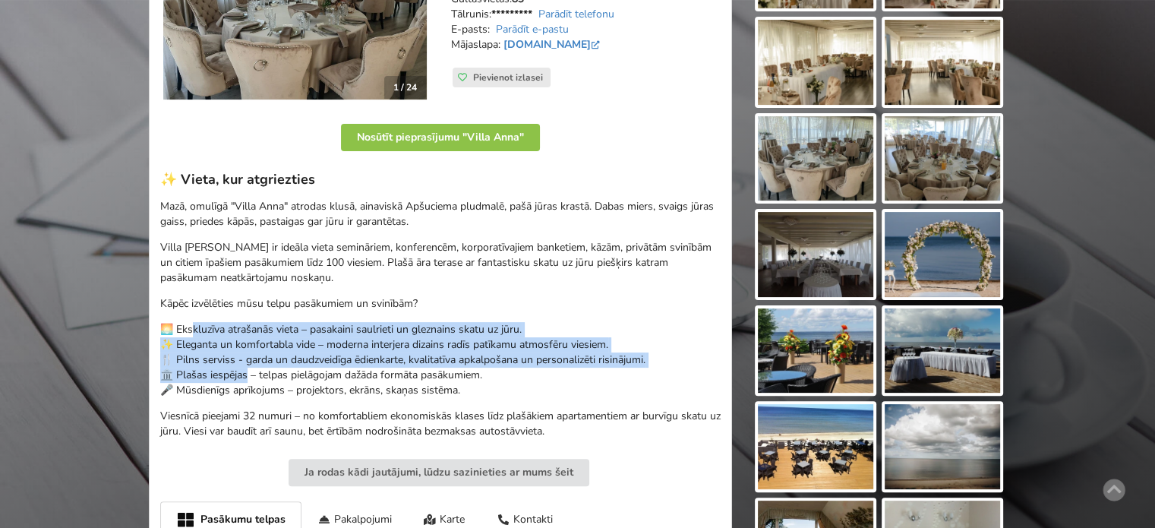
drag, startPoint x: 192, startPoint y: 318, endPoint x: 247, endPoint y: 388, distance: 89.2
click at [244, 382] on div "✨ Vieta, kur atgriezties Mazā, omulīgā "[GEOGRAPHIC_DATA]" atrodas klusā, ainav…" at bounding box center [440, 305] width 560 height 268
click at [247, 388] on p "🌅 Ekskluzīva atrašanās vieta – pasakaini saulrieti un gleznains skatu uz jūru. …" at bounding box center [440, 360] width 560 height 76
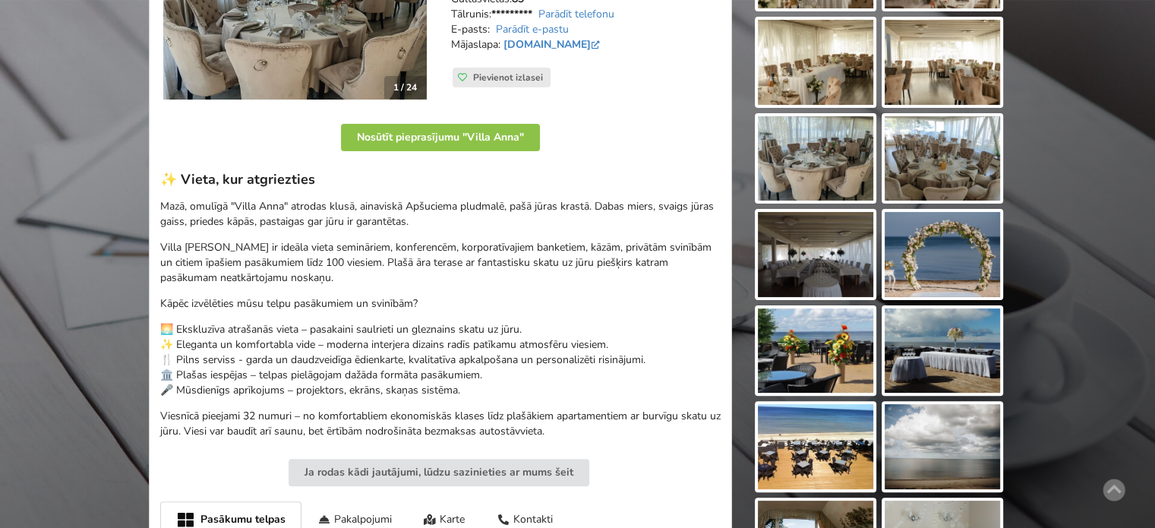
click at [526, 386] on p "🌅 Ekskluzīva atrašanās vieta – pasakaini saulrieti un gleznains skatu uz jūru. …" at bounding box center [440, 360] width 560 height 76
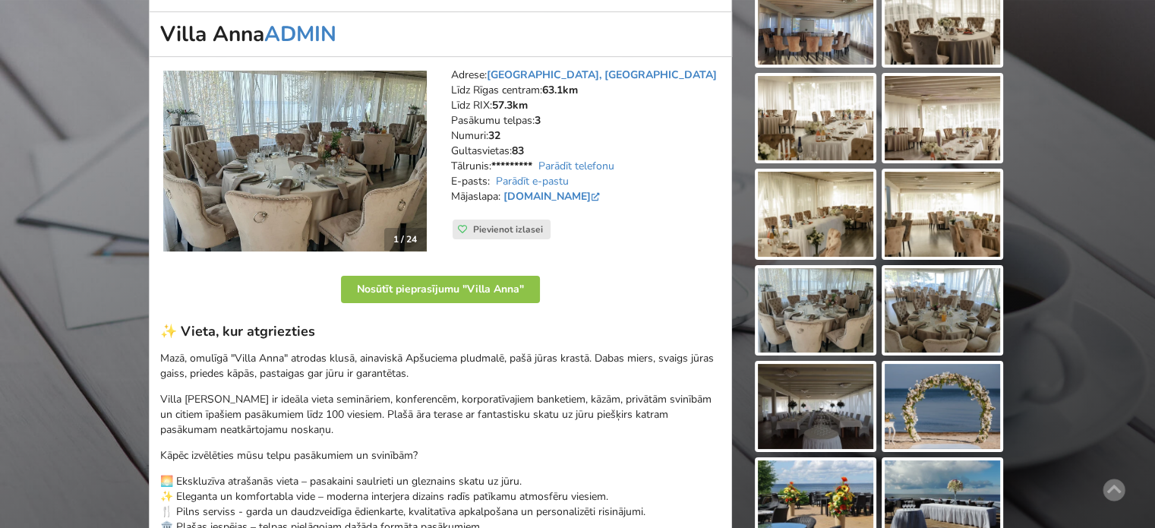
scroll to position [432, 0]
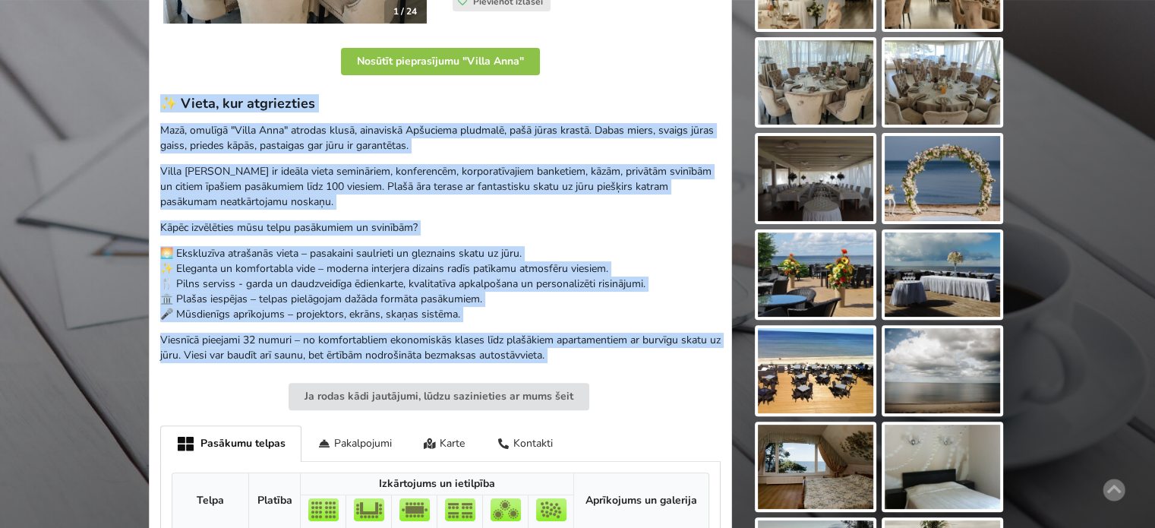
drag, startPoint x: 158, startPoint y: 97, endPoint x: 607, endPoint y: 367, distance: 523.4
click at [607, 367] on div "1 / 24 Adrese: [GEOGRAPHIC_DATA], [GEOGRAPHIC_DATA] Līdz Rīgas centram: 63.1km …" at bounding box center [440, 335] width 583 height 1012
copy div "✨ Lorem, ips dolorsitame Cons, adipisc "Elits Doei" tempori utlab, etdolorem Al…"
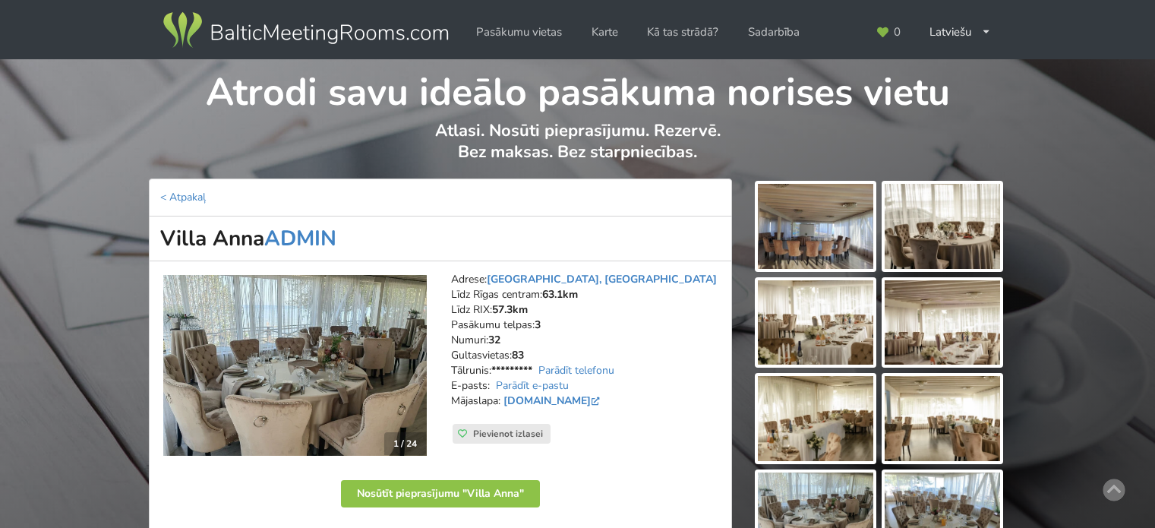
scroll to position [432, 0]
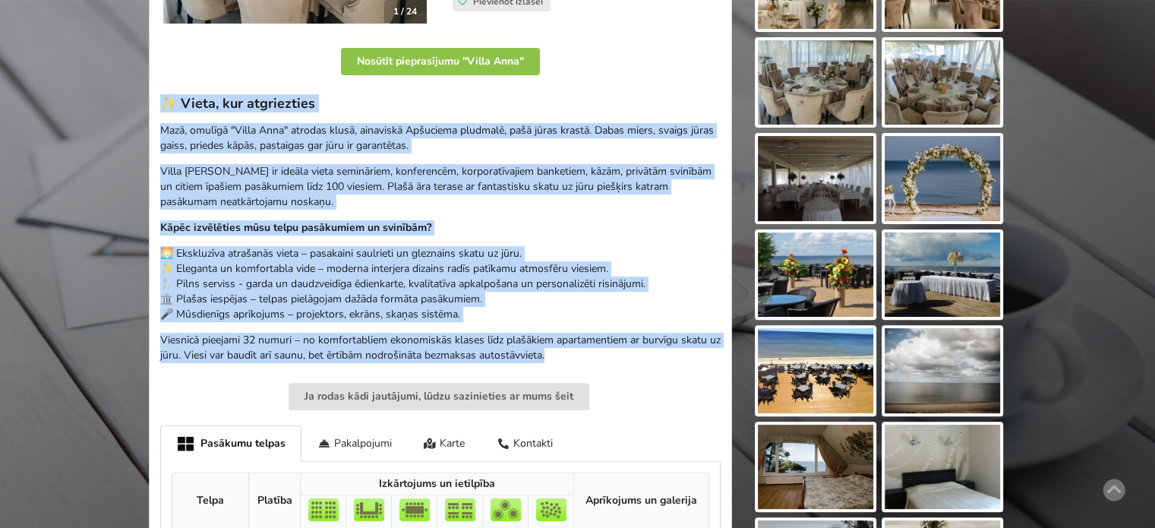
drag, startPoint x: 160, startPoint y: 96, endPoint x: 574, endPoint y: 358, distance: 489.7
click at [574, 358] on div "✨ Vieta, kur atgriezties Mazā, omulīgā "[GEOGRAPHIC_DATA]" atrodas klusā, ainav…" at bounding box center [440, 229] width 560 height 268
copy div "✨ Lorem, ips dolorsitame Cons, adipisc "Elits Doei" tempori utlab, etdolorem Al…"
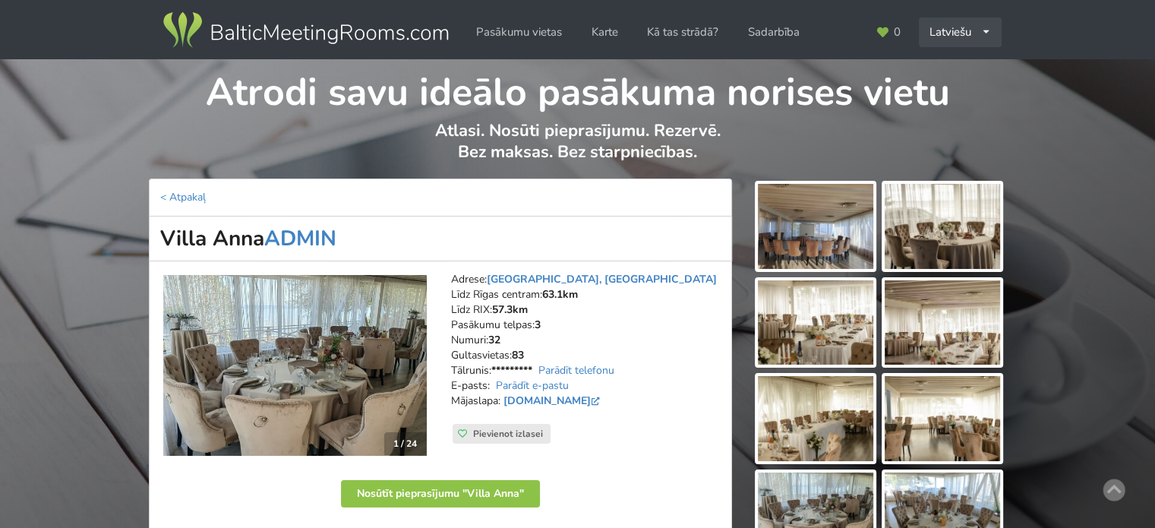
drag, startPoint x: 950, startPoint y: 27, endPoint x: 950, endPoint y: 42, distance: 14.4
click at [950, 27] on div "Latviešu English Русский" at bounding box center [960, 32] width 83 height 30
click at [950, 67] on link "English" at bounding box center [960, 67] width 80 height 30
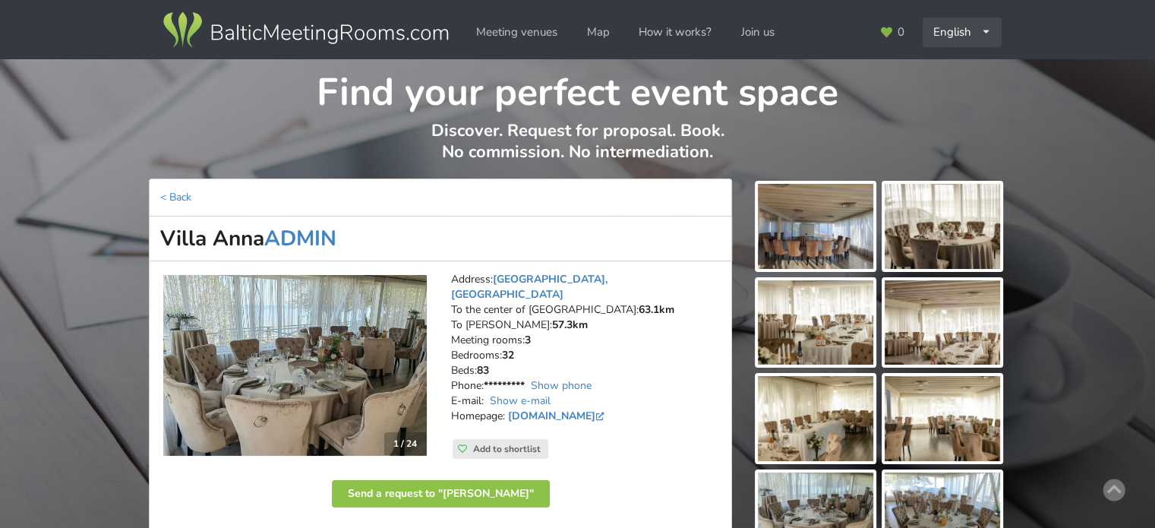
click at [972, 42] on div "English Русский Latviešu" at bounding box center [961, 32] width 79 height 30
click at [959, 95] on link "Latviešu" at bounding box center [962, 96] width 77 height 30
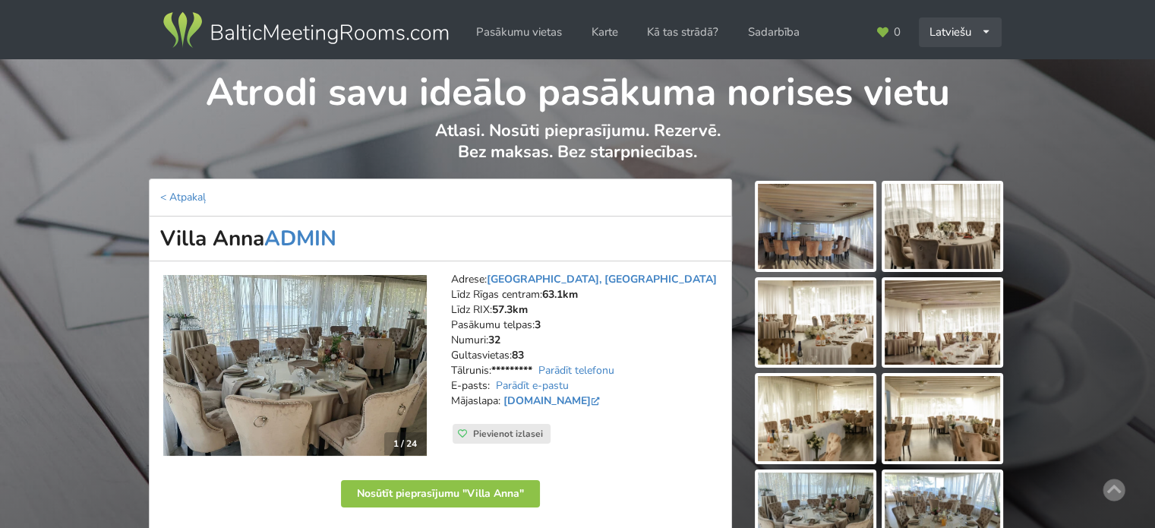
click at [972, 37] on div "Latviešu English Русский" at bounding box center [960, 32] width 83 height 30
click at [963, 96] on link "Русский" at bounding box center [960, 96] width 80 height 30
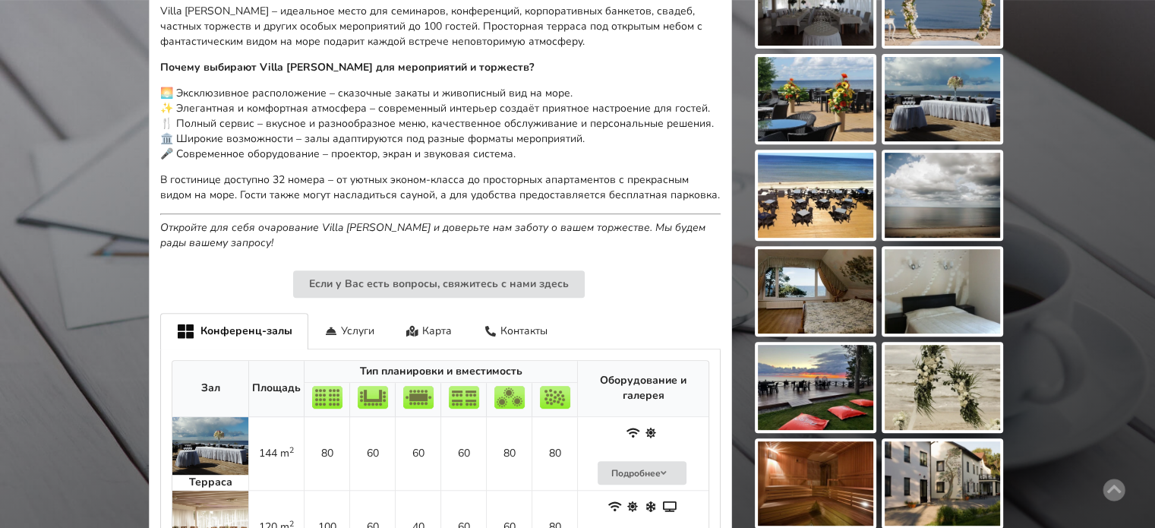
scroll to position [304, 0]
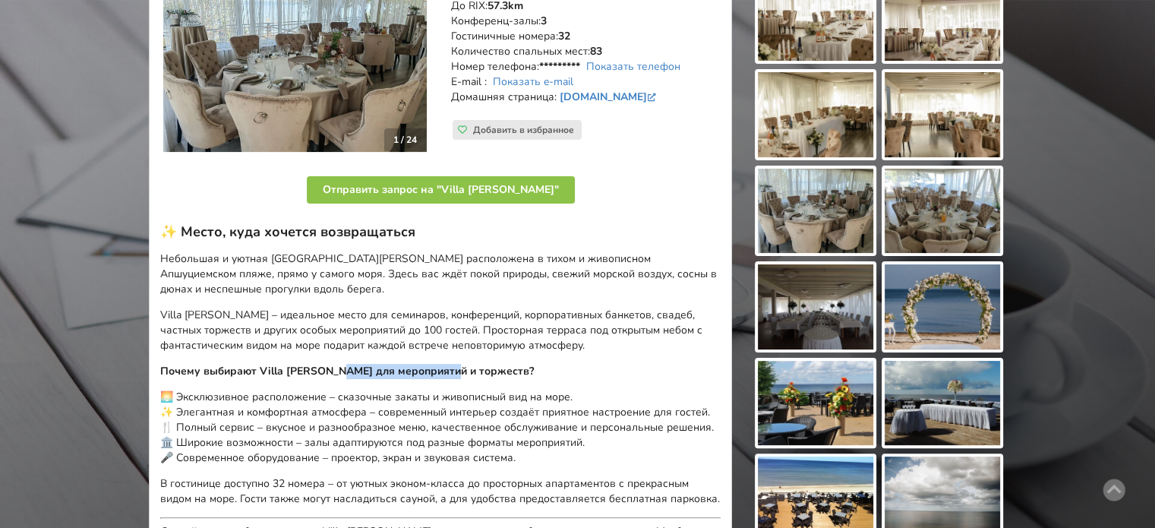
drag, startPoint x: 335, startPoint y: 358, endPoint x: 476, endPoint y: 366, distance: 141.5
click at [463, 364] on div "✨ Место, куда хочется возвращаться Небольшая и уютная Villa Anna расположена в …" at bounding box center [440, 388] width 560 height 331
click at [476, 366] on p "Почему выбирают Villa Anna для мероприятий и торжеств?" at bounding box center [440, 371] width 560 height 15
drag, startPoint x: 200, startPoint y: 371, endPoint x: 388, endPoint y: 367, distance: 188.3
click at [360, 367] on strong "Почему выбирают Villa Anna для мероприятий и торжеств?" at bounding box center [347, 371] width 374 height 14
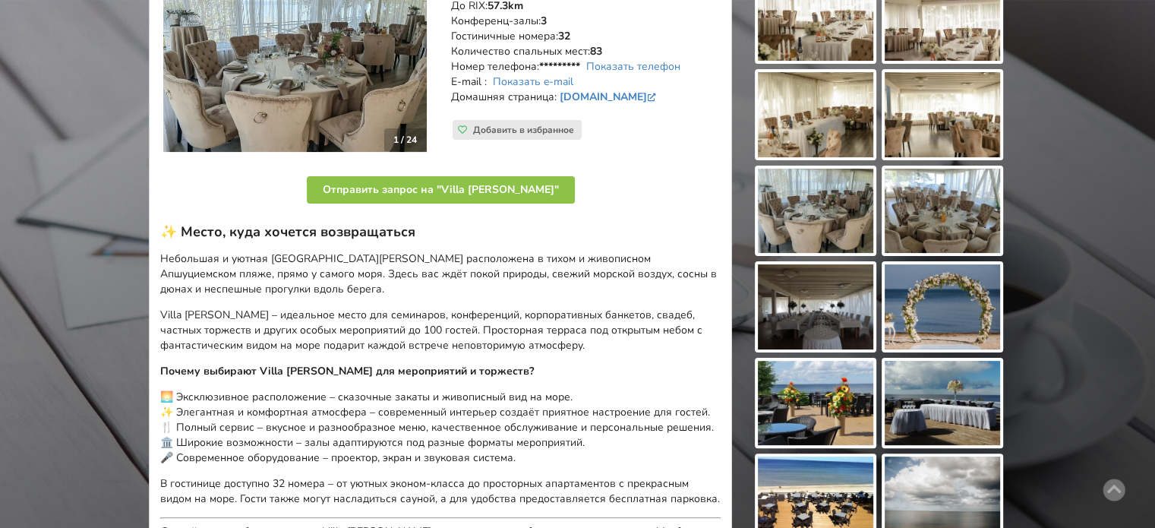
click at [388, 367] on strong "Почему выбирают Villa Anna для мероприятий и торжеств?" at bounding box center [347, 371] width 374 height 14
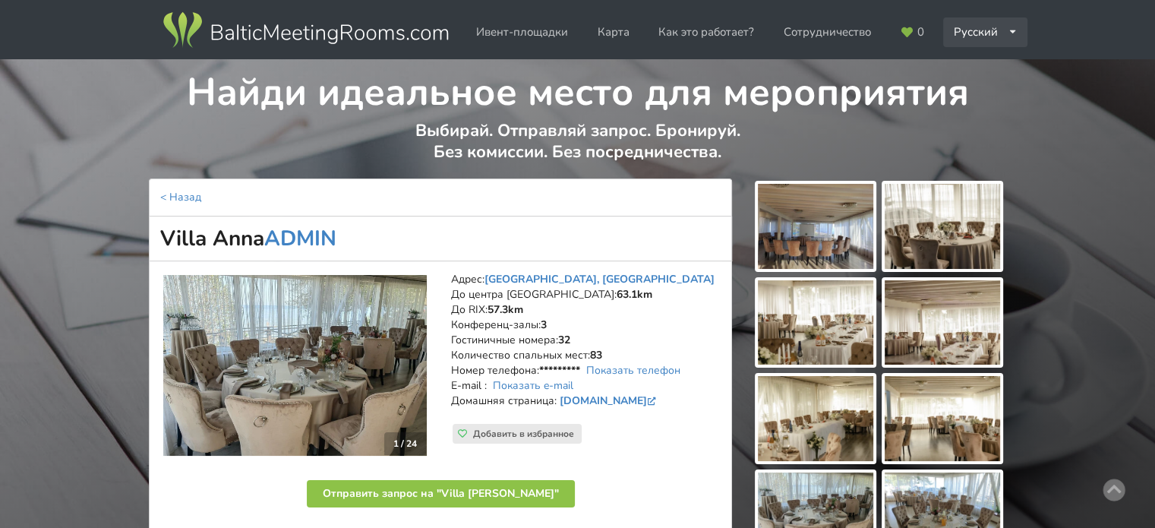
click at [976, 38] on div "Русский English Latviešu" at bounding box center [985, 32] width 85 height 30
click at [979, 90] on link "Latviešu" at bounding box center [985, 96] width 83 height 30
